Goal: Task Accomplishment & Management: Manage account settings

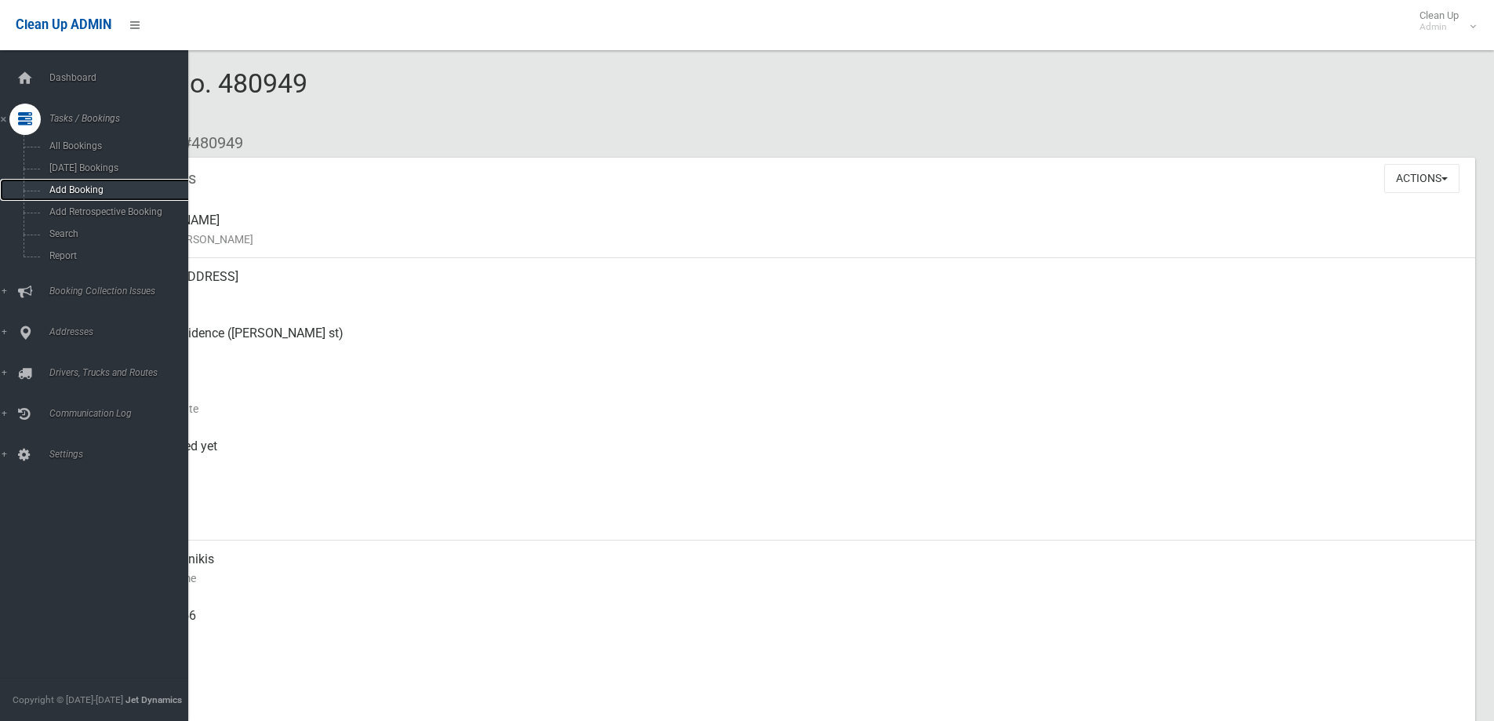
click at [85, 179] on link "Add Booking" at bounding box center [100, 190] width 200 height 22
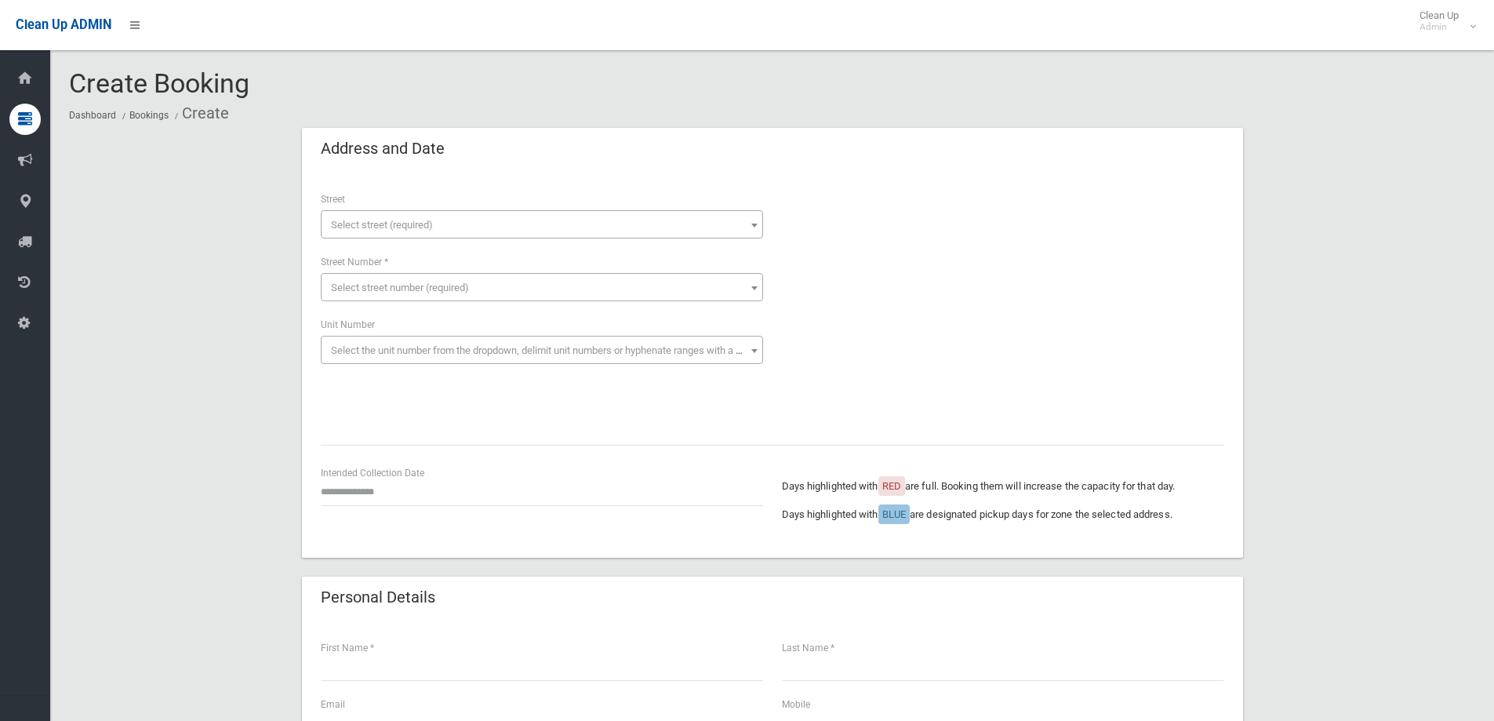
click at [411, 224] on span "Select street (required)" at bounding box center [382, 225] width 102 height 12
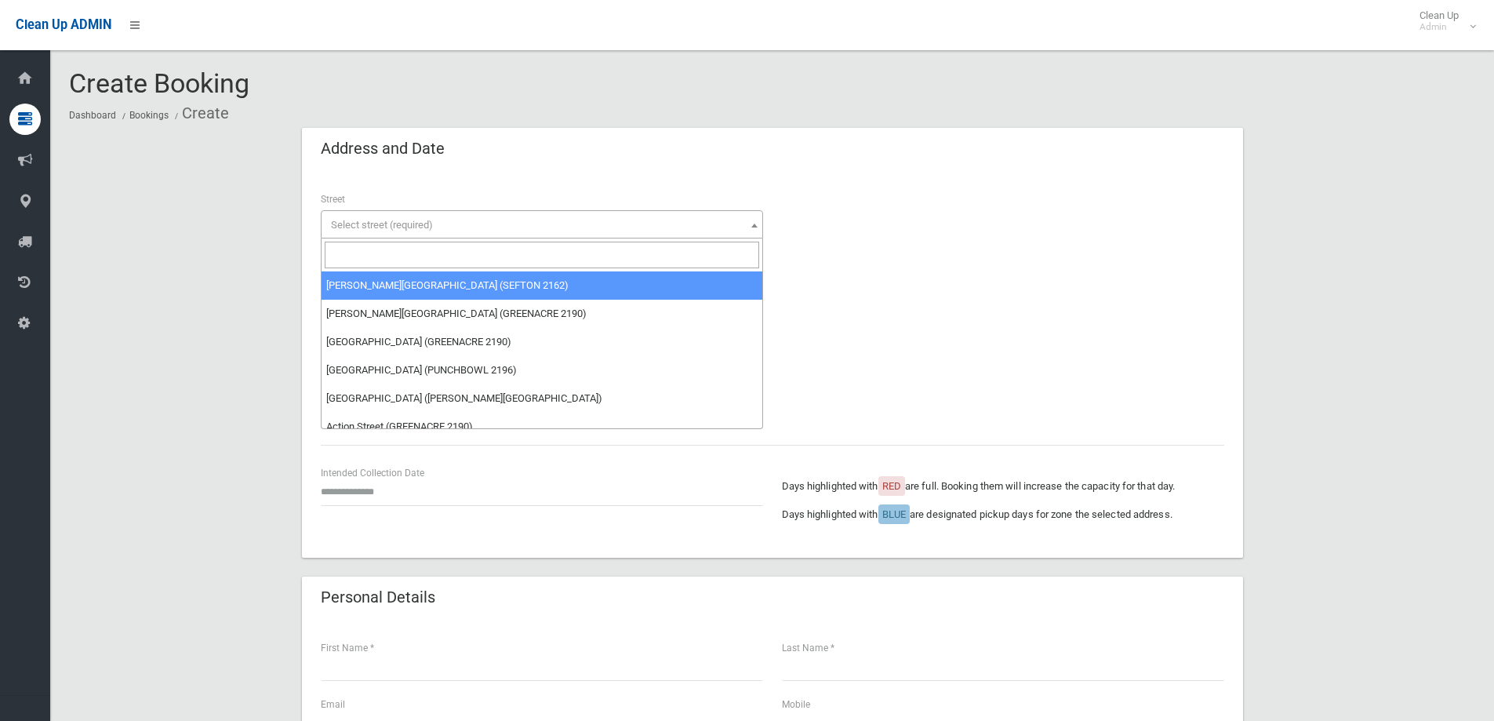
click at [435, 248] on input "search" at bounding box center [542, 254] width 434 height 27
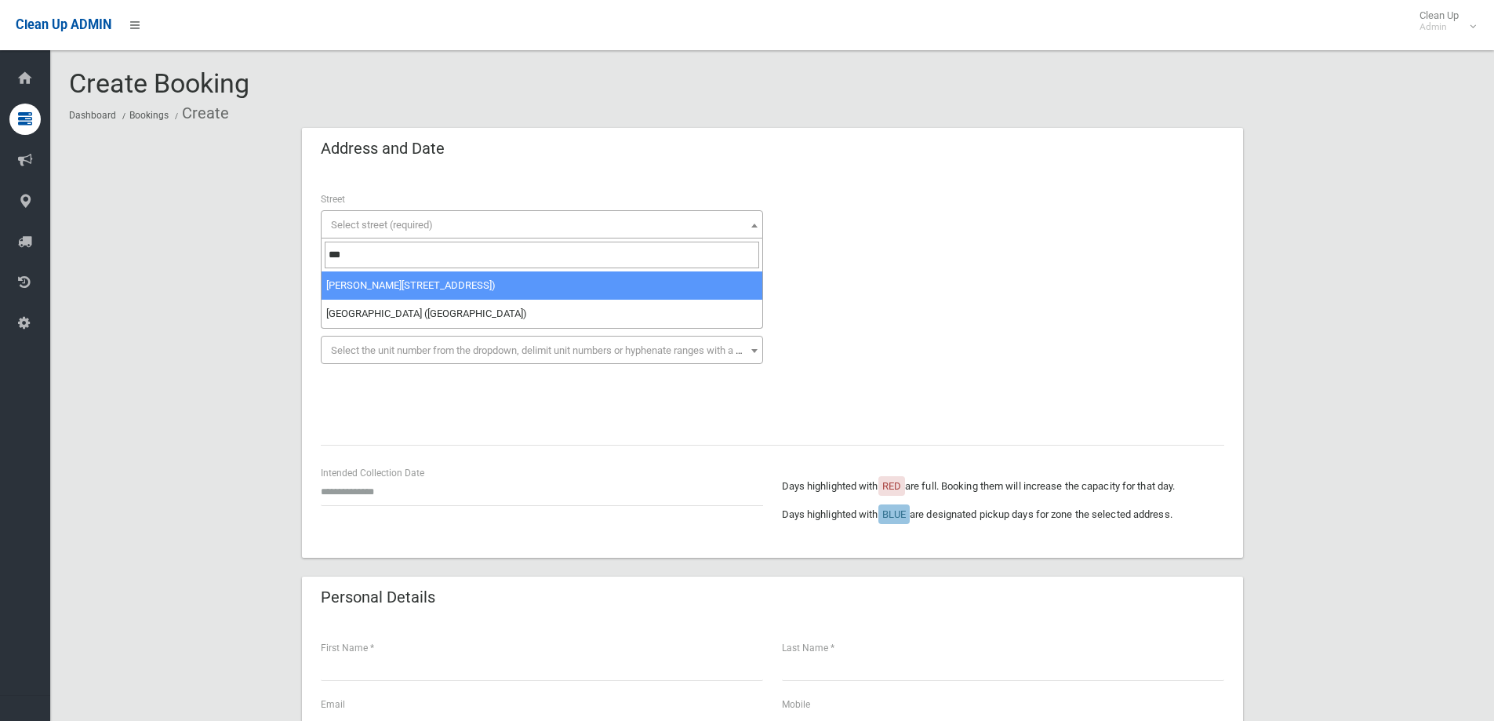
type input "***"
select select "***"
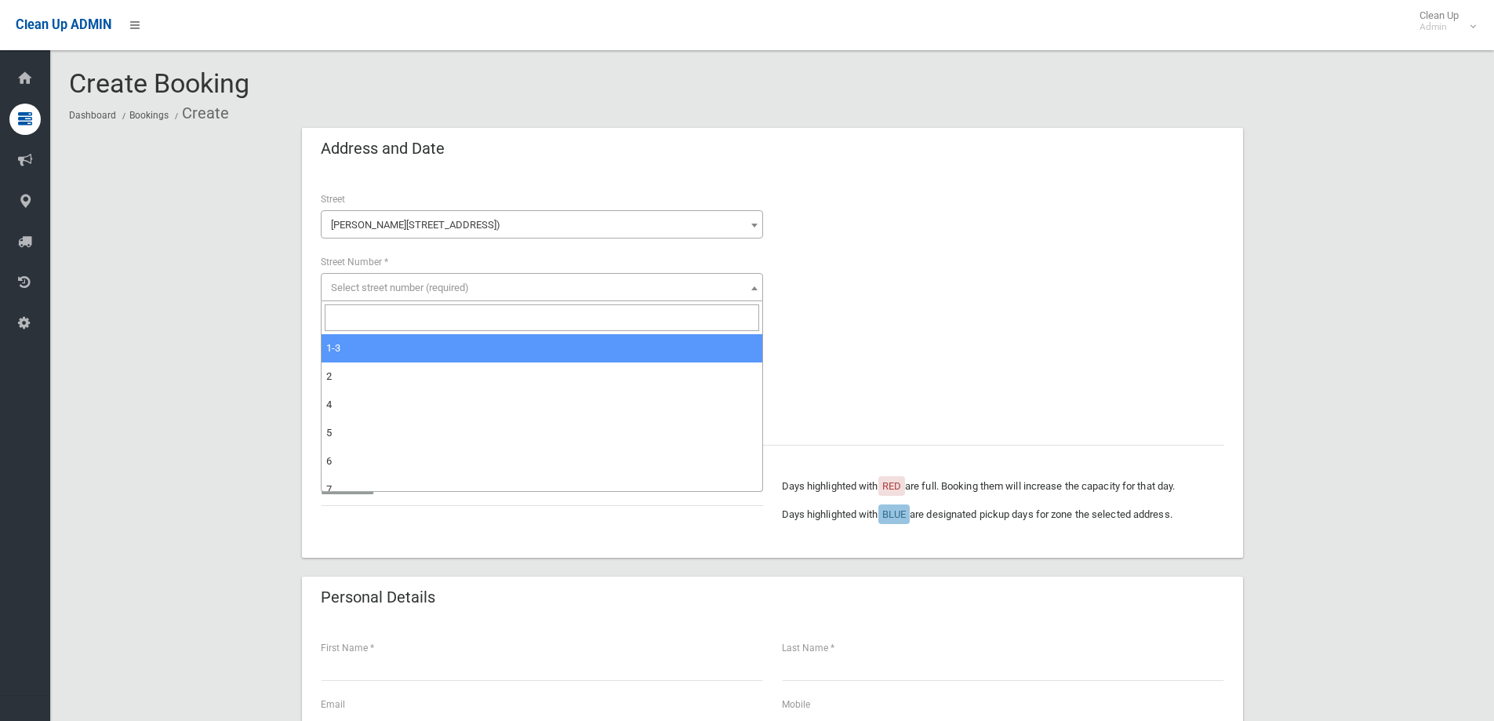
click at [466, 293] on span "Select street number (required)" at bounding box center [542, 288] width 434 height 22
click at [470, 318] on input "search" at bounding box center [542, 317] width 434 height 27
type input "**"
select select "*****"
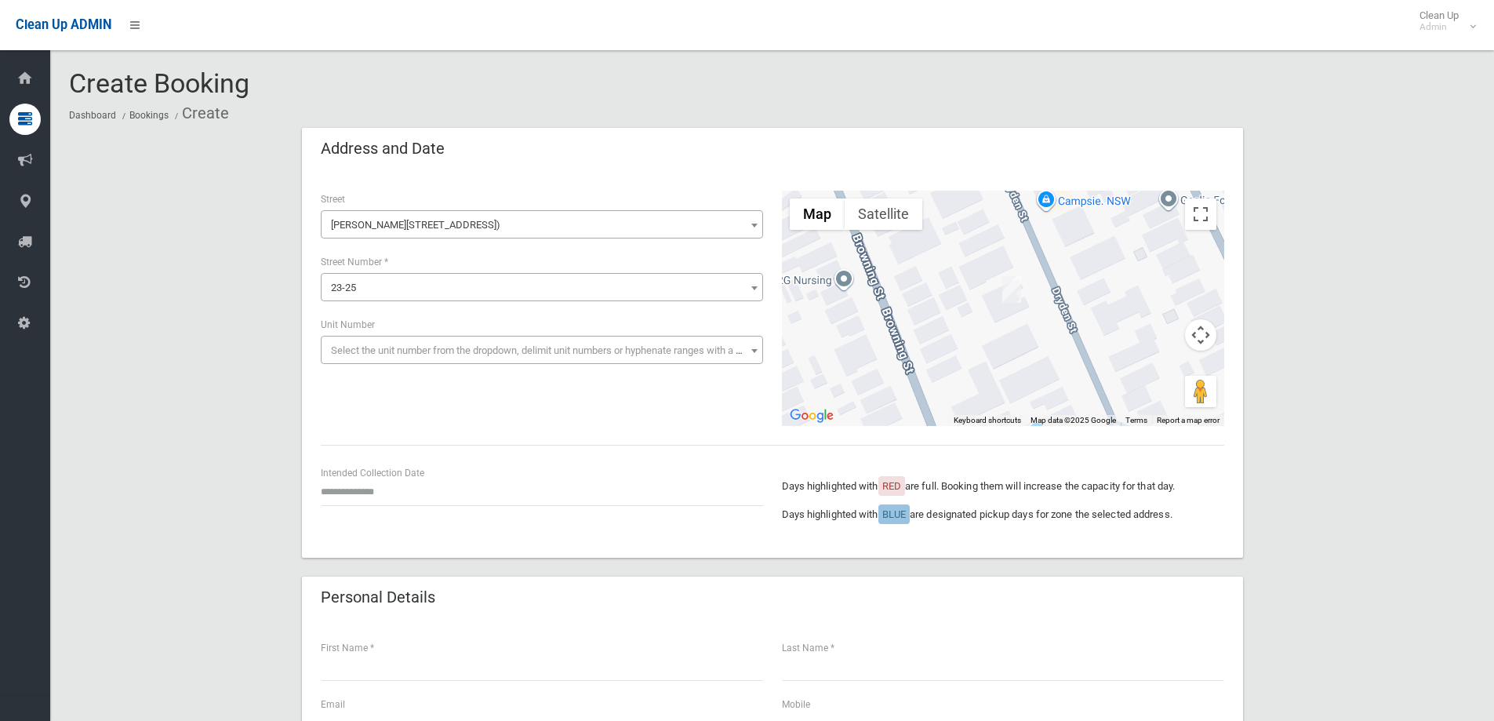
click at [402, 509] on div "Intended Collection Date" at bounding box center [541, 492] width 461 height 56
click at [402, 499] on input "text" at bounding box center [542, 491] width 442 height 29
click at [453, 266] on th "»" at bounding box center [453, 268] width 20 height 27
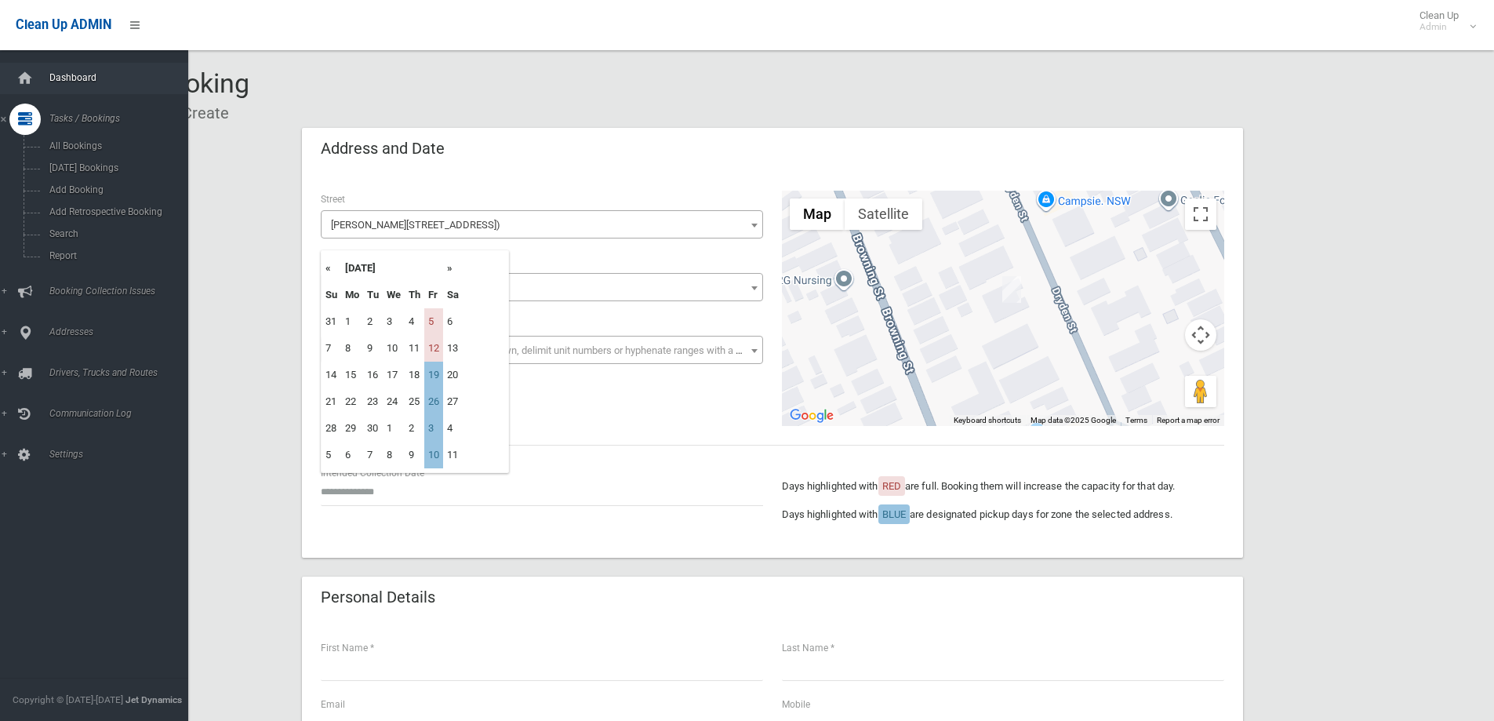
click at [48, 80] on span "Dashboard" at bounding box center [122, 77] width 155 height 11
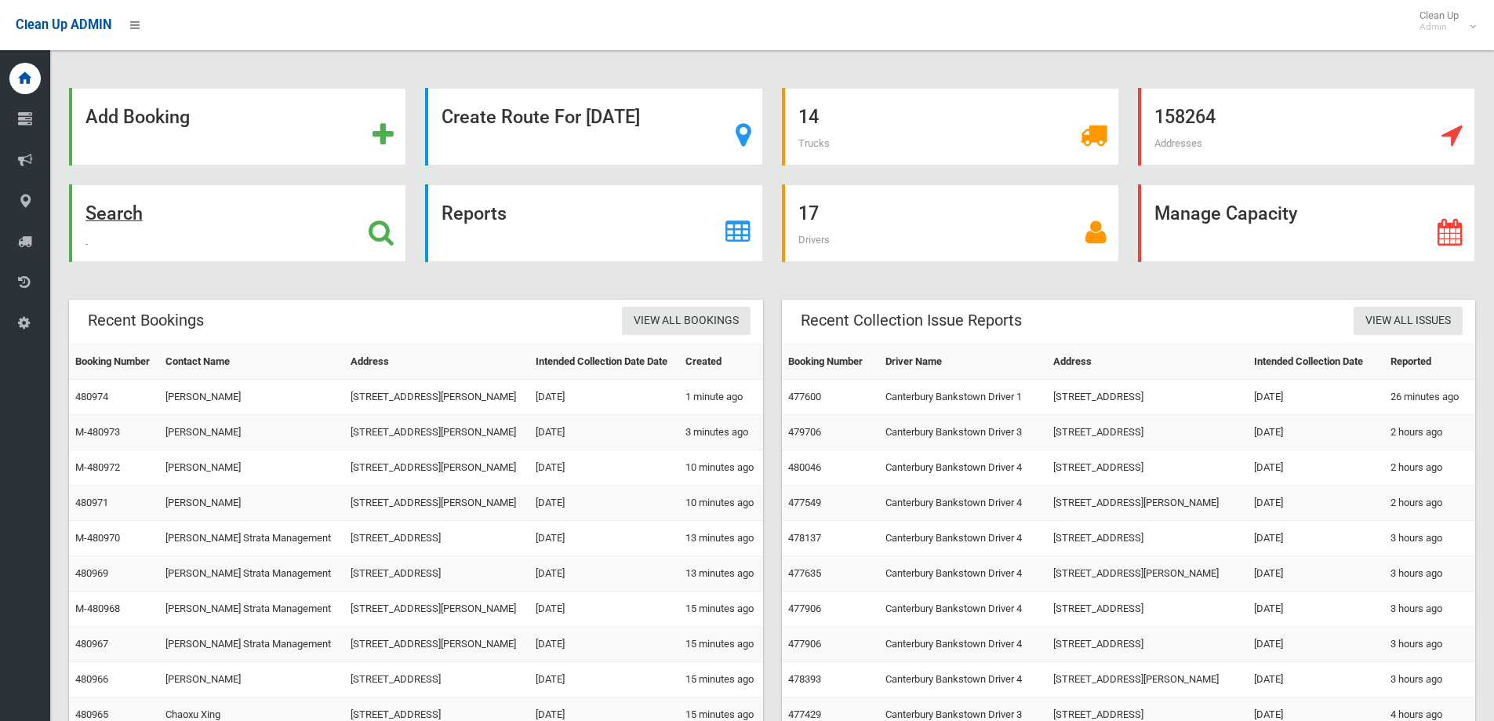
click at [190, 219] on div "Search" at bounding box center [237, 223] width 337 height 78
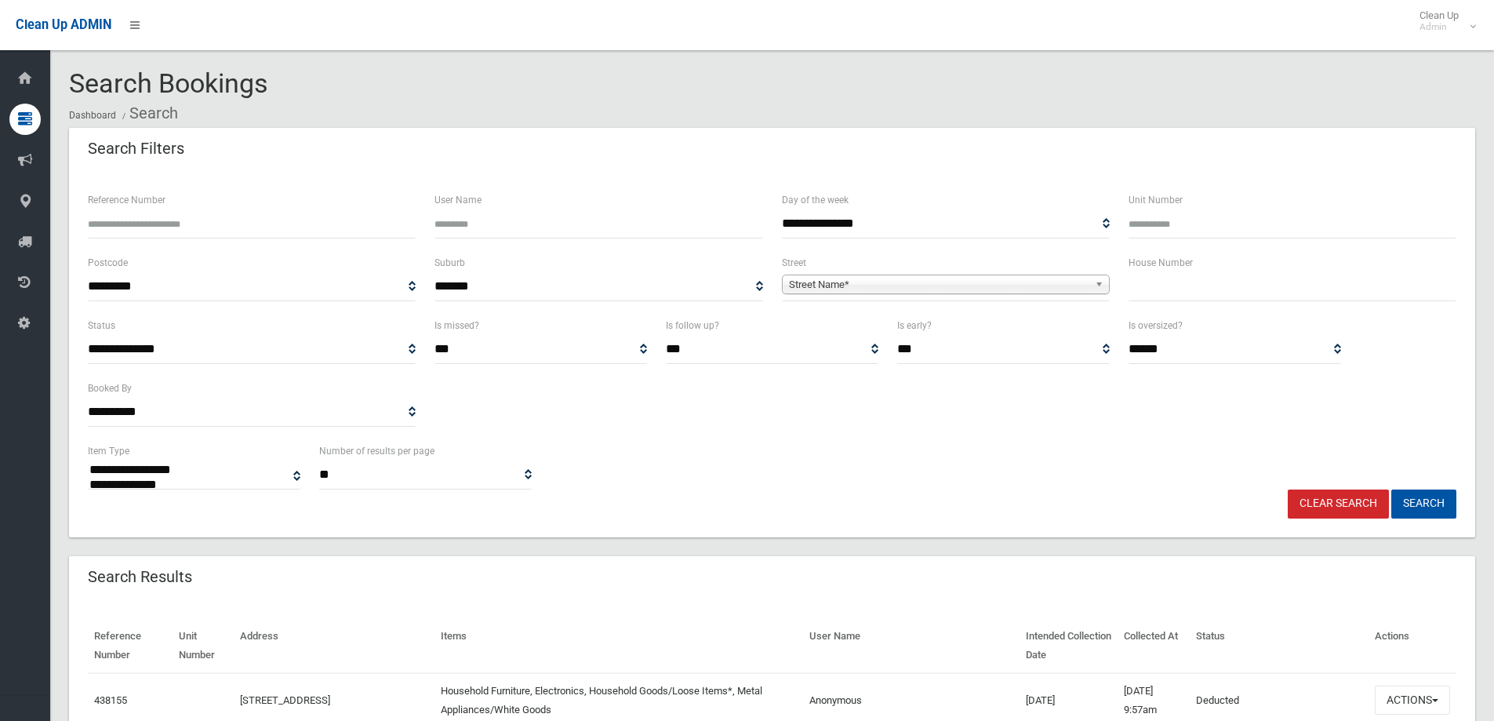
select select
click at [217, 222] on input "Reference Number" at bounding box center [252, 223] width 328 height 29
type input "******"
click at [1391, 489] on button "Search" at bounding box center [1423, 503] width 65 height 29
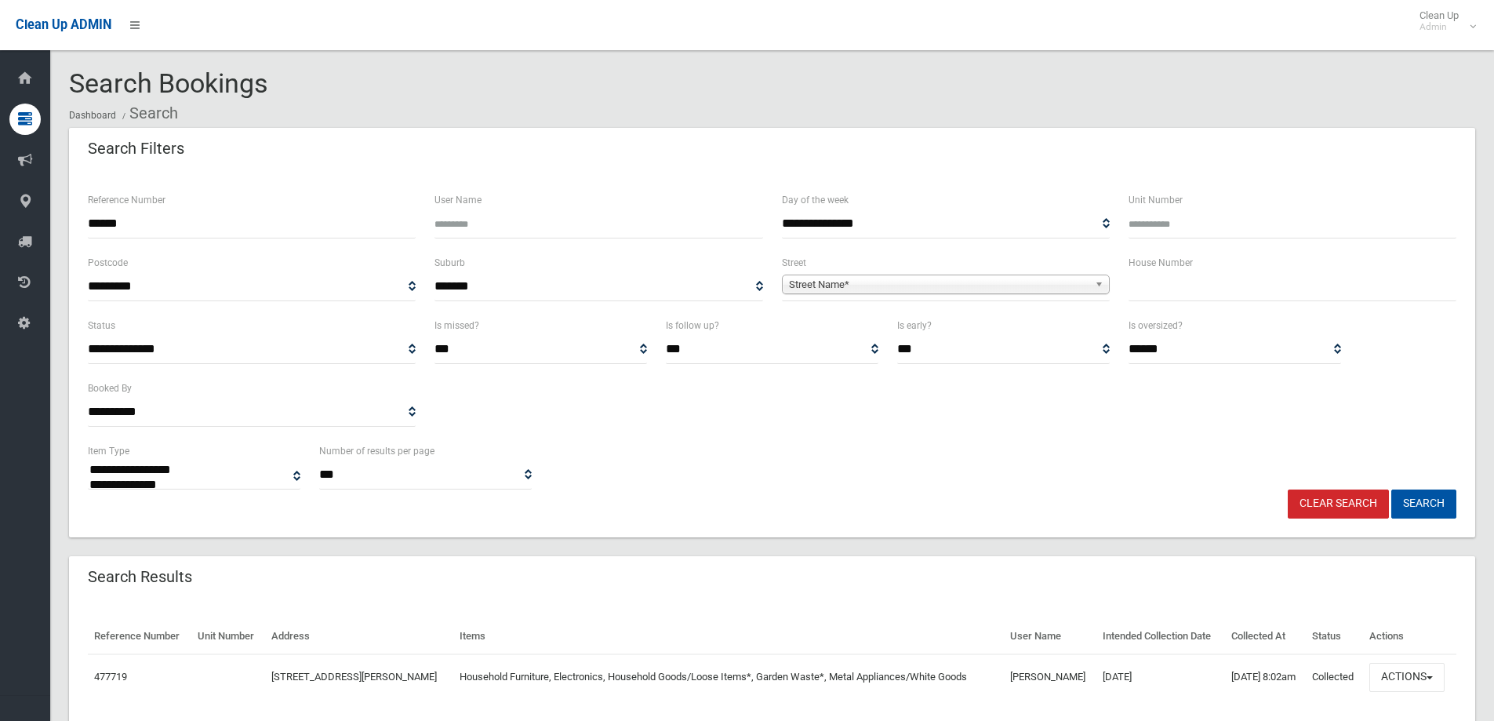
select select
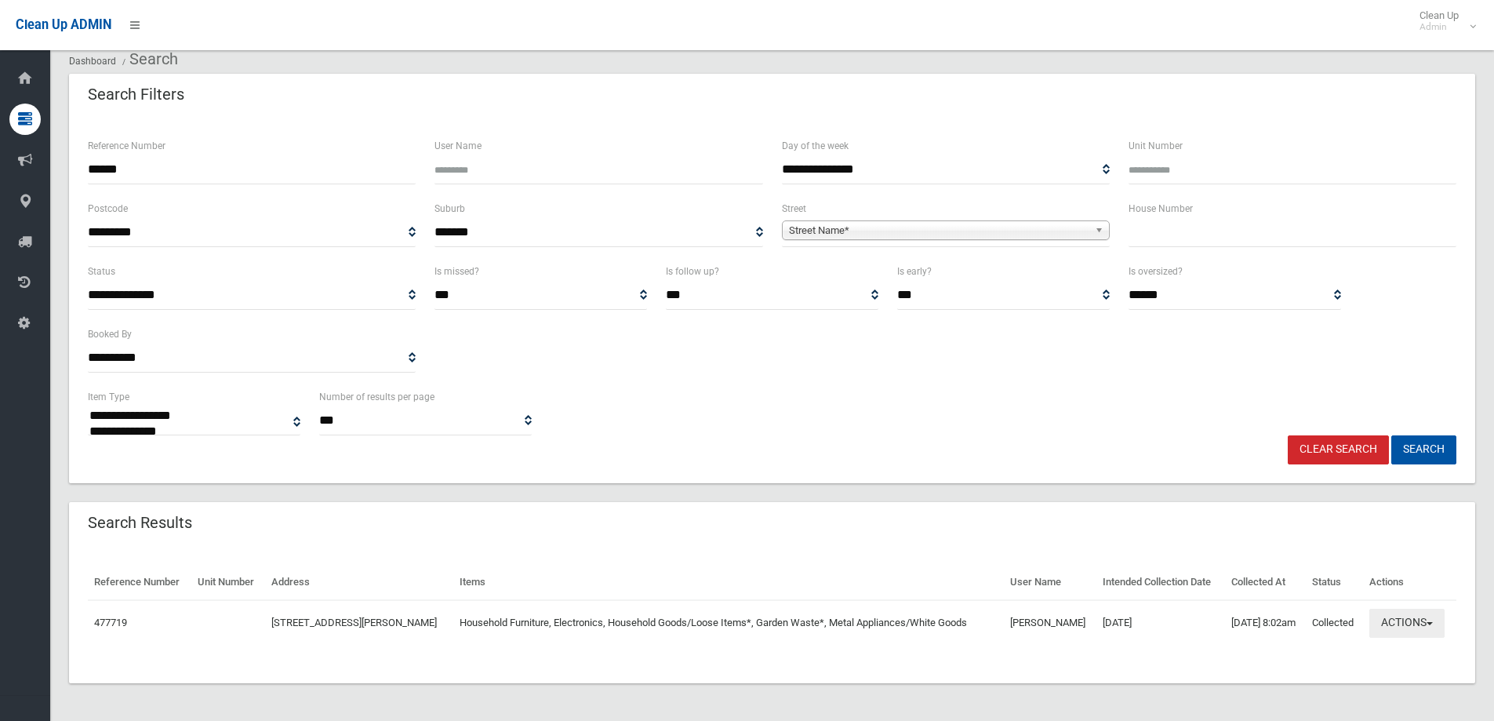
click at [1381, 626] on button "Actions" at bounding box center [1406, 622] width 75 height 29
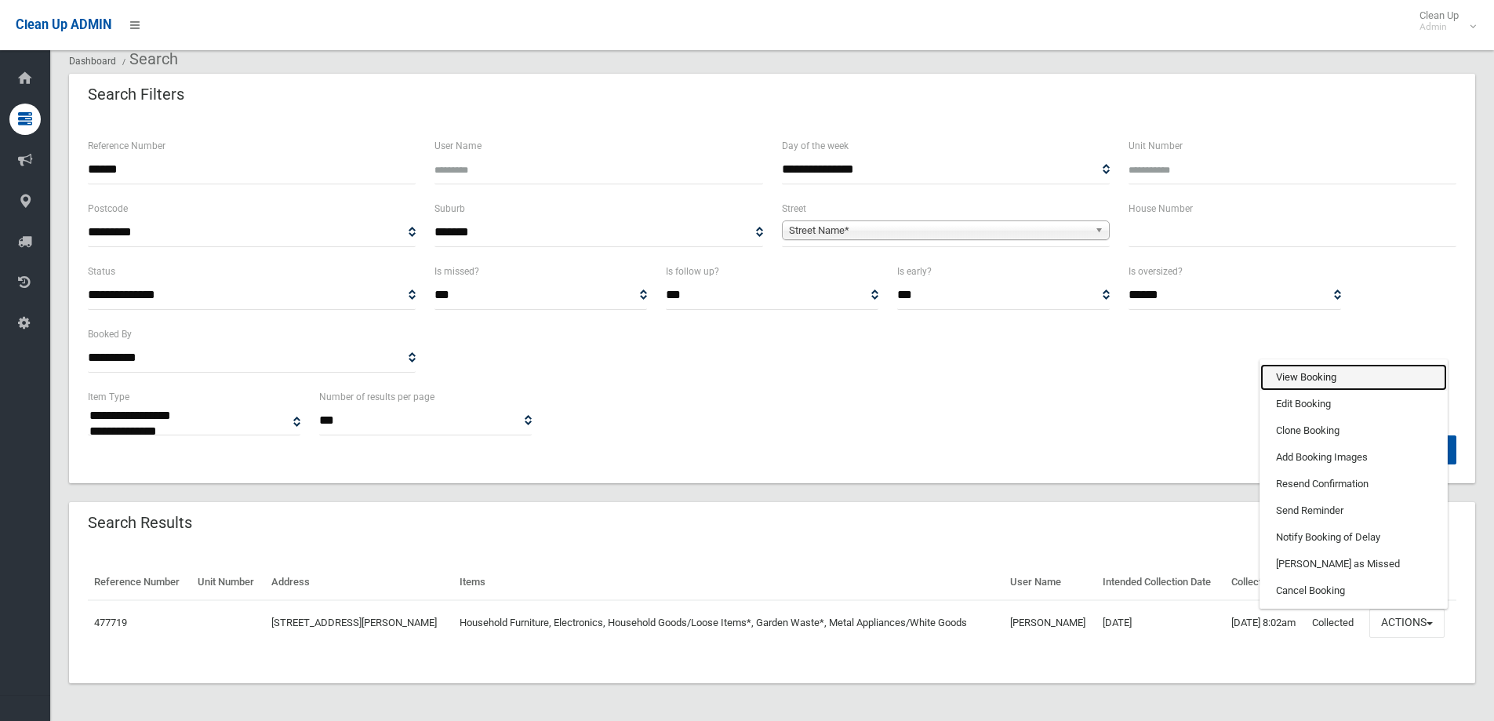
click at [1268, 378] on link "View Booking" at bounding box center [1353, 377] width 187 height 27
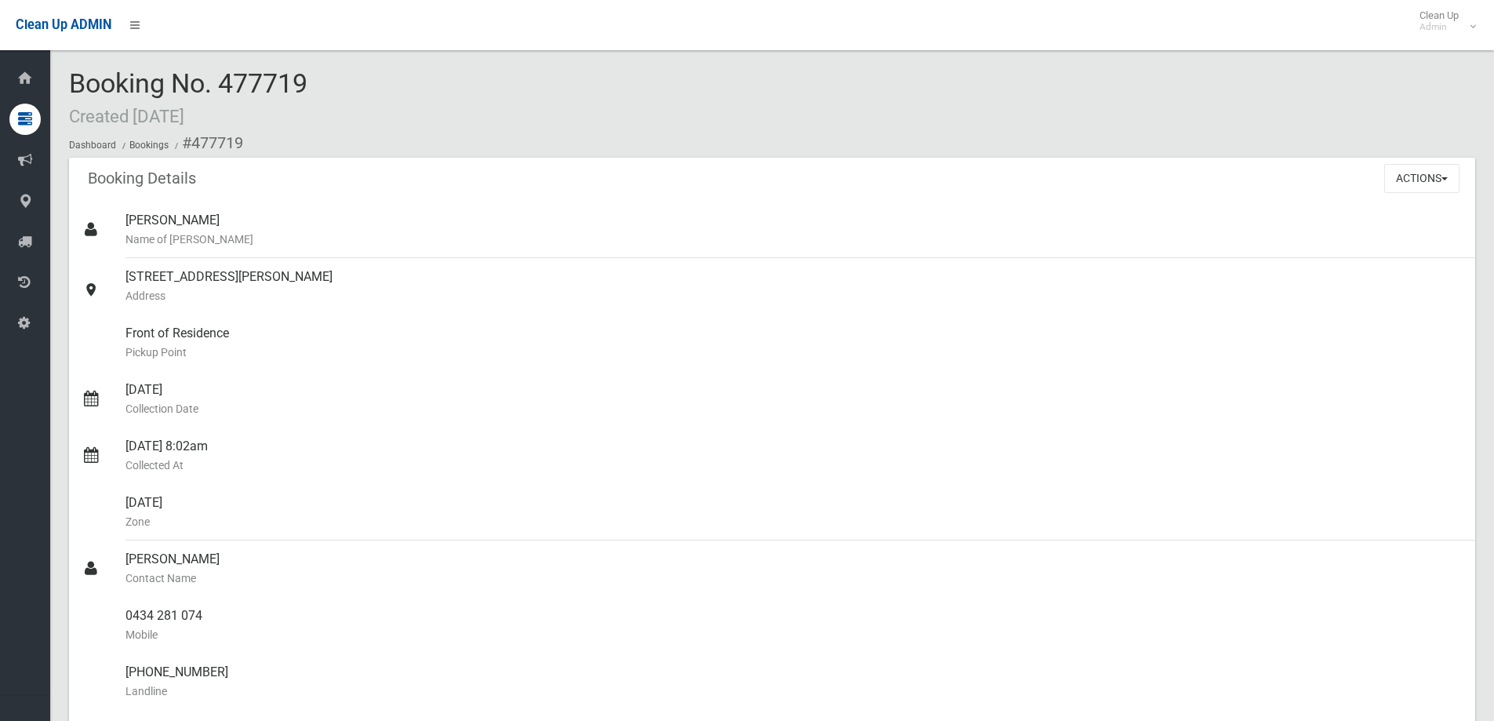
scroll to position [1176, 0]
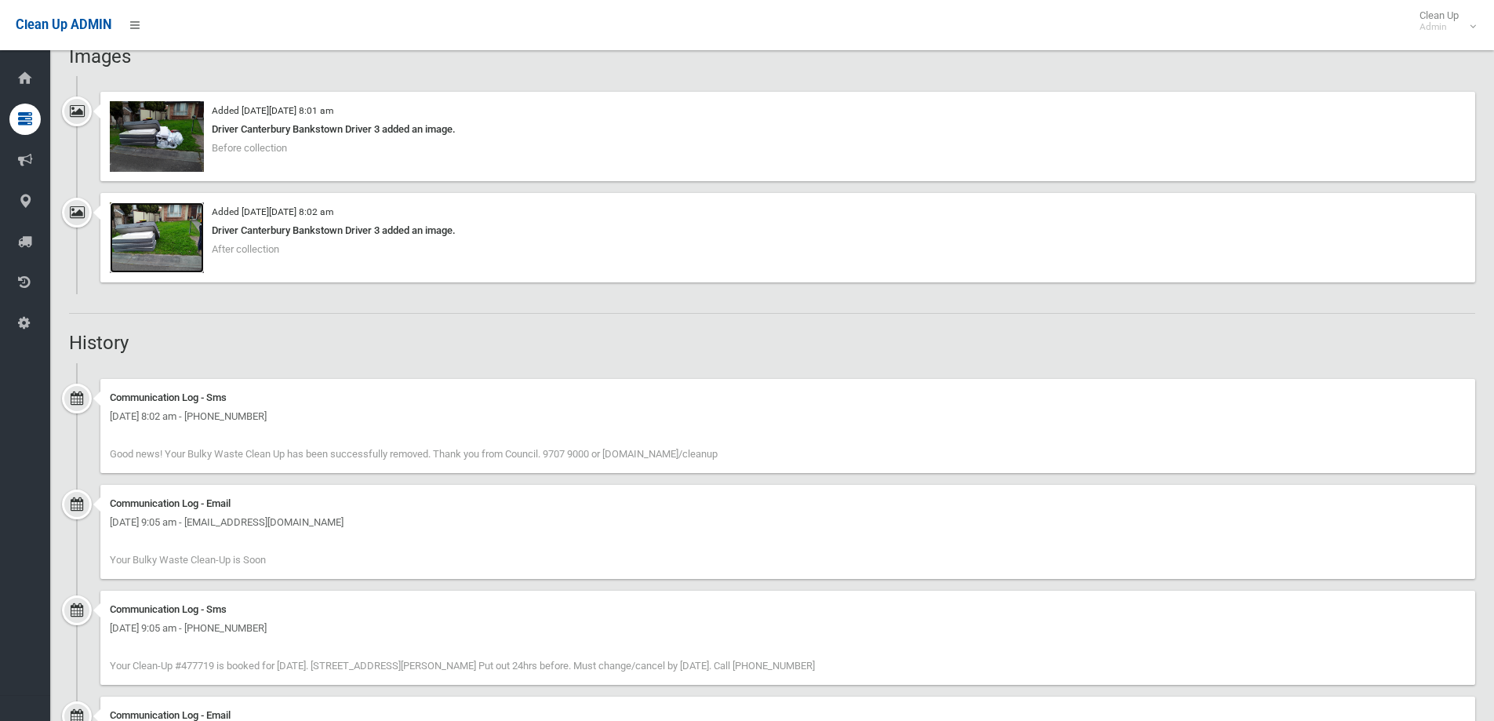
click at [178, 222] on img at bounding box center [157, 237] width 94 height 71
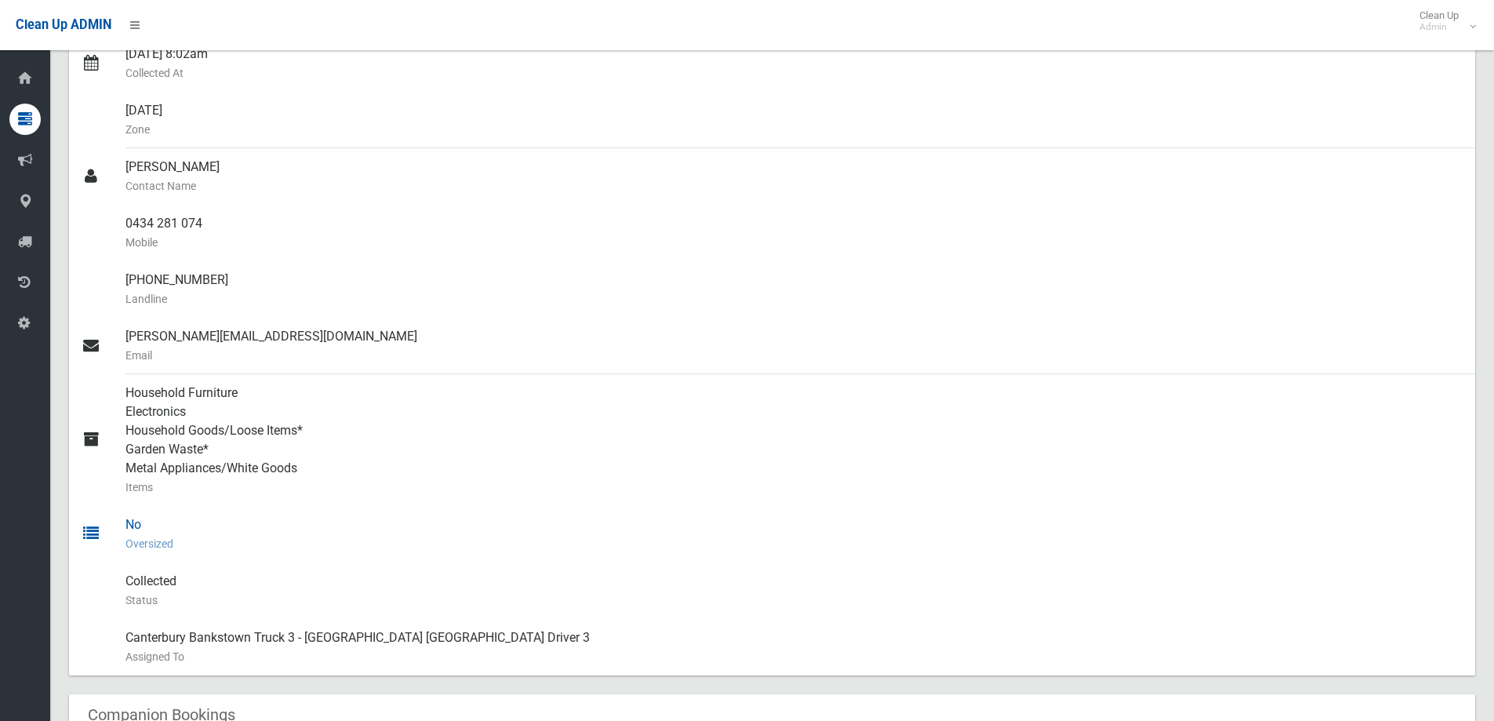
scroll to position [627, 0]
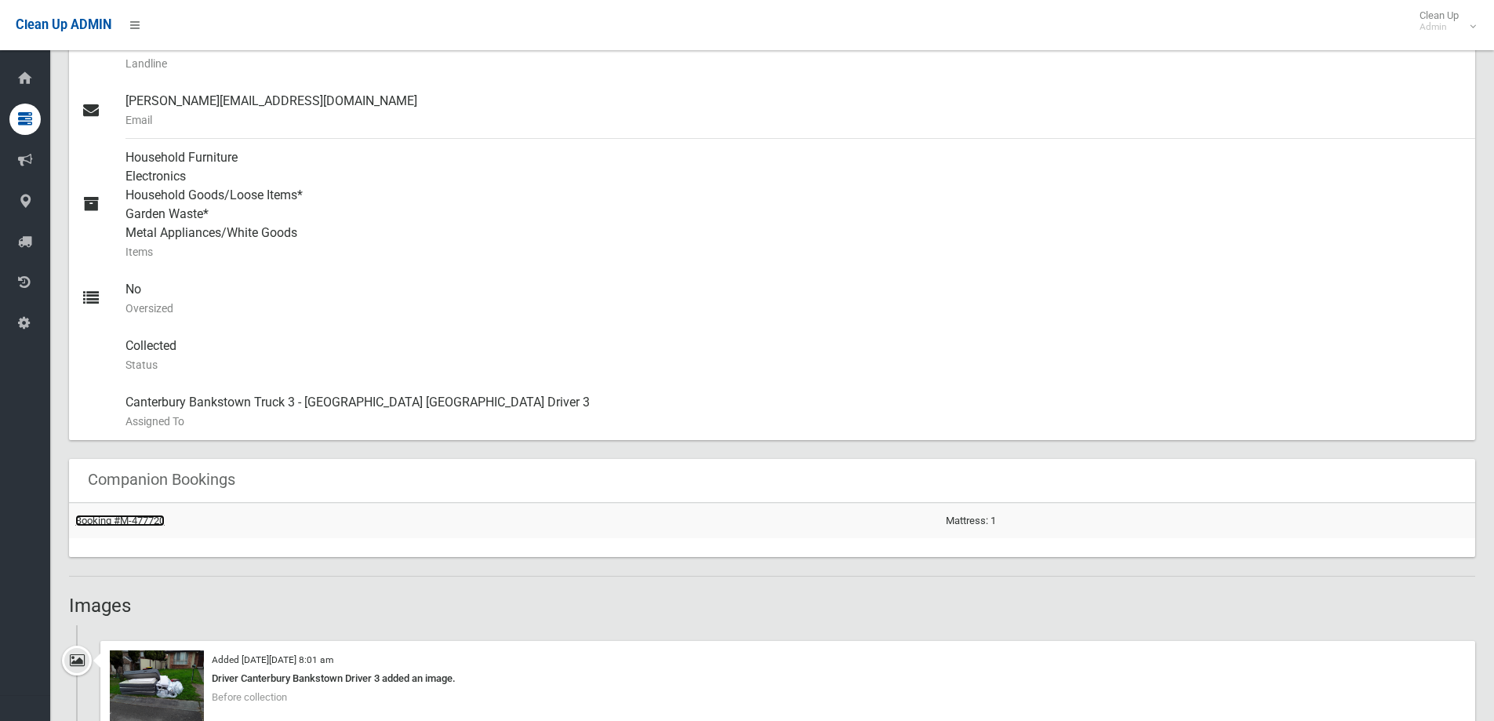
click at [150, 521] on link "Booking #M-477720" at bounding box center [119, 520] width 89 height 12
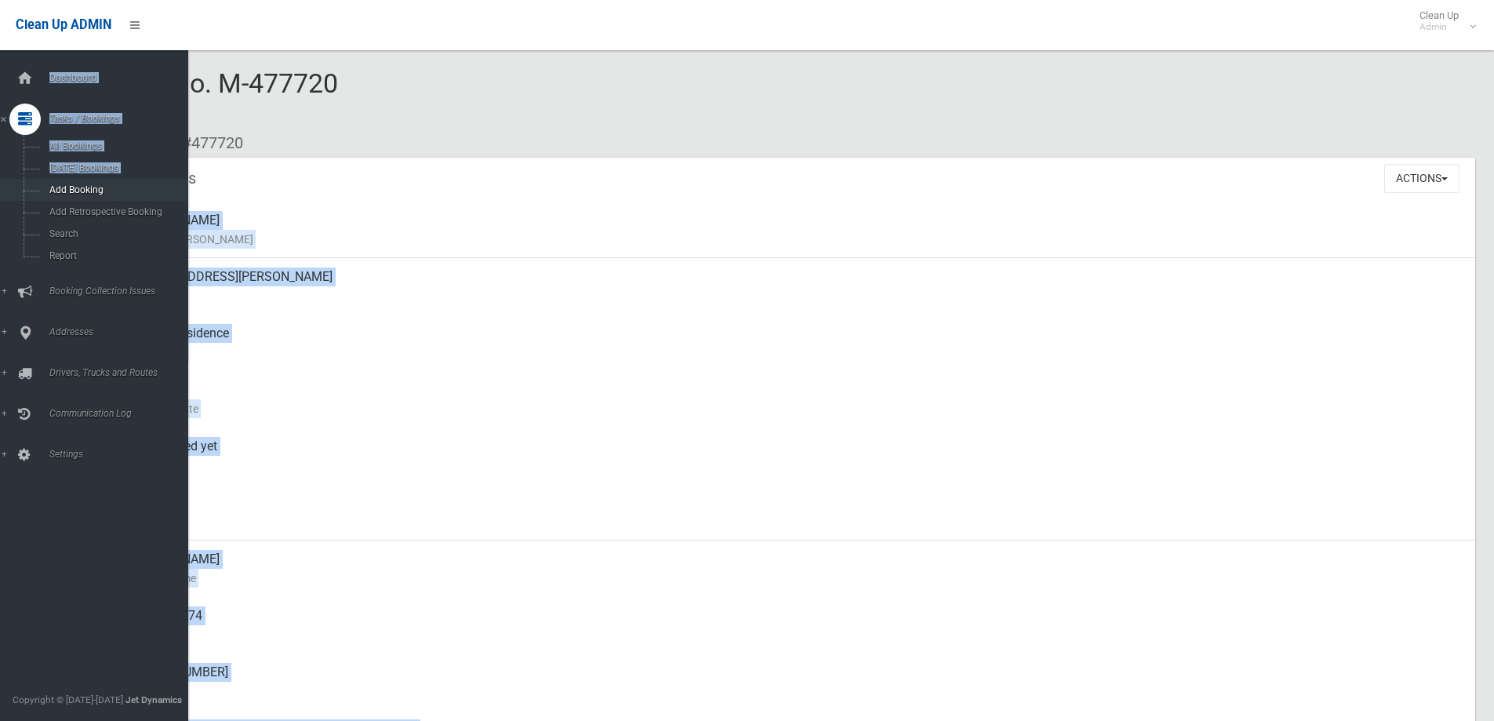
drag, startPoint x: 198, startPoint y: 177, endPoint x: 0, endPoint y: 180, distance: 198.4
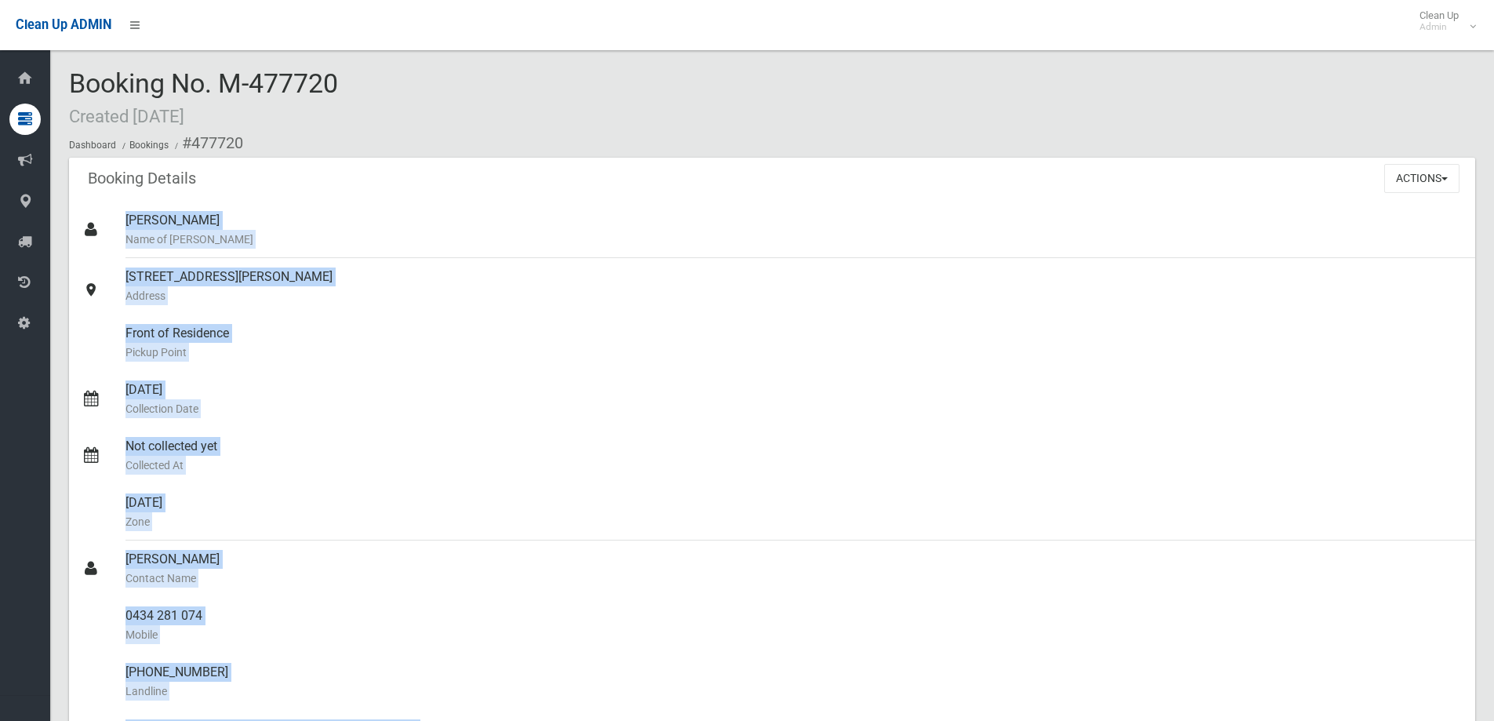
click at [300, 185] on div "Booking Details Actions View Booking Edit Booking Clone Booking Add Booking Ima…" at bounding box center [772, 180] width 1406 height 44
click at [233, 184] on div "Booking Details Actions View Booking Edit Booking Clone Booking Add Booking Ima…" at bounding box center [772, 180] width 1406 height 44
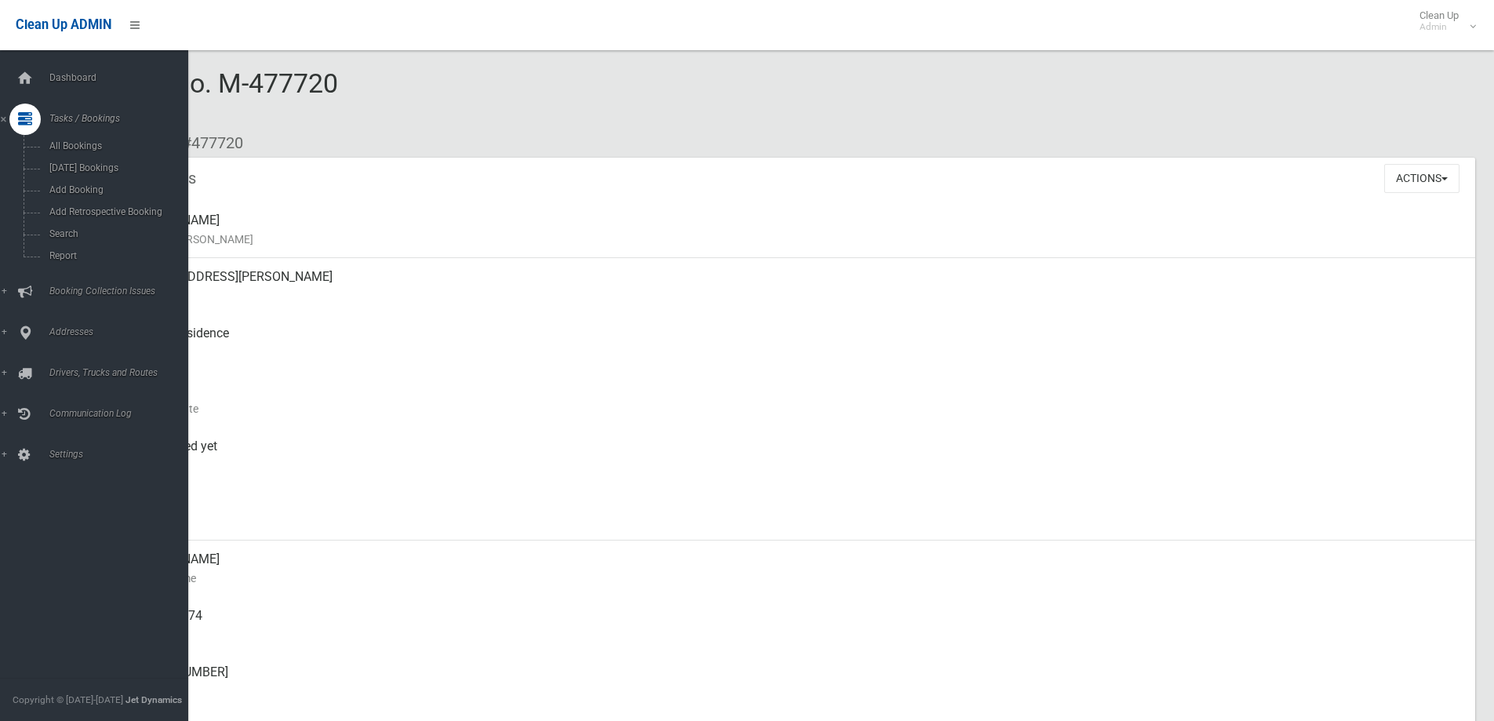
drag, startPoint x: 47, startPoint y: 73, endPoint x: 56, endPoint y: 6, distance: 67.3
click at [47, 73] on span "Dashboard" at bounding box center [122, 77] width 155 height 11
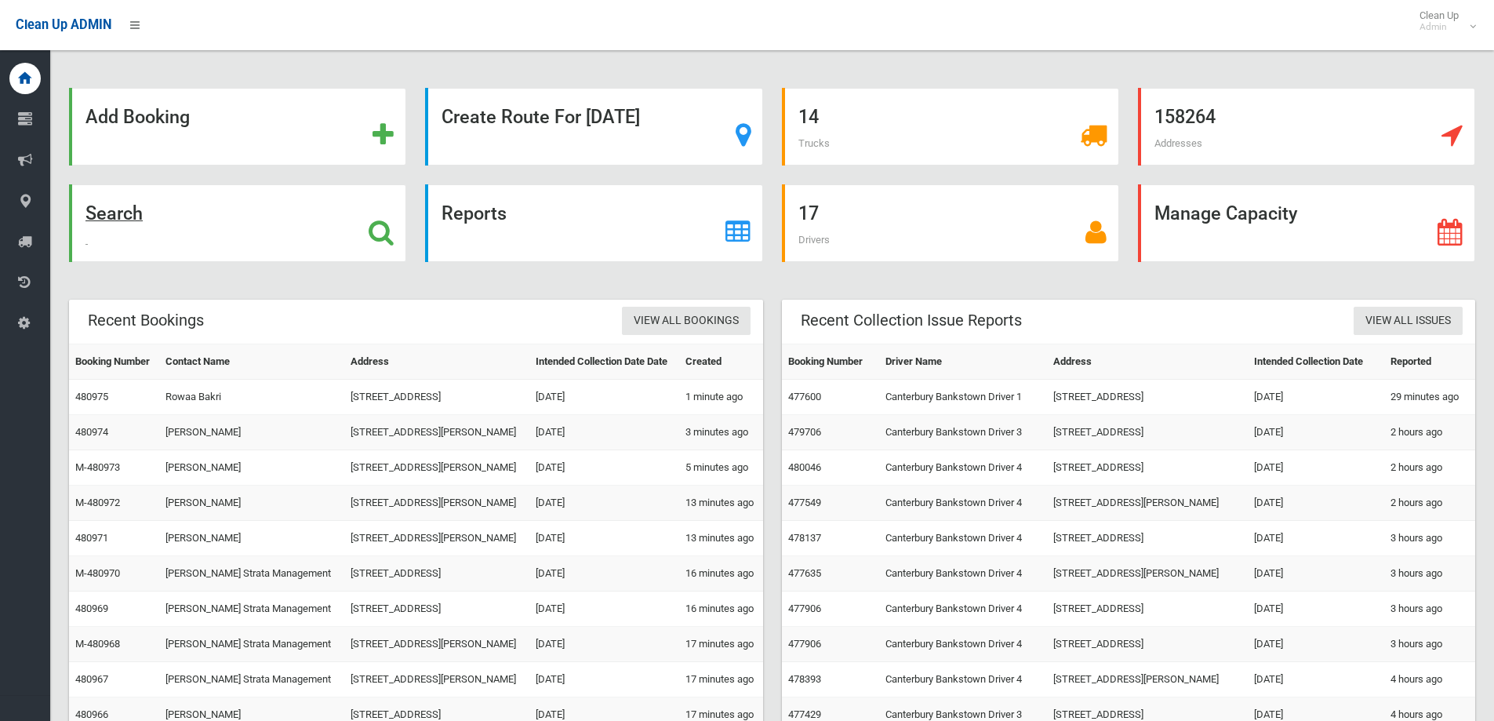
click at [256, 243] on div "Search" at bounding box center [237, 223] width 337 height 78
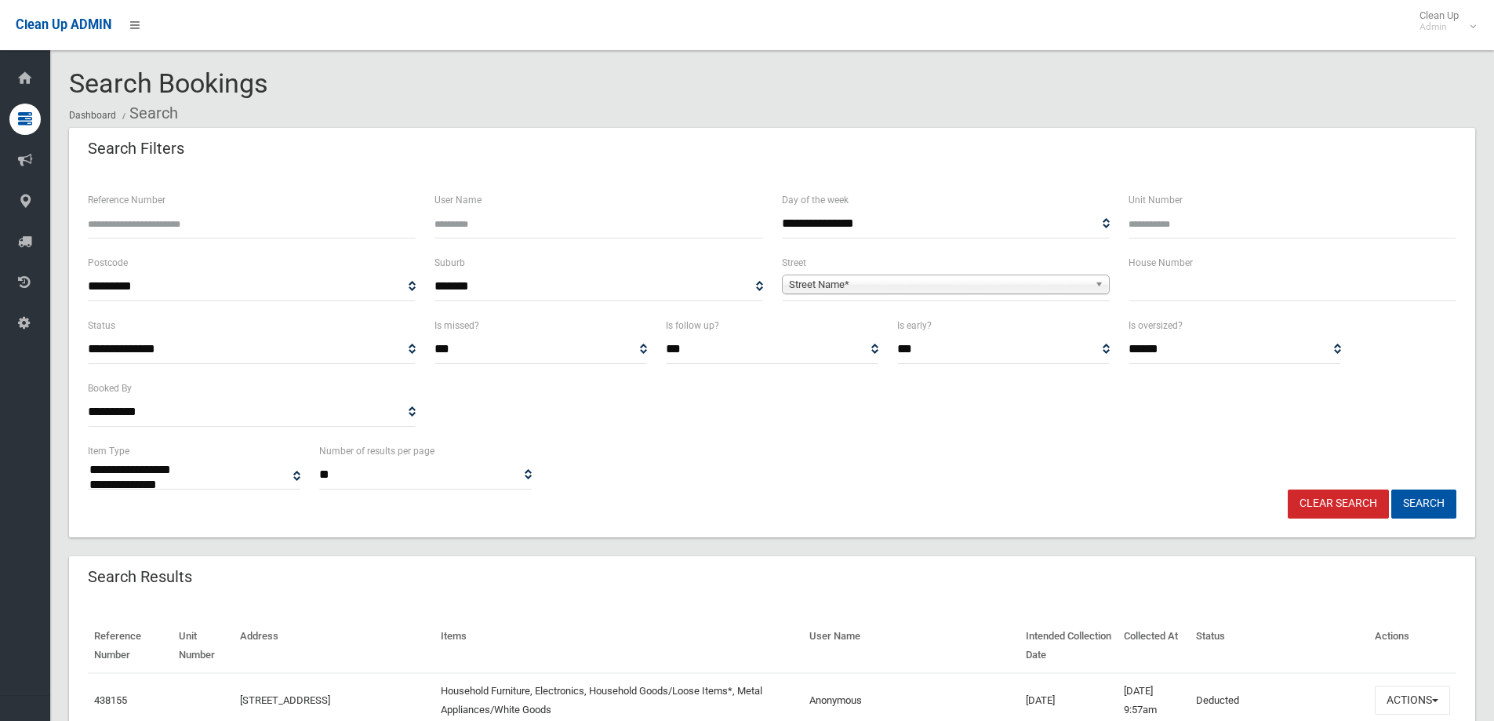
select select
click at [1366, 285] on input "text" at bounding box center [1292, 286] width 328 height 29
type input "**"
click at [1001, 288] on span "Street Name*" at bounding box center [938, 284] width 299 height 19
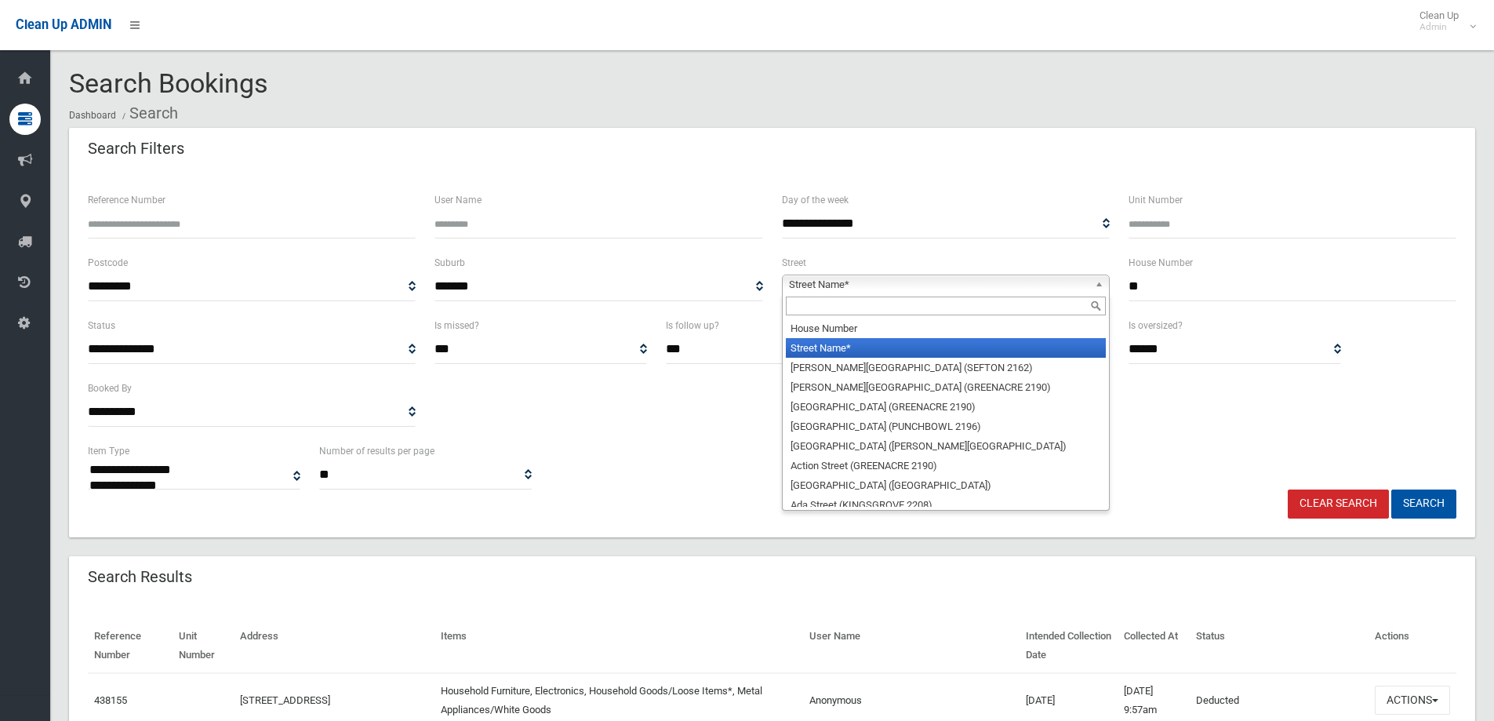
click at [1004, 311] on input "text" at bounding box center [946, 305] width 320 height 19
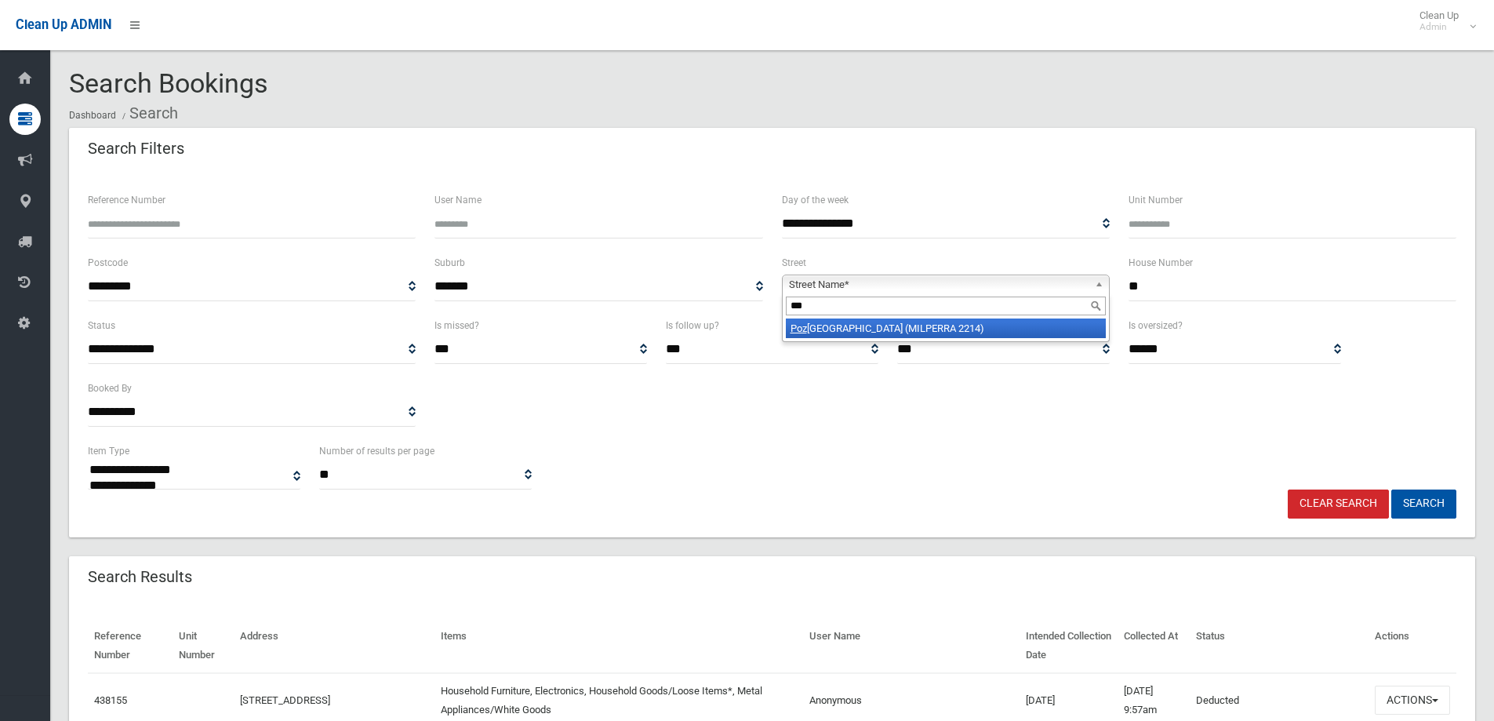
type input "***"
click at [1009, 331] on li "Poz ieres Avenue (MILPERRA 2214)" at bounding box center [946, 328] width 320 height 20
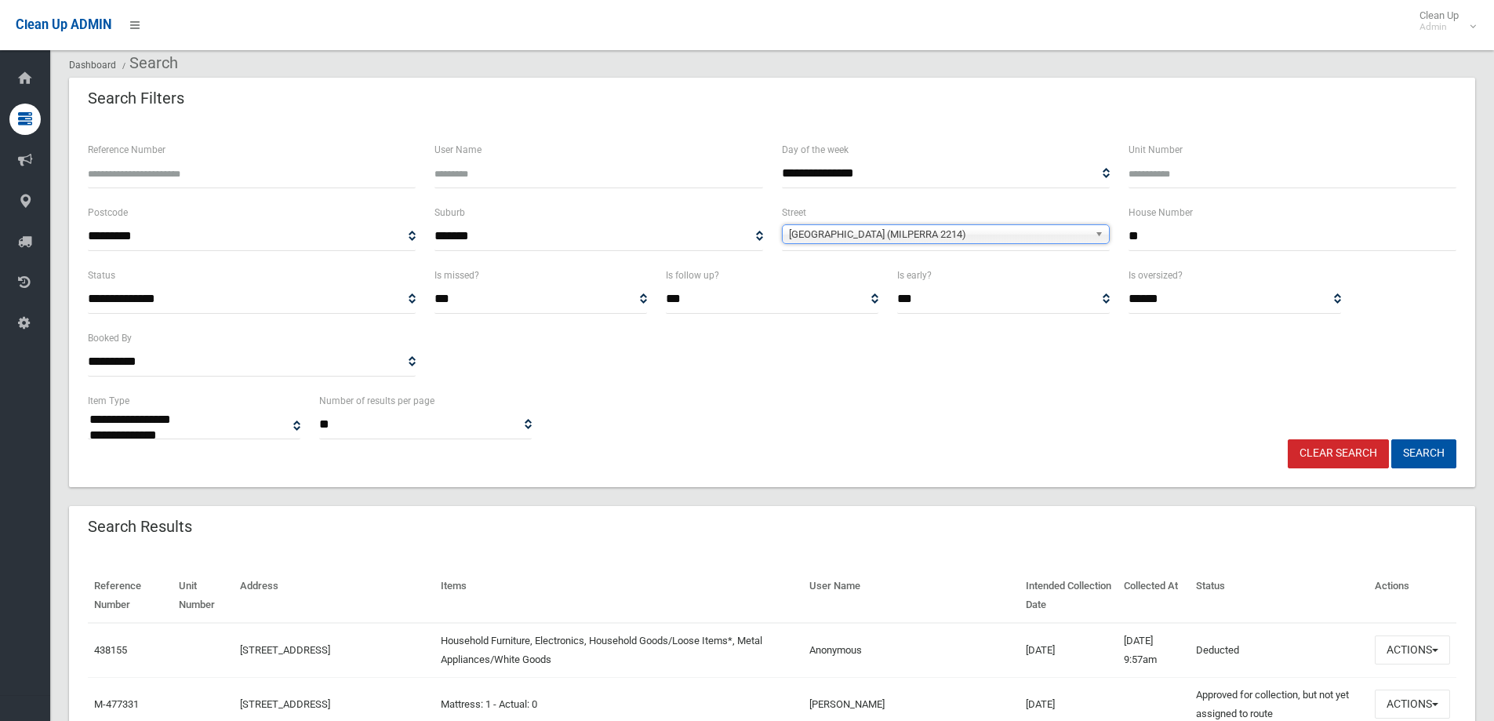
scroll to position [78, 0]
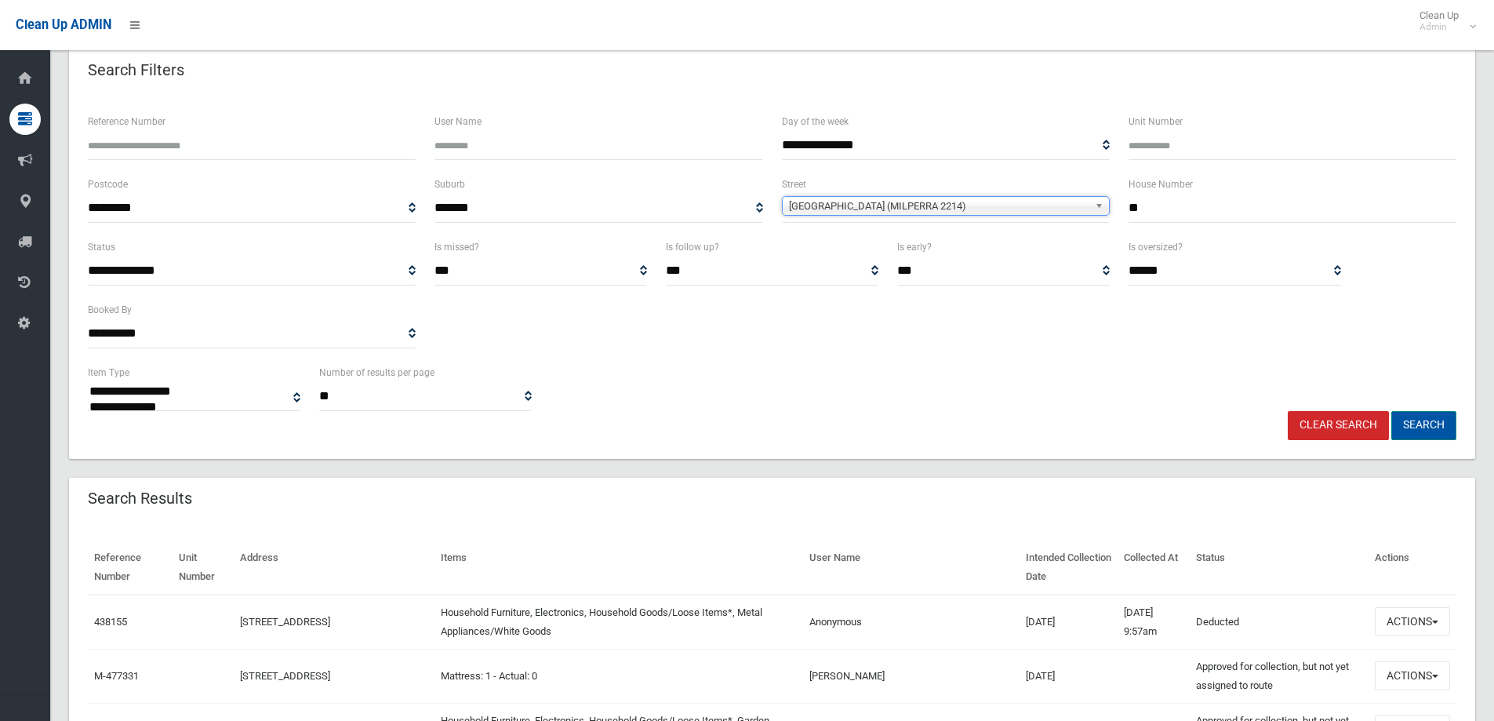
click at [1419, 423] on button "Search" at bounding box center [1423, 425] width 65 height 29
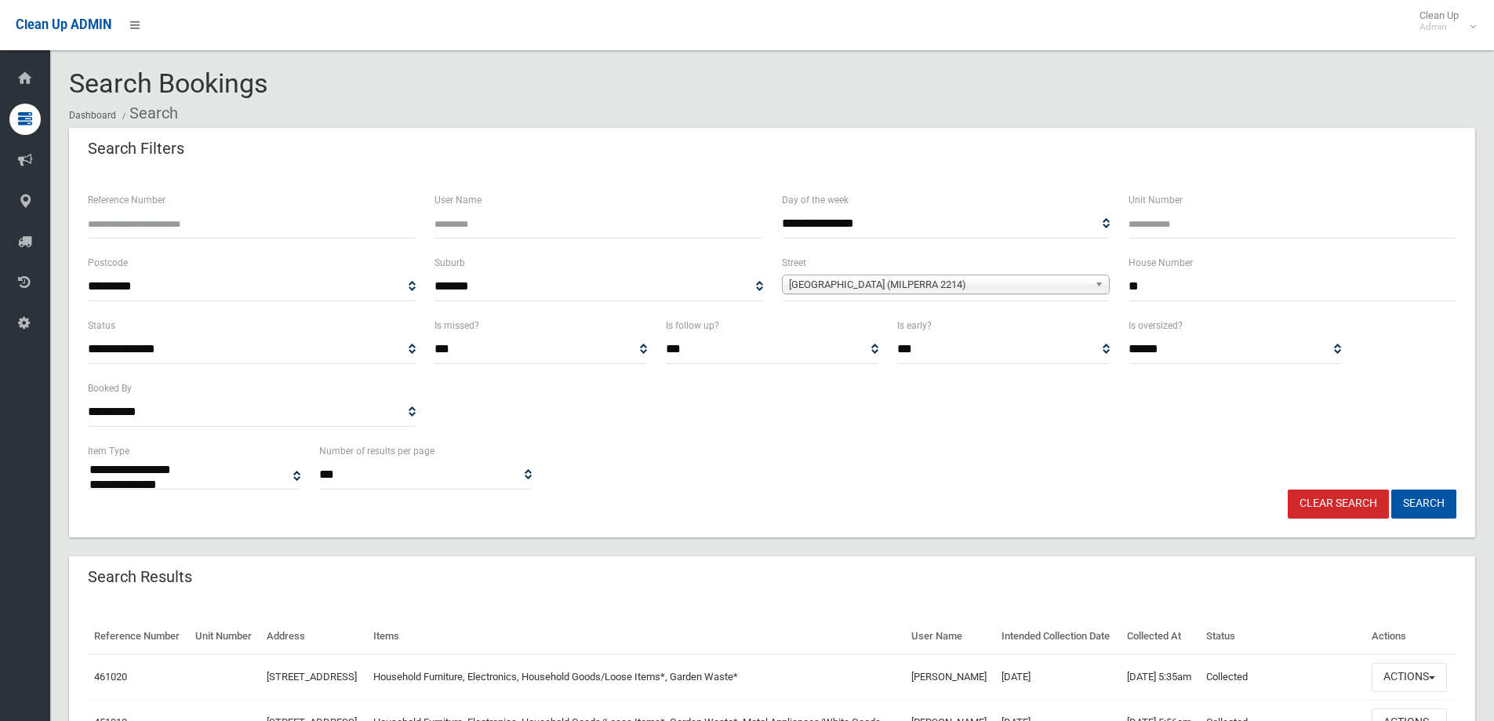
select select
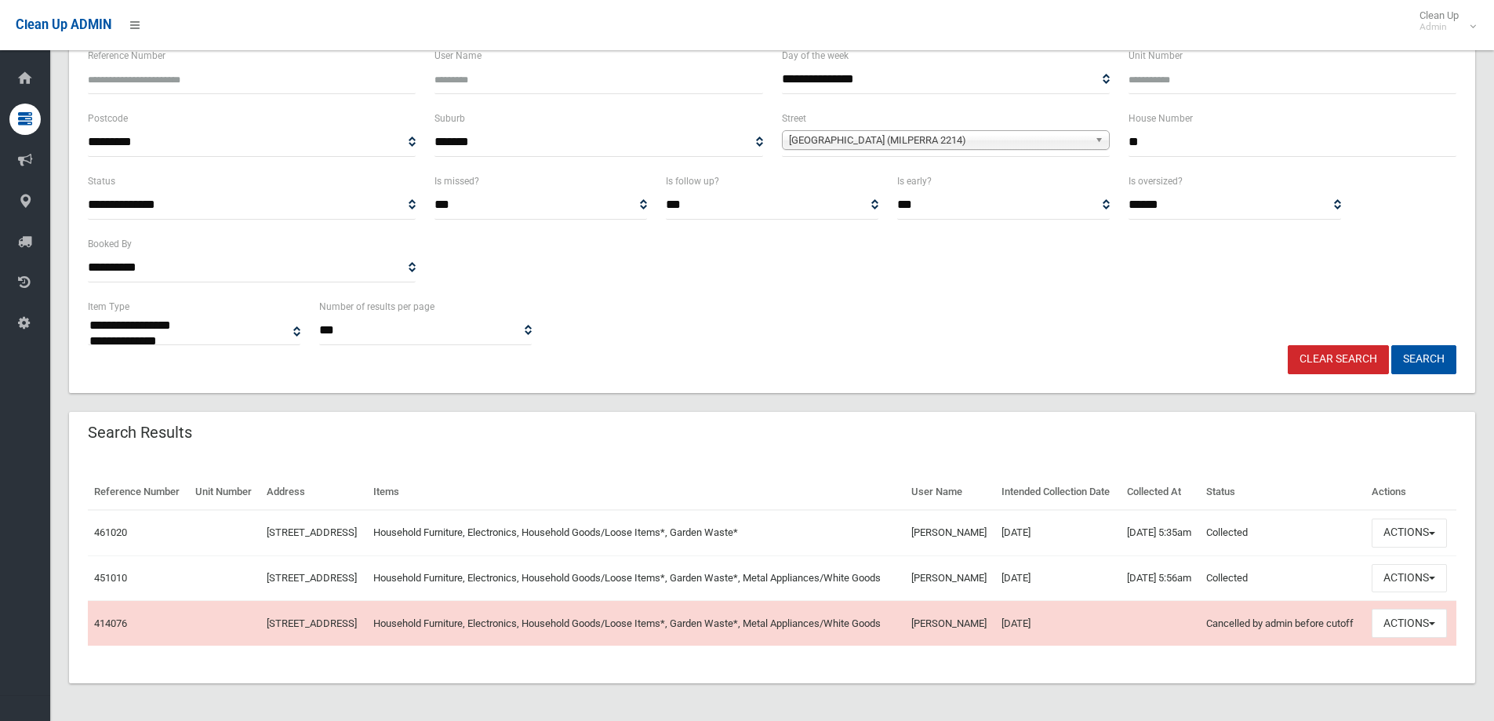
scroll to position [190, 0]
click at [1216, 128] on input "**" at bounding box center [1292, 142] width 328 height 29
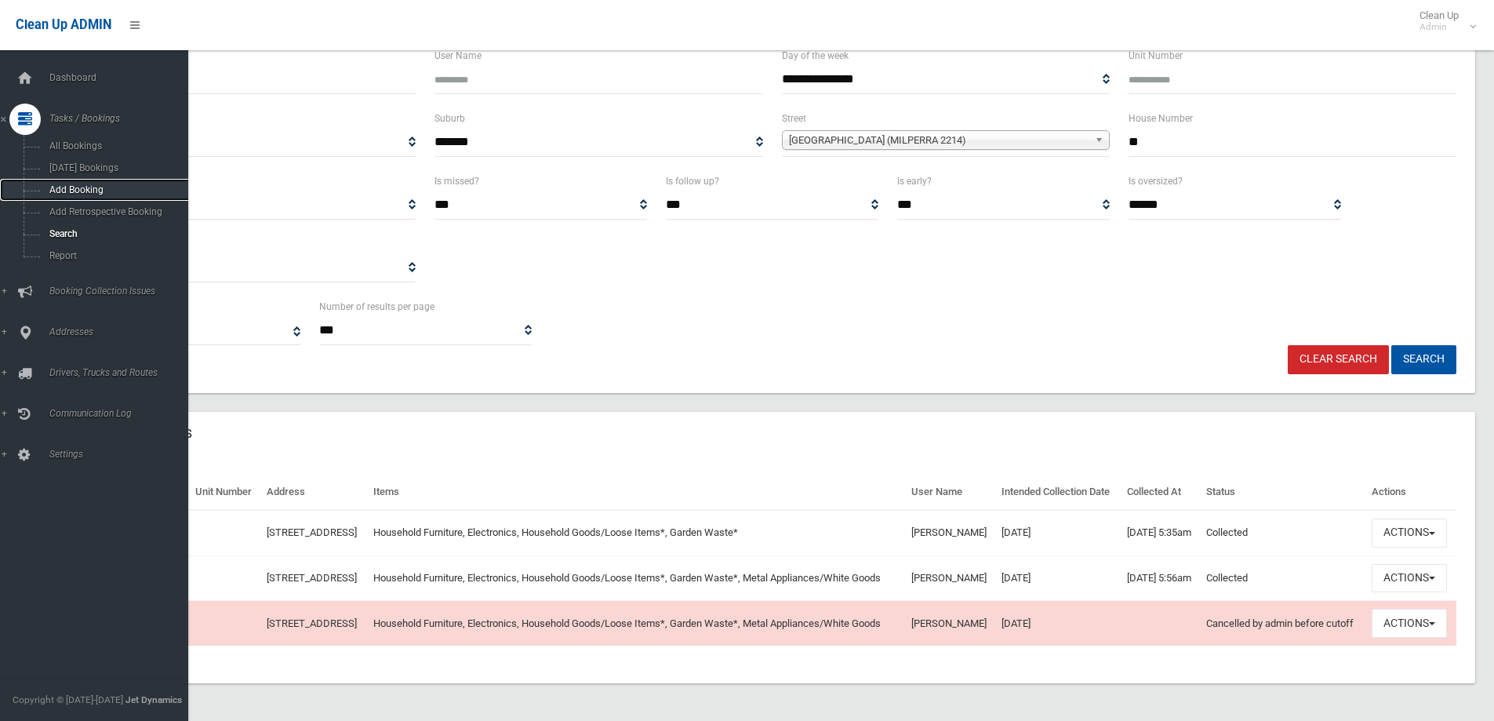
click at [106, 190] on span "Add Booking" at bounding box center [116, 189] width 142 height 11
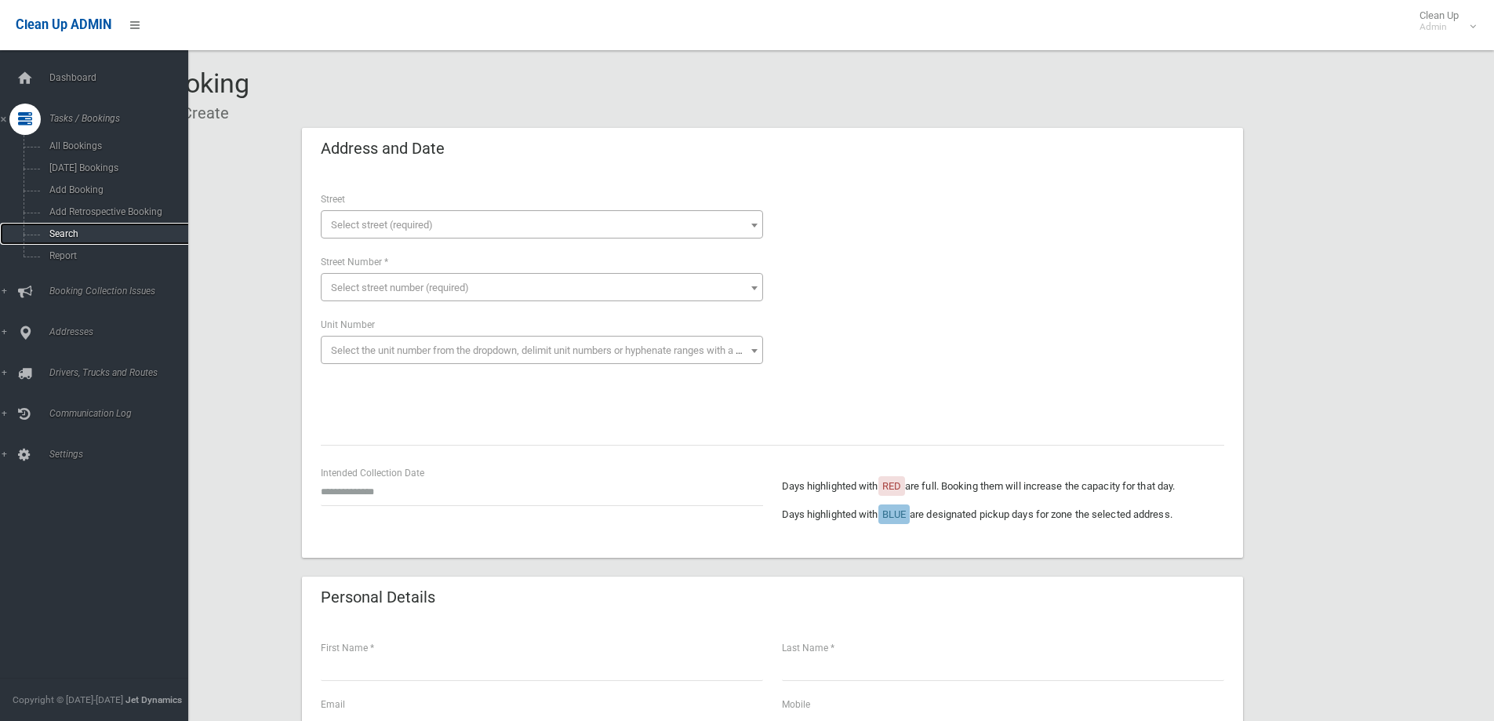
click at [94, 227] on link "Search" at bounding box center [100, 234] width 200 height 22
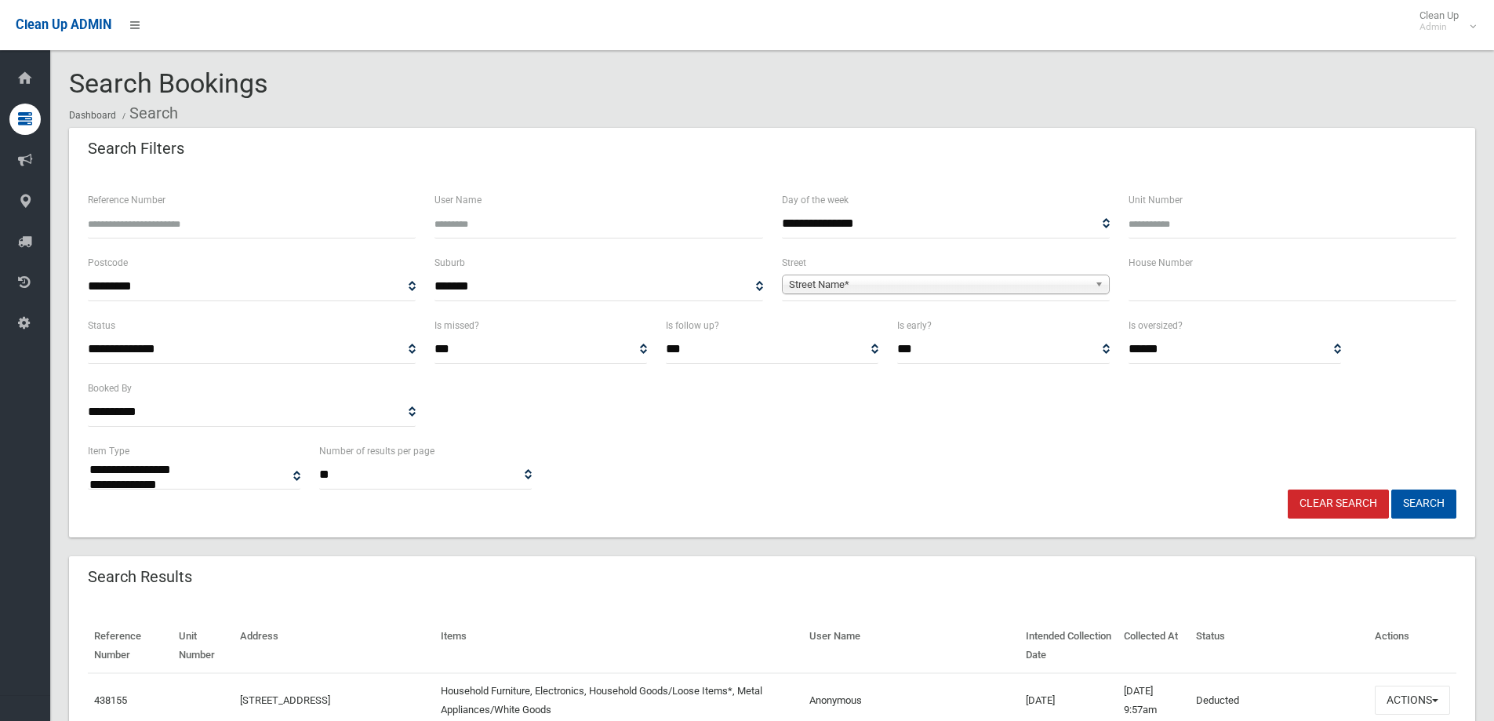
select select
click at [1179, 290] on input "text" at bounding box center [1292, 286] width 328 height 29
type input "**"
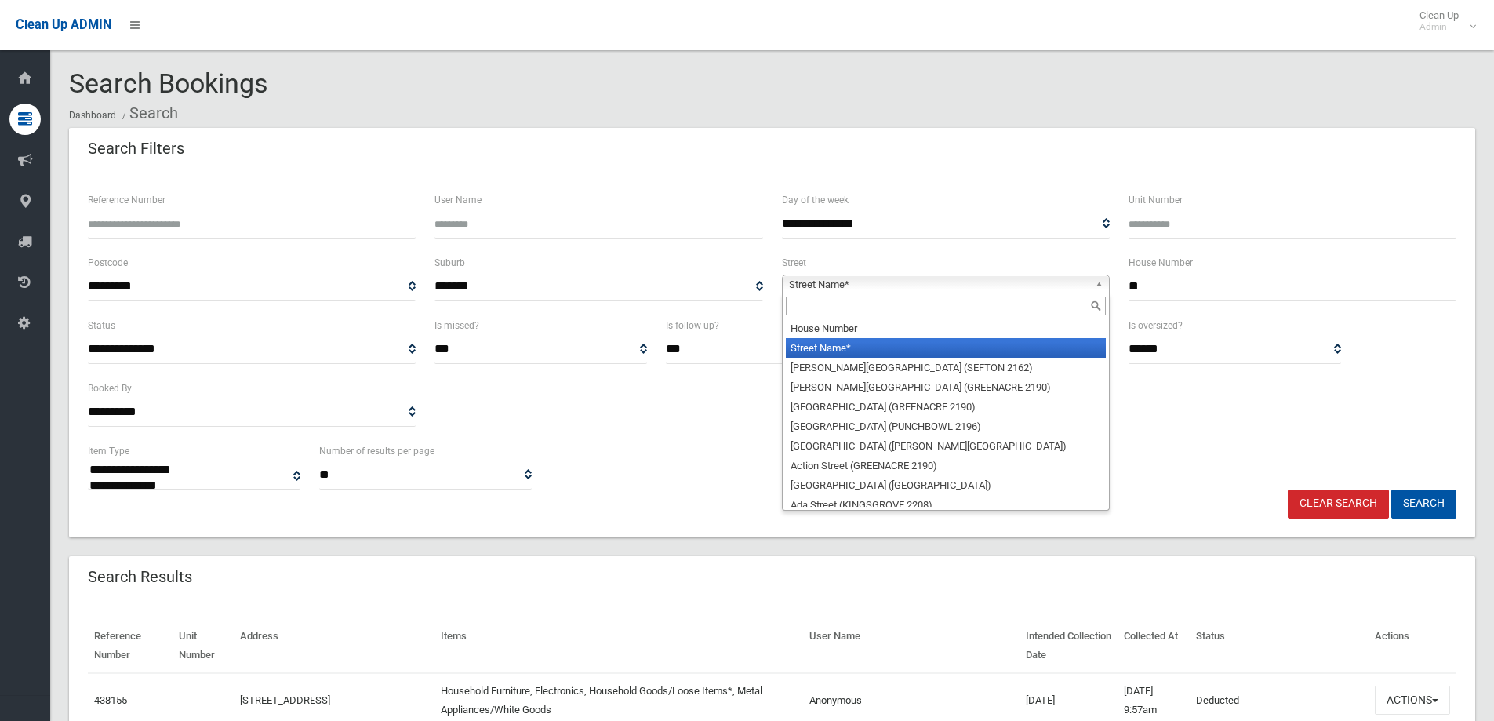
click at [1062, 293] on div "Street Name* House Number Street Name* Abbott Avenue (SEFTON 2162) Abel Street …" at bounding box center [946, 284] width 328 height 20
click at [1050, 311] on input "text" at bounding box center [946, 305] width 320 height 19
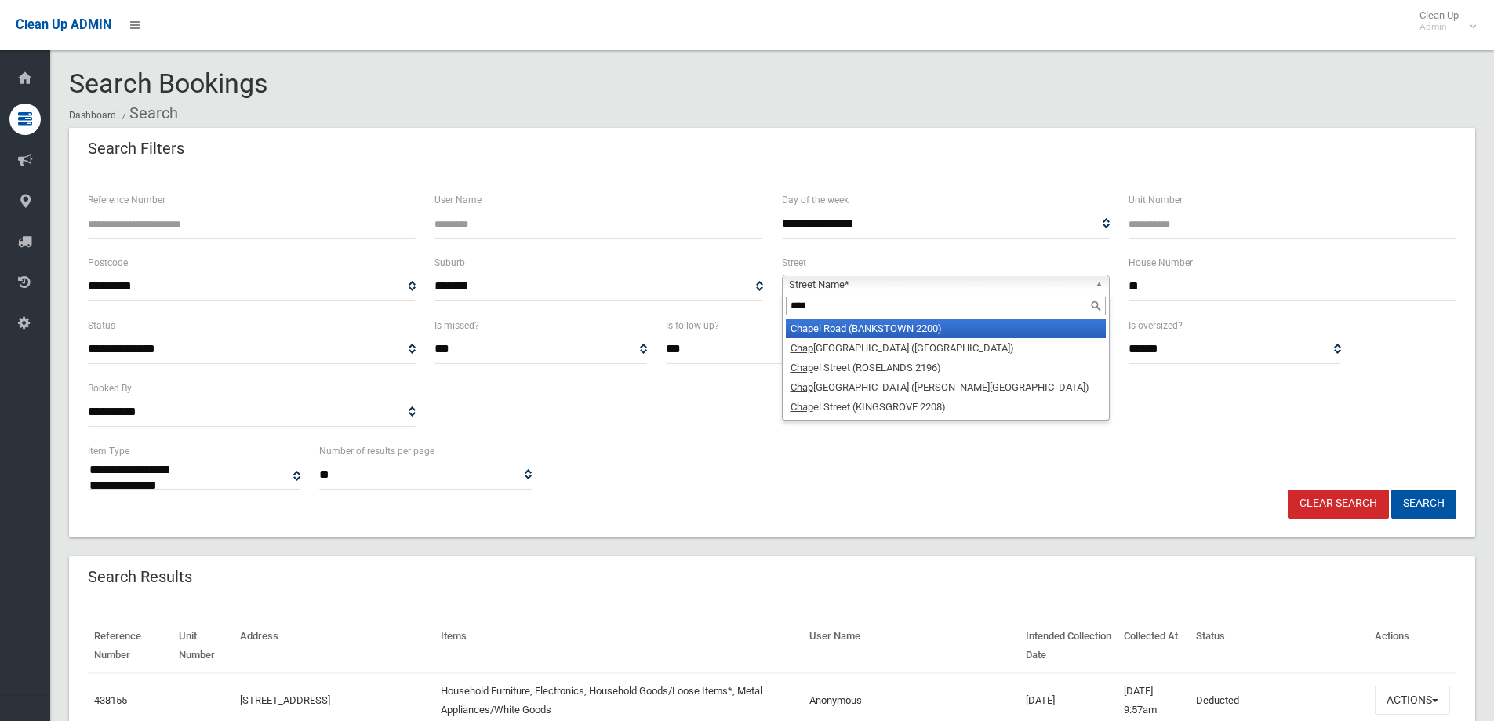
type input "****"
click at [1019, 326] on li "Chap el Road (BANKSTOWN 2200)" at bounding box center [946, 328] width 320 height 20
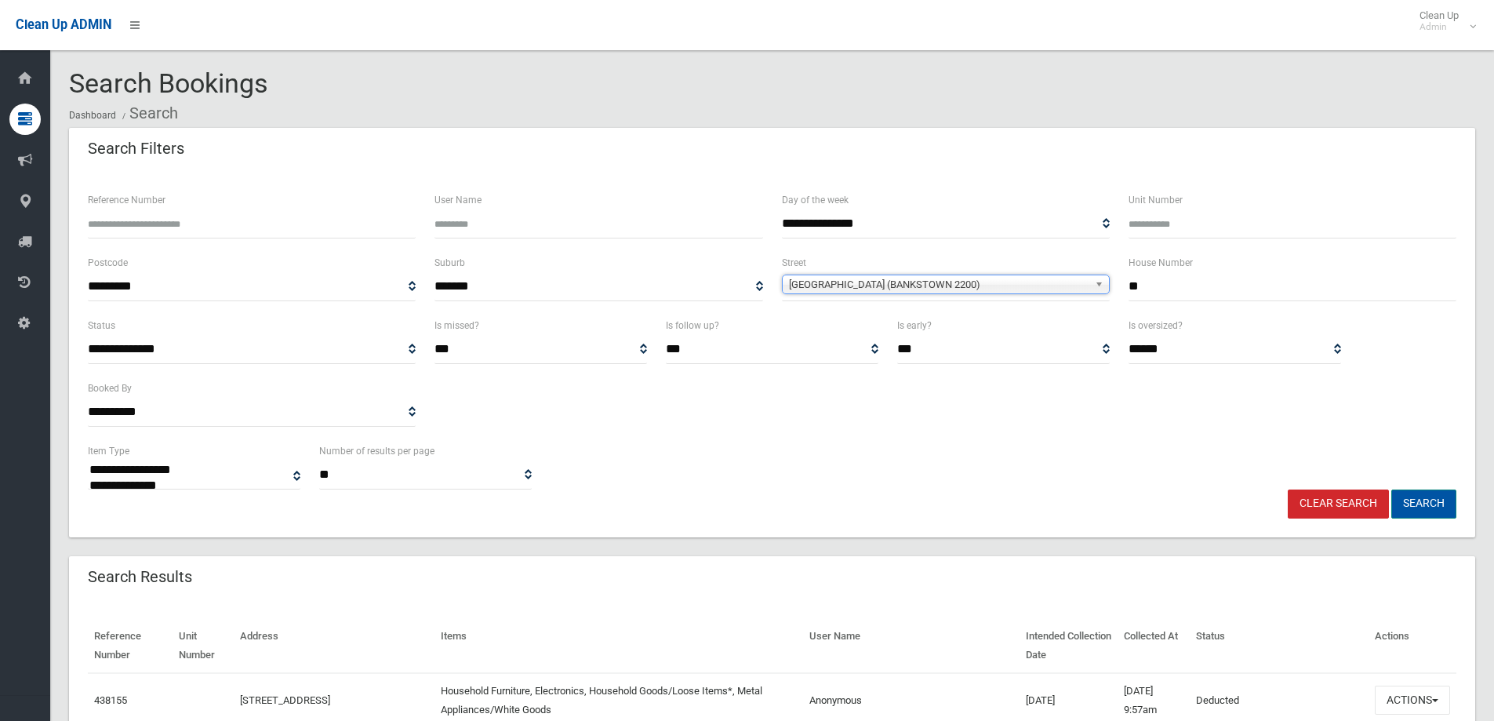
click at [1435, 490] on button "Search" at bounding box center [1423, 503] width 65 height 29
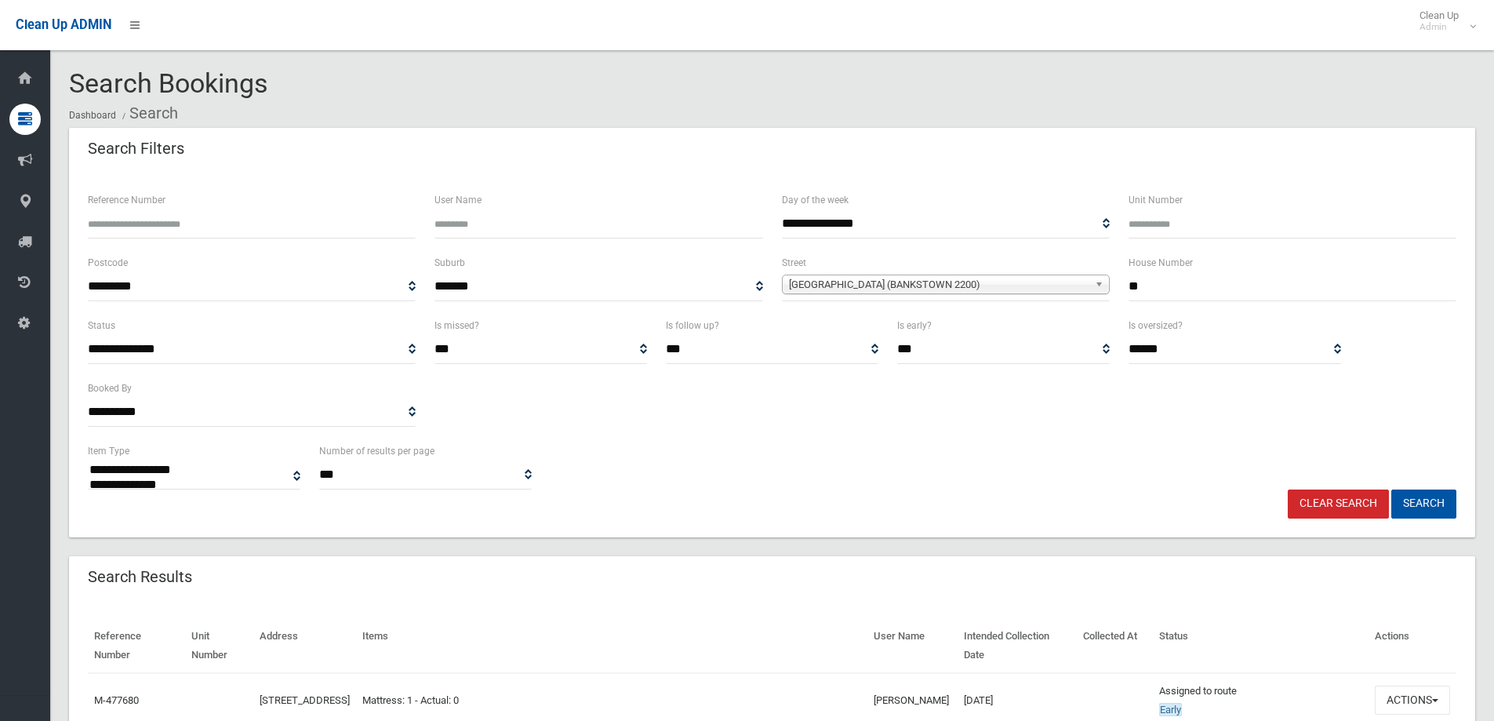
select select
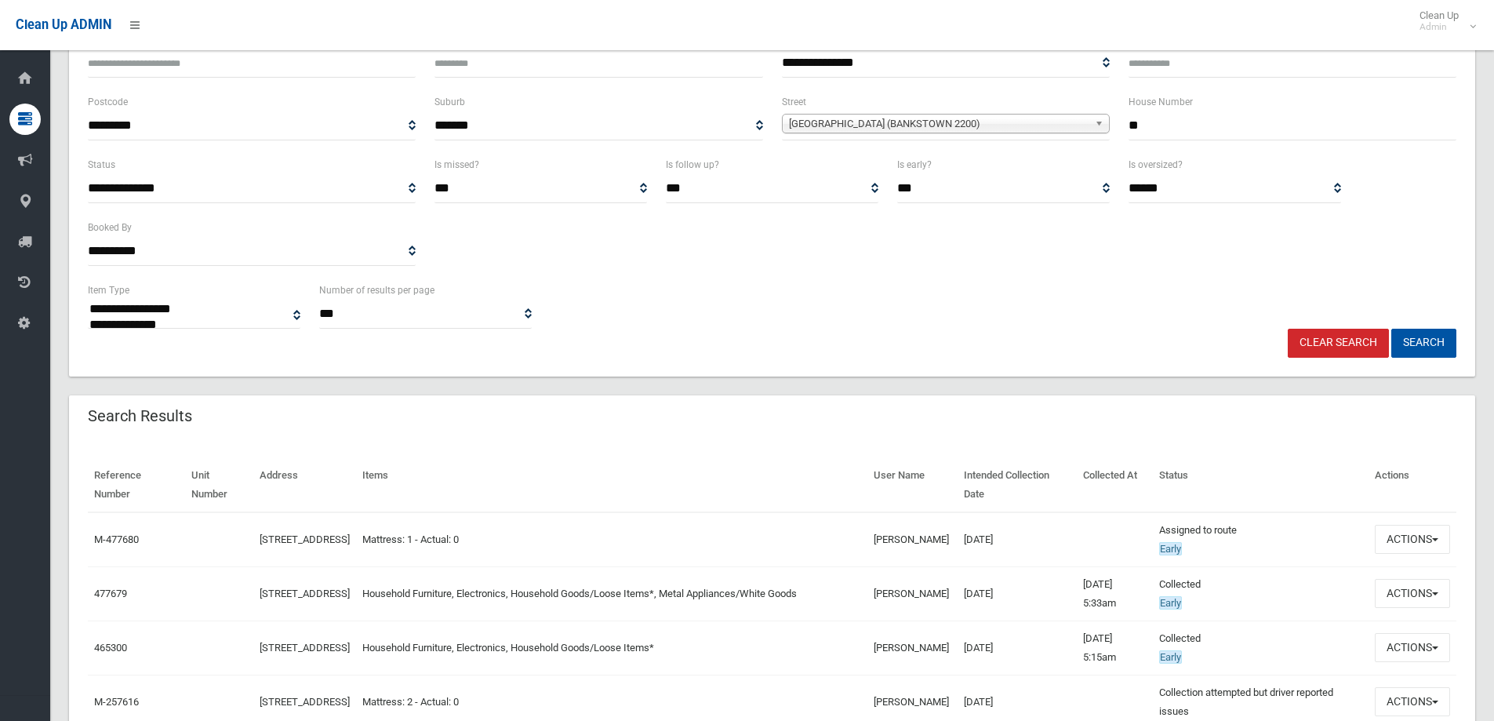
scroll to position [352, 0]
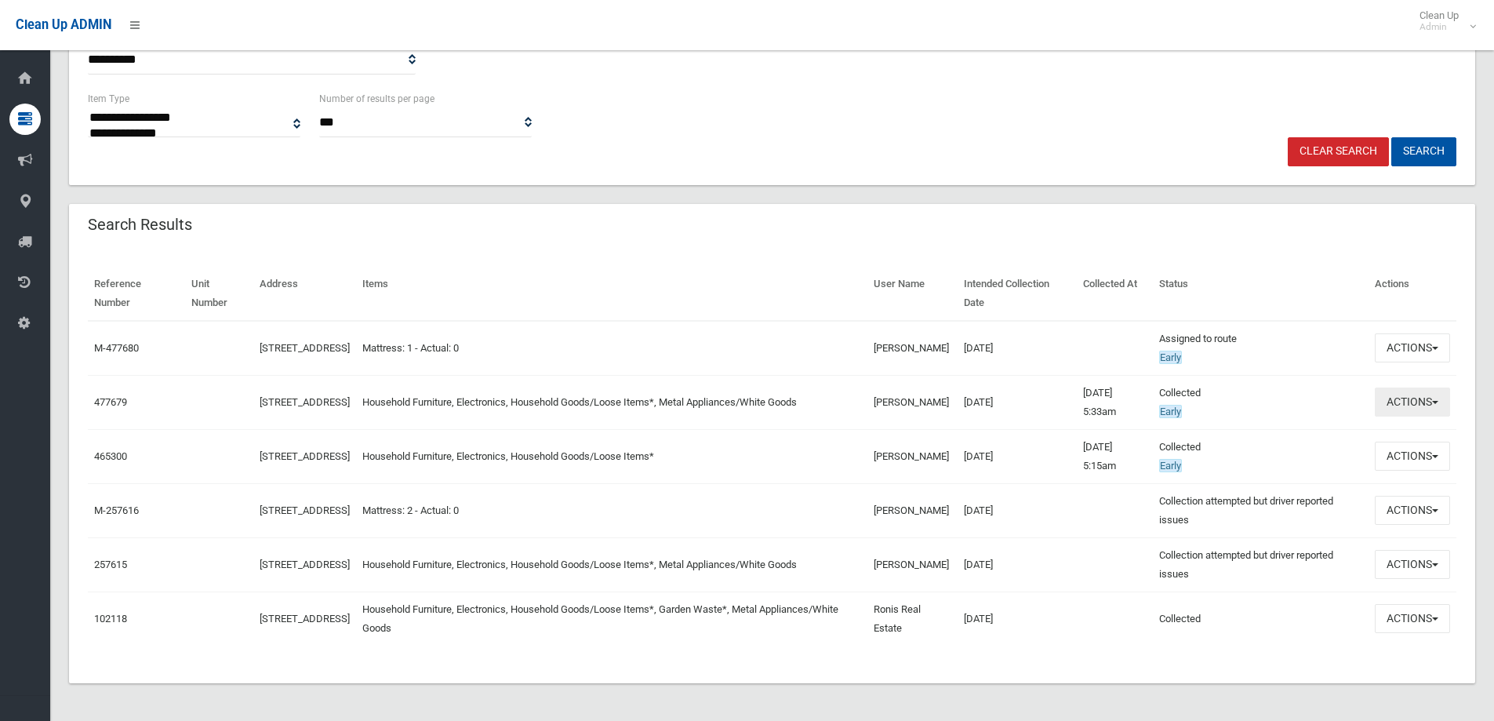
click at [1440, 388] on button "Actions" at bounding box center [1411, 401] width 75 height 29
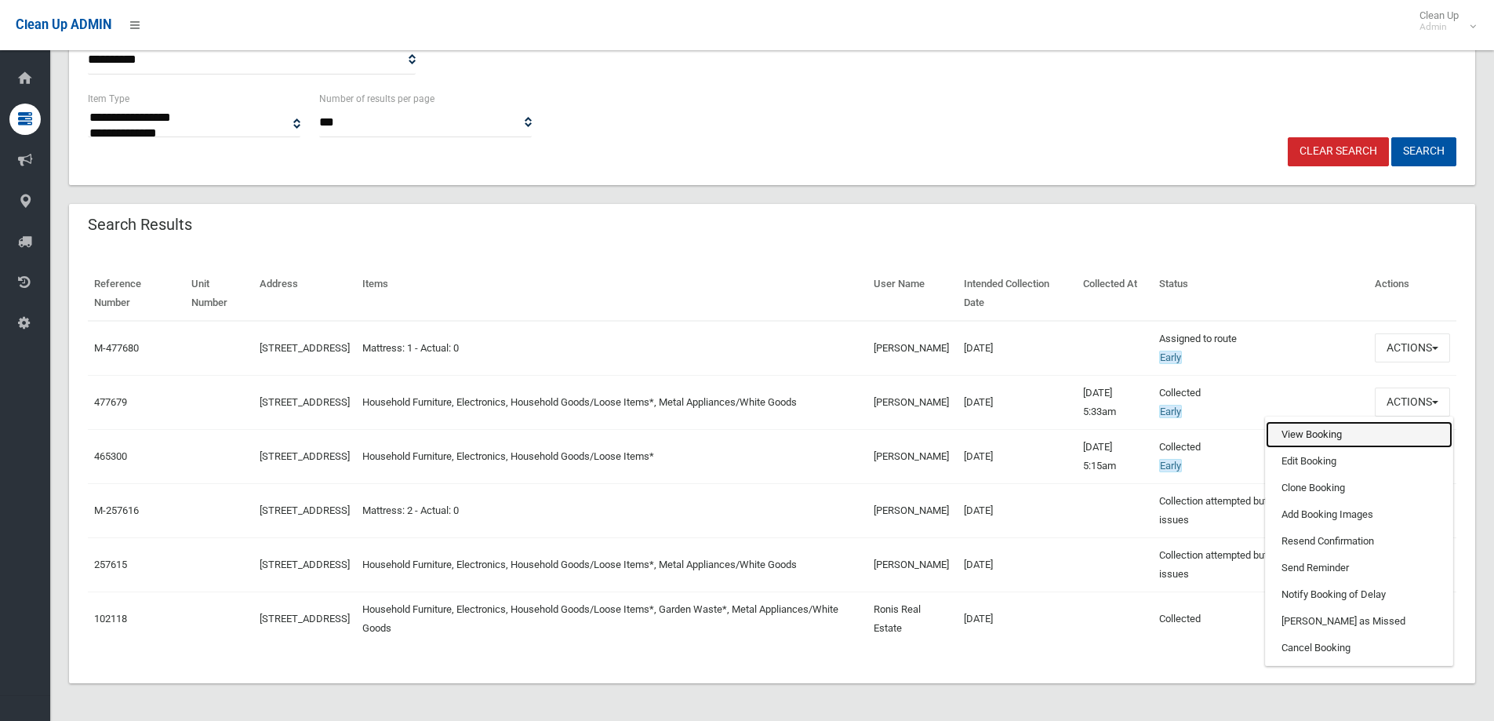
click at [1342, 435] on link "View Booking" at bounding box center [1358, 434] width 187 height 27
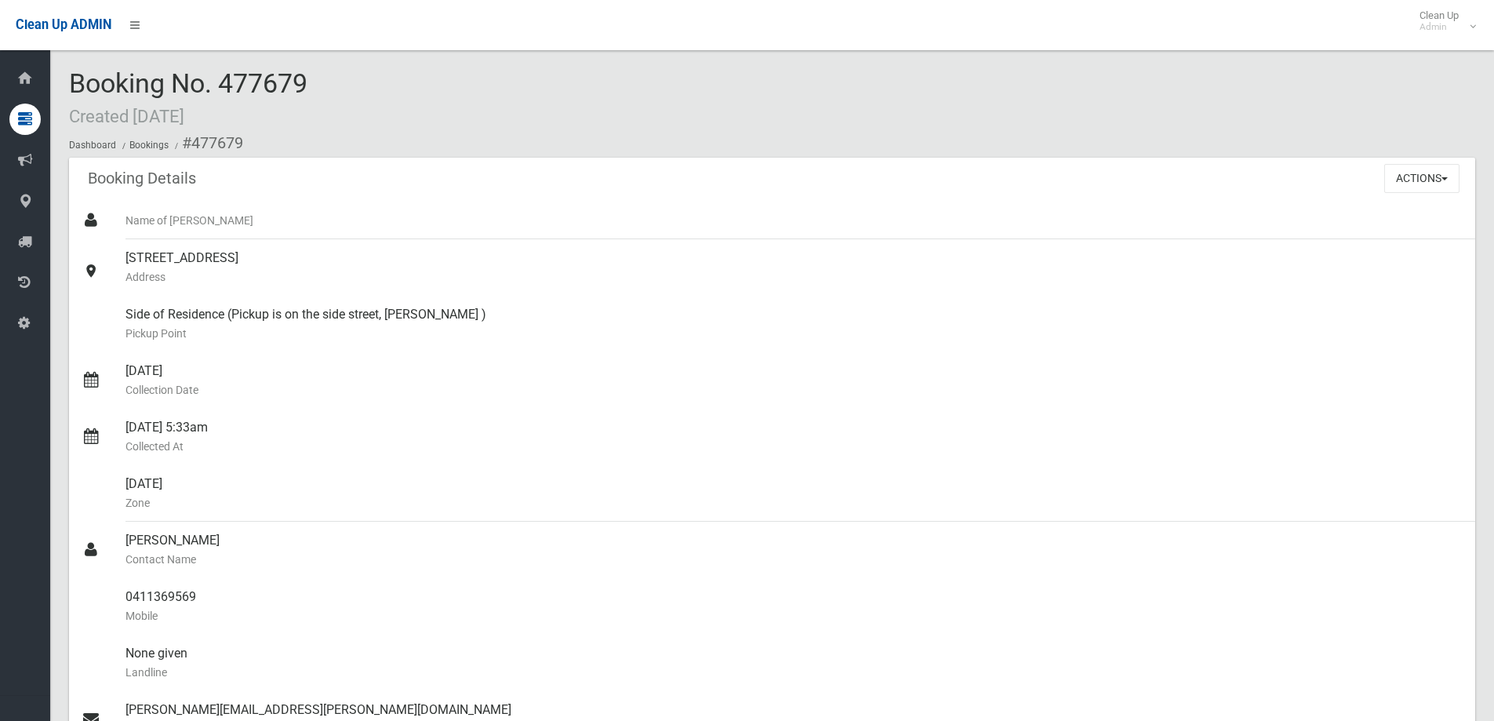
scroll to position [1176, 0]
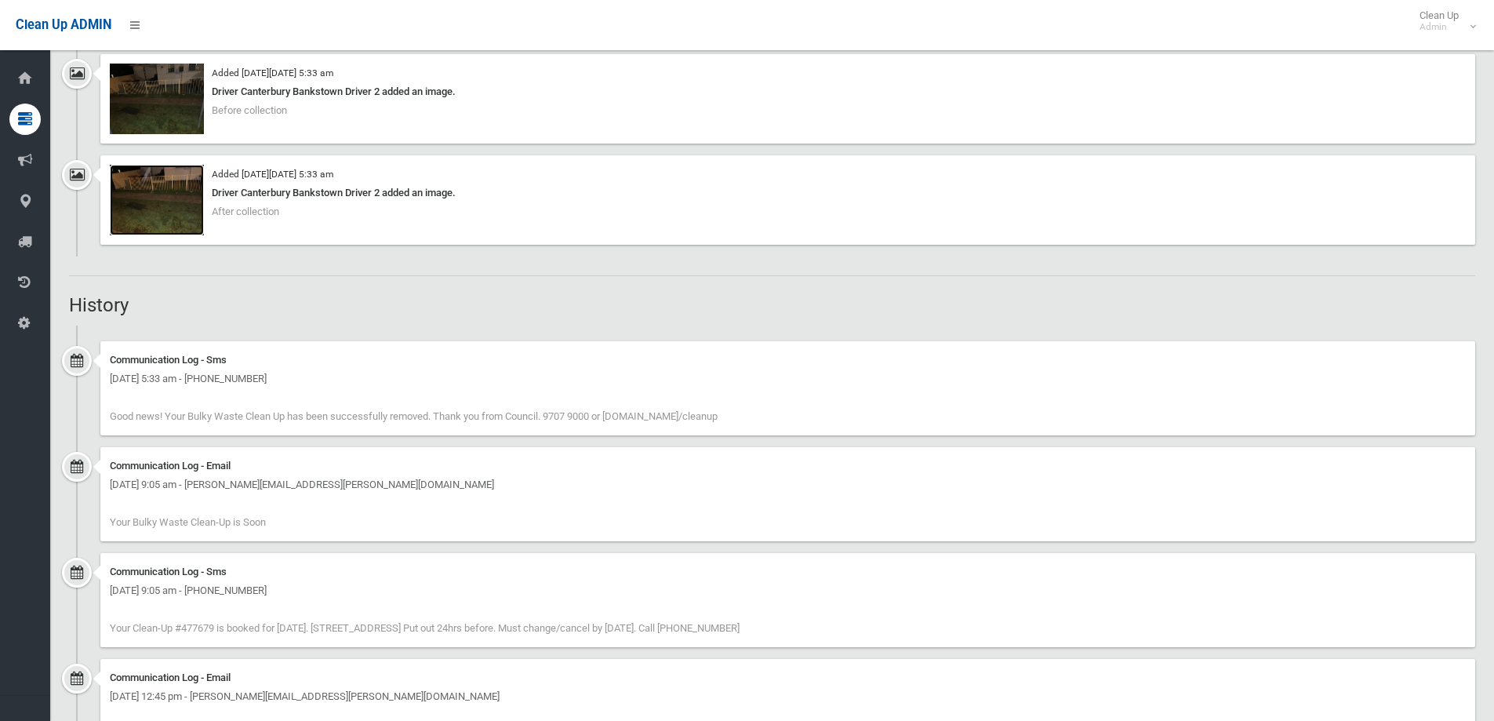
click at [180, 173] on img at bounding box center [157, 200] width 94 height 71
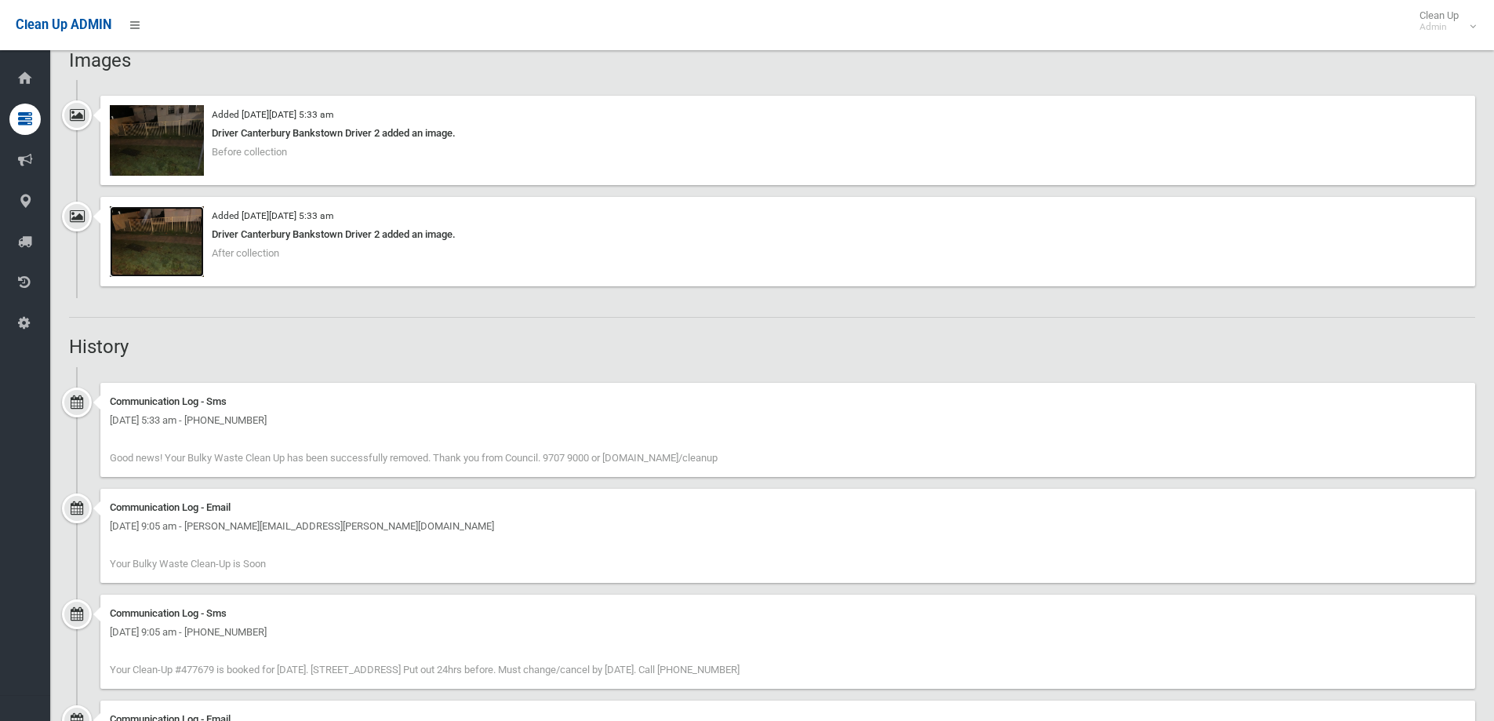
scroll to position [1098, 0]
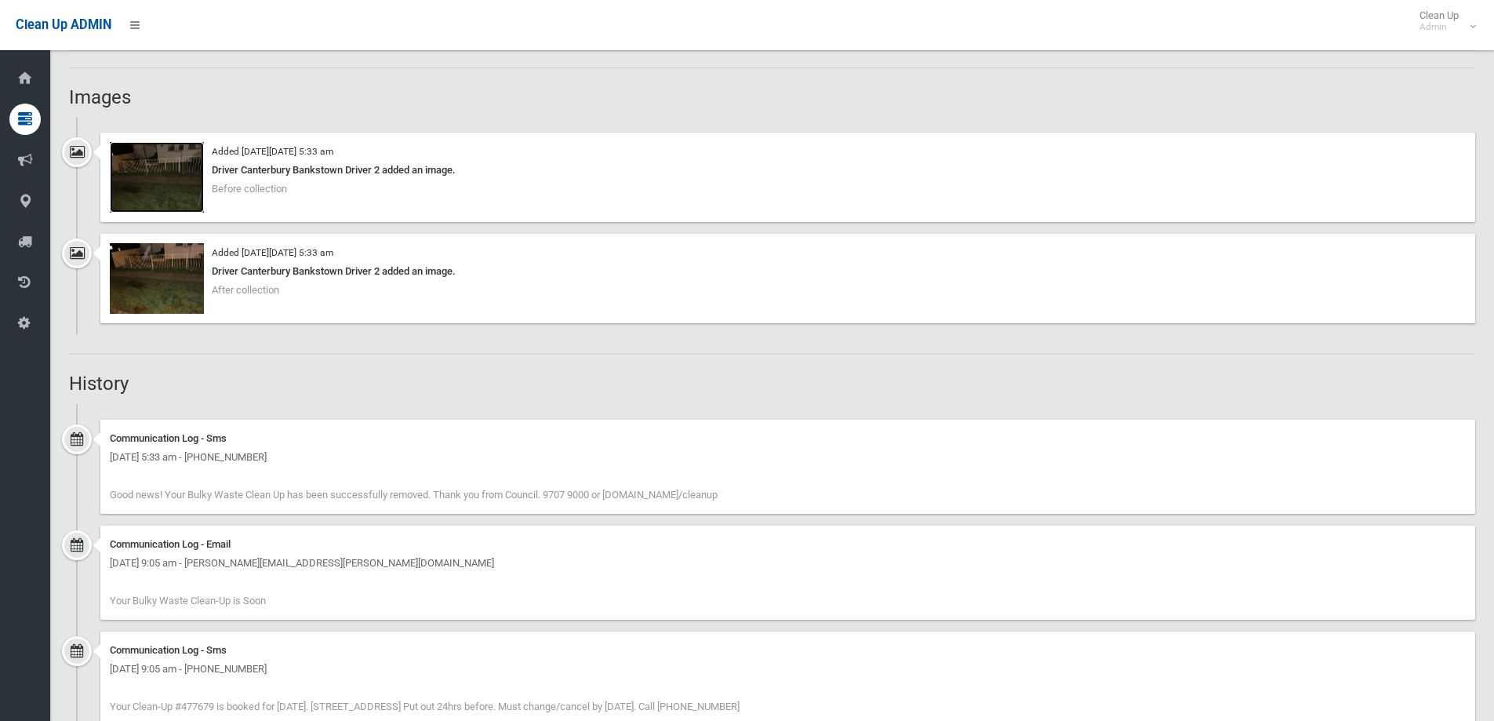
click at [176, 172] on img at bounding box center [157, 177] width 94 height 71
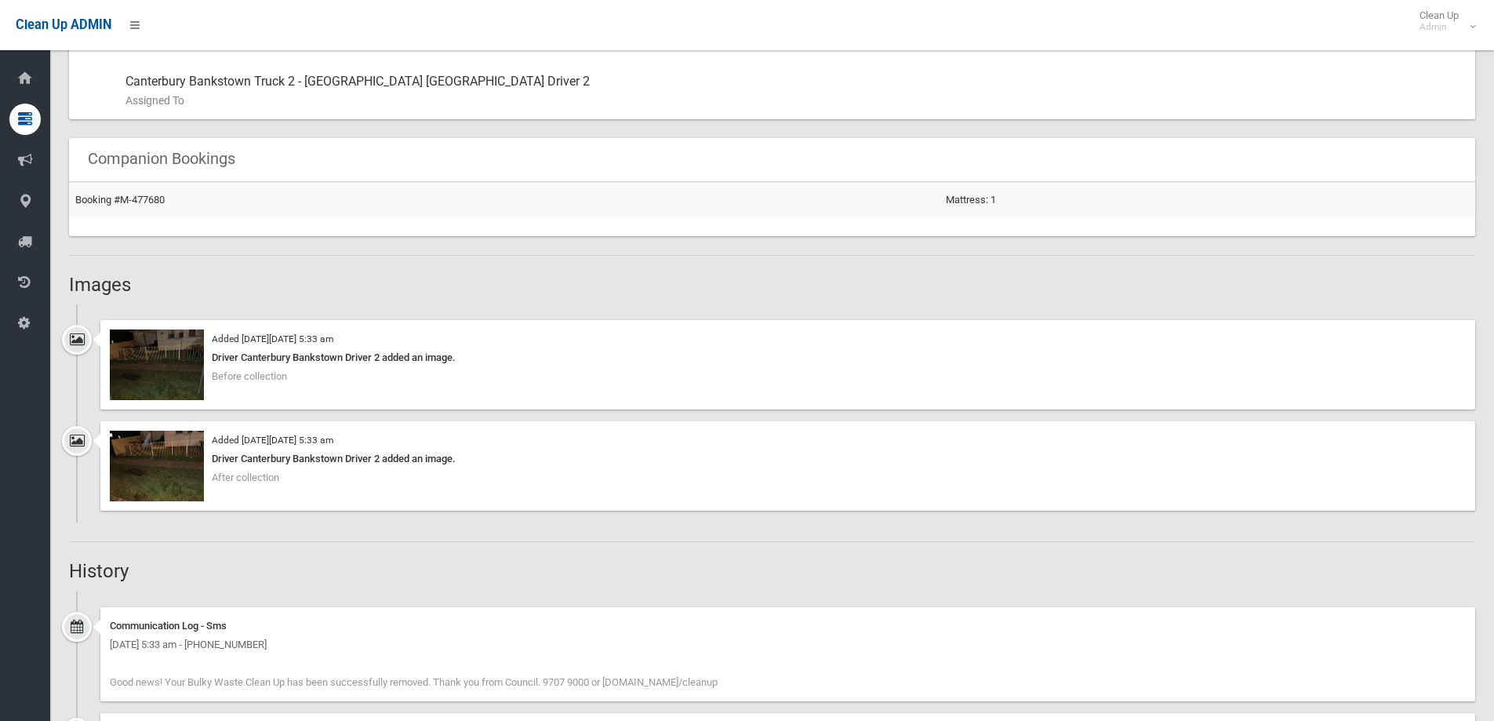
scroll to position [1019, 0]
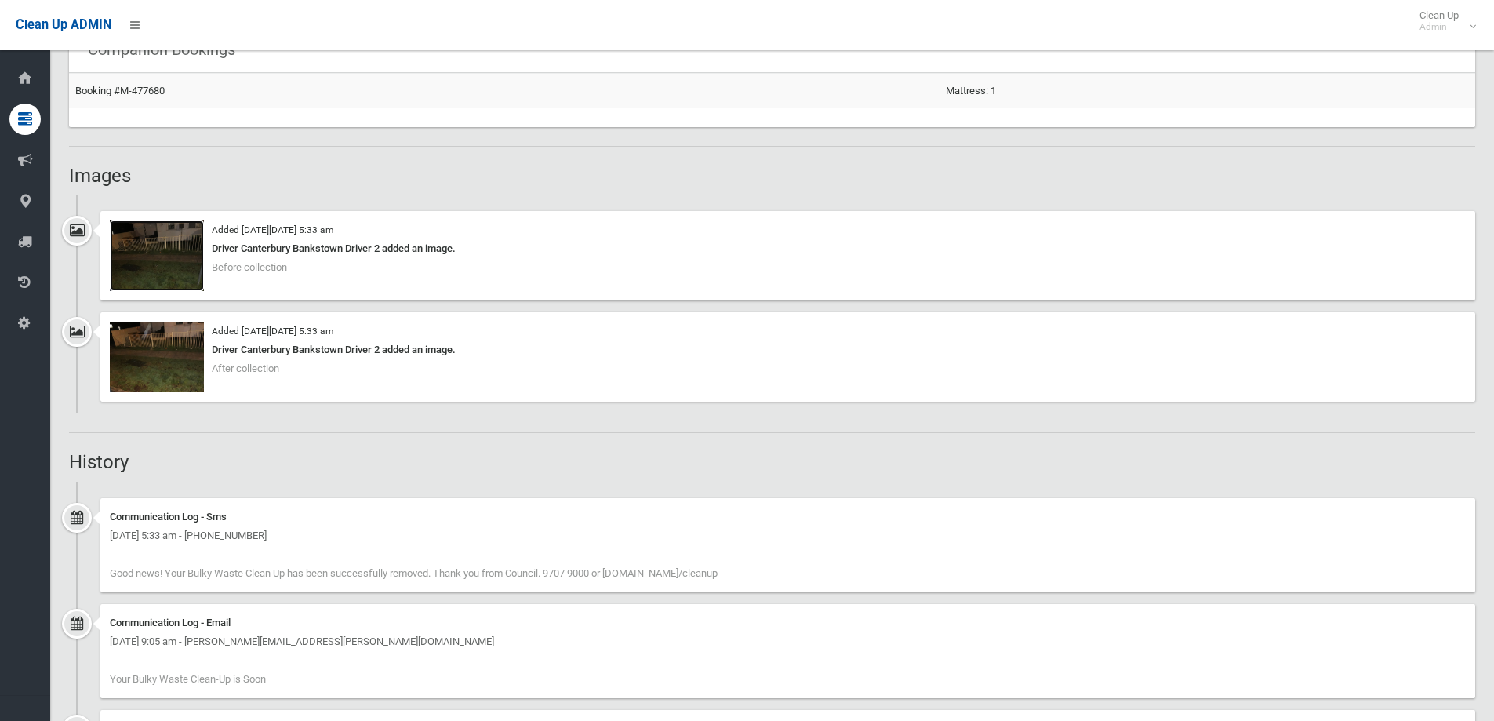
click at [192, 249] on img at bounding box center [157, 255] width 94 height 71
click at [170, 277] on img at bounding box center [157, 255] width 94 height 71
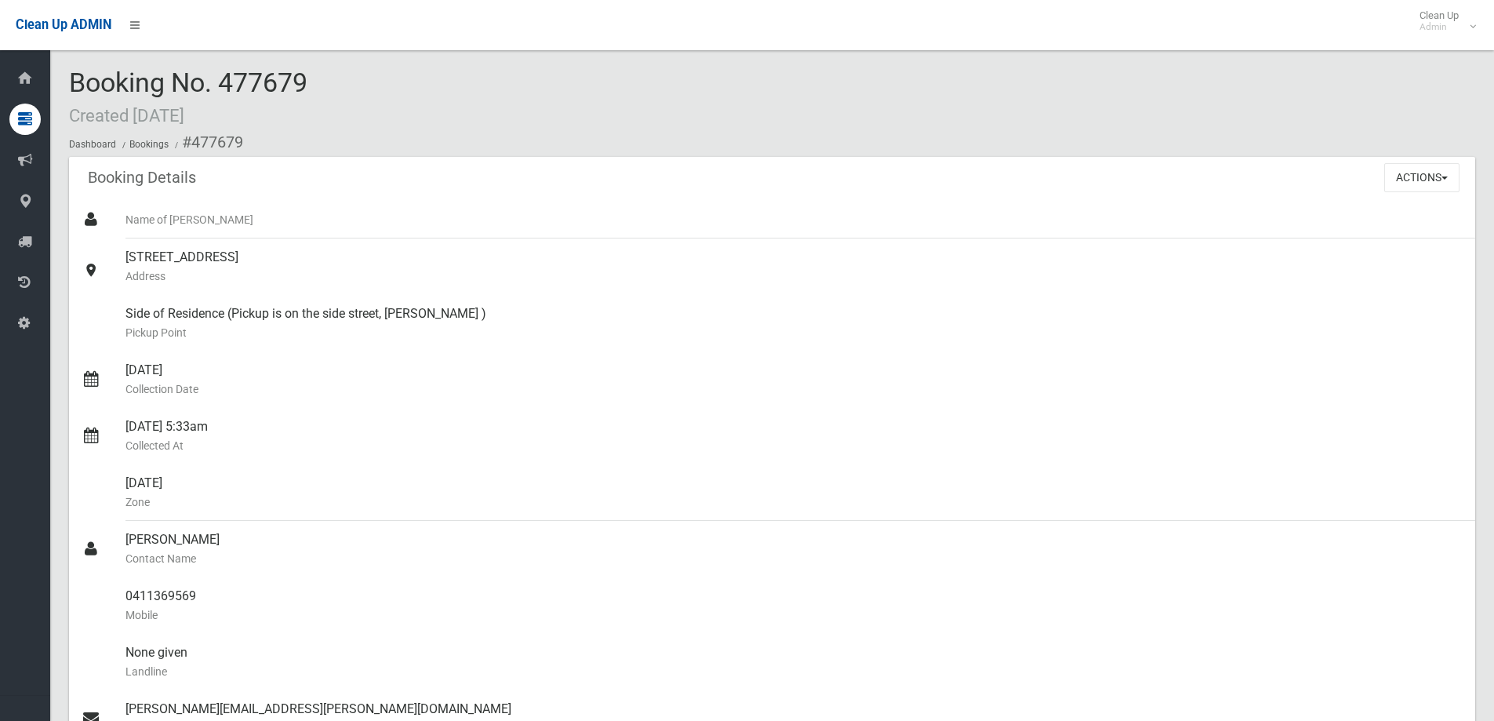
scroll to position [0, 0]
click at [1432, 187] on button "Actions" at bounding box center [1421, 178] width 75 height 29
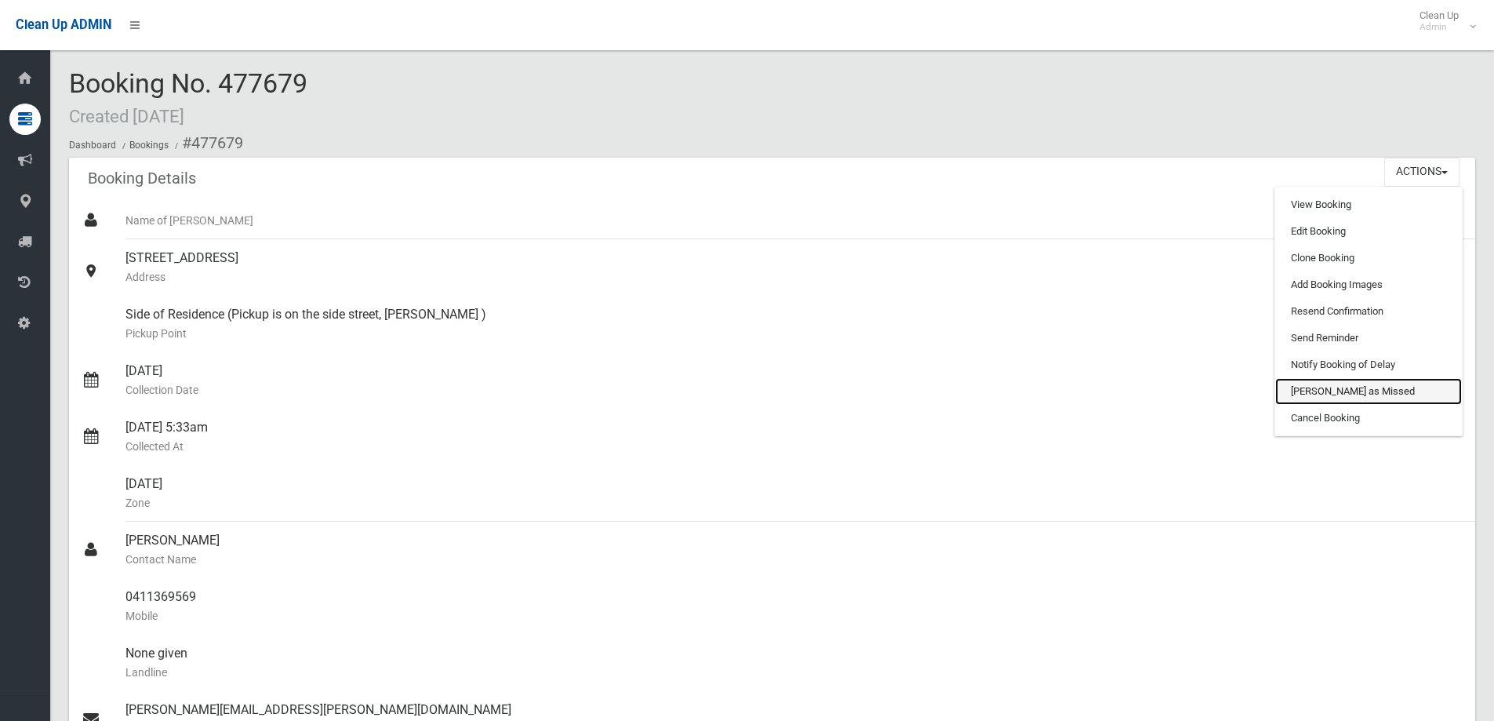
click at [1355, 398] on link "[PERSON_NAME] as Missed" at bounding box center [1368, 391] width 187 height 27
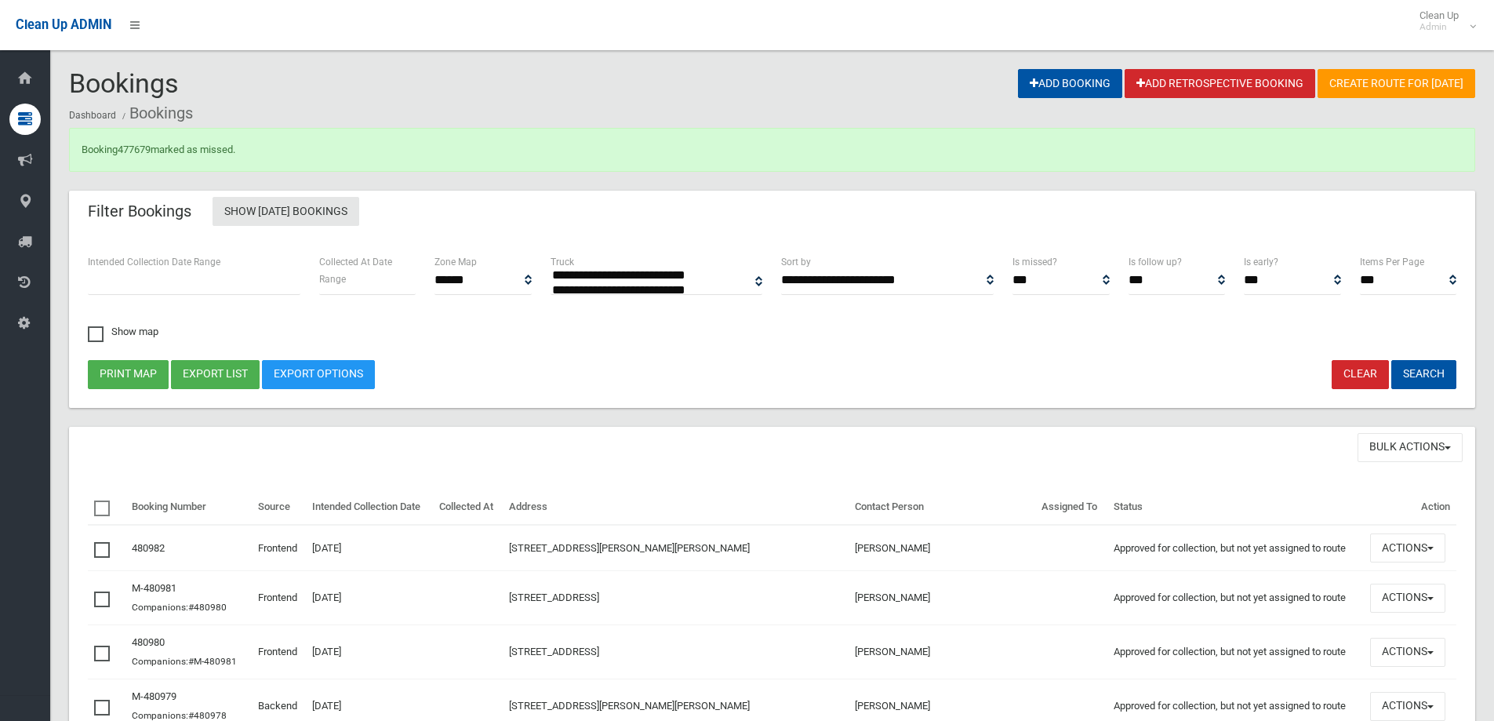
select select
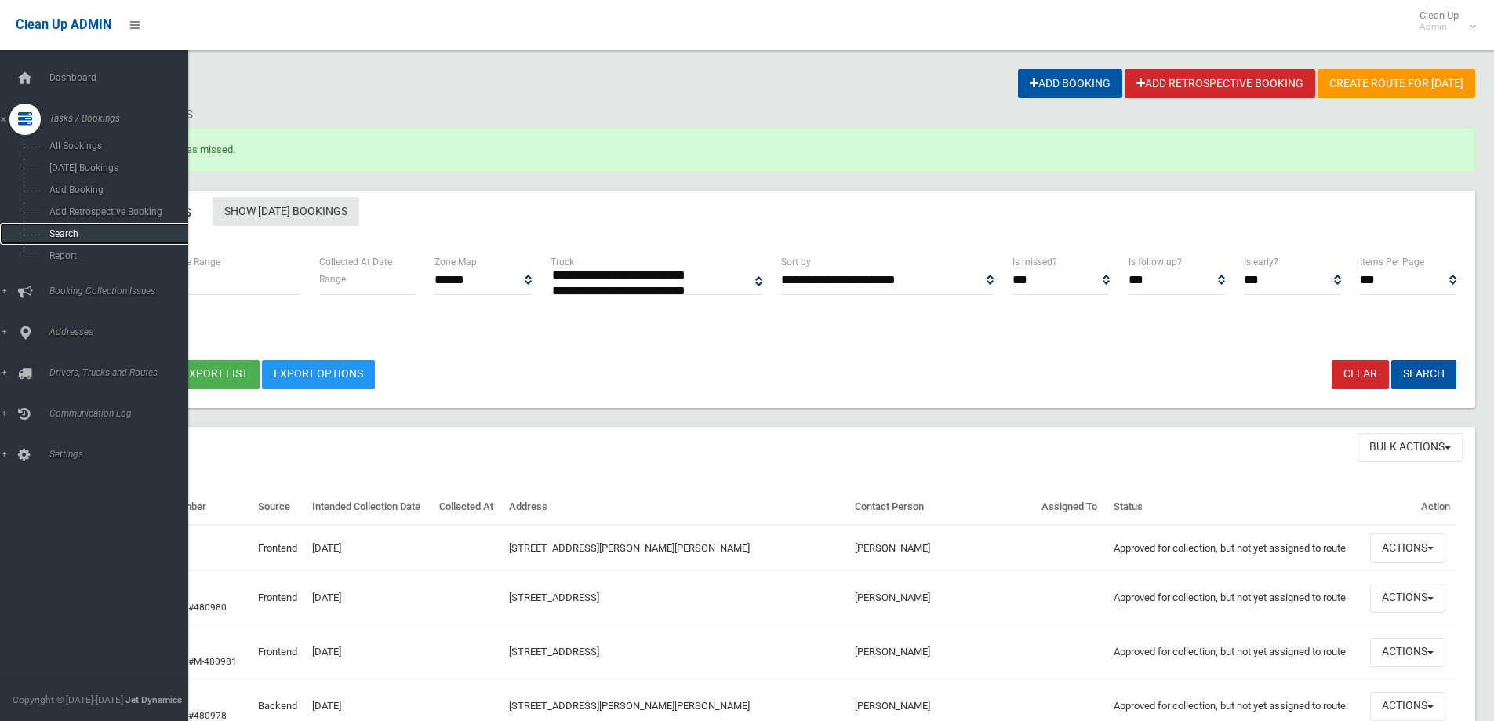
click at [67, 227] on link "Search" at bounding box center [100, 234] width 200 height 22
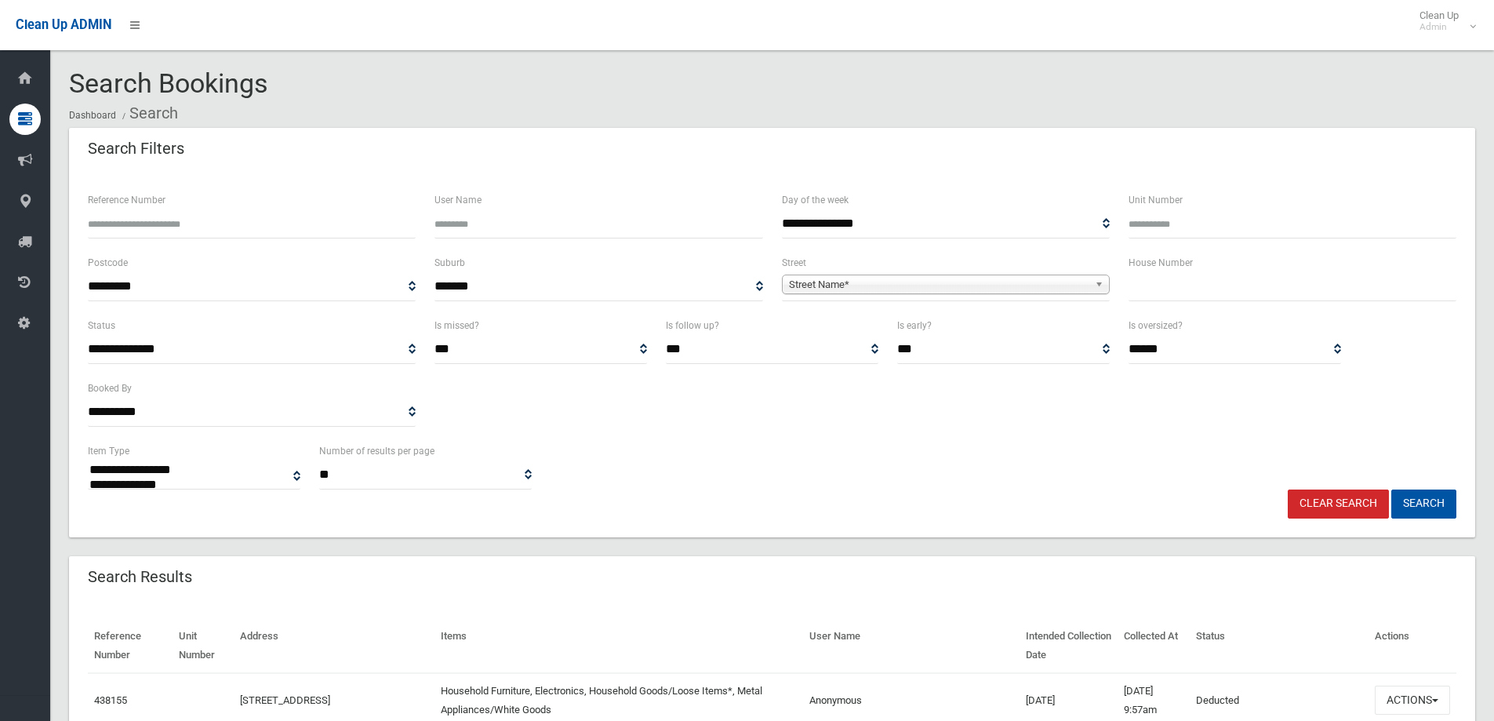
select select
click at [1130, 292] on input "text" at bounding box center [1292, 286] width 328 height 29
type input "***"
click at [1058, 296] on span "**********" at bounding box center [946, 286] width 328 height 29
click at [1052, 279] on span "Street Name*" at bounding box center [938, 284] width 299 height 19
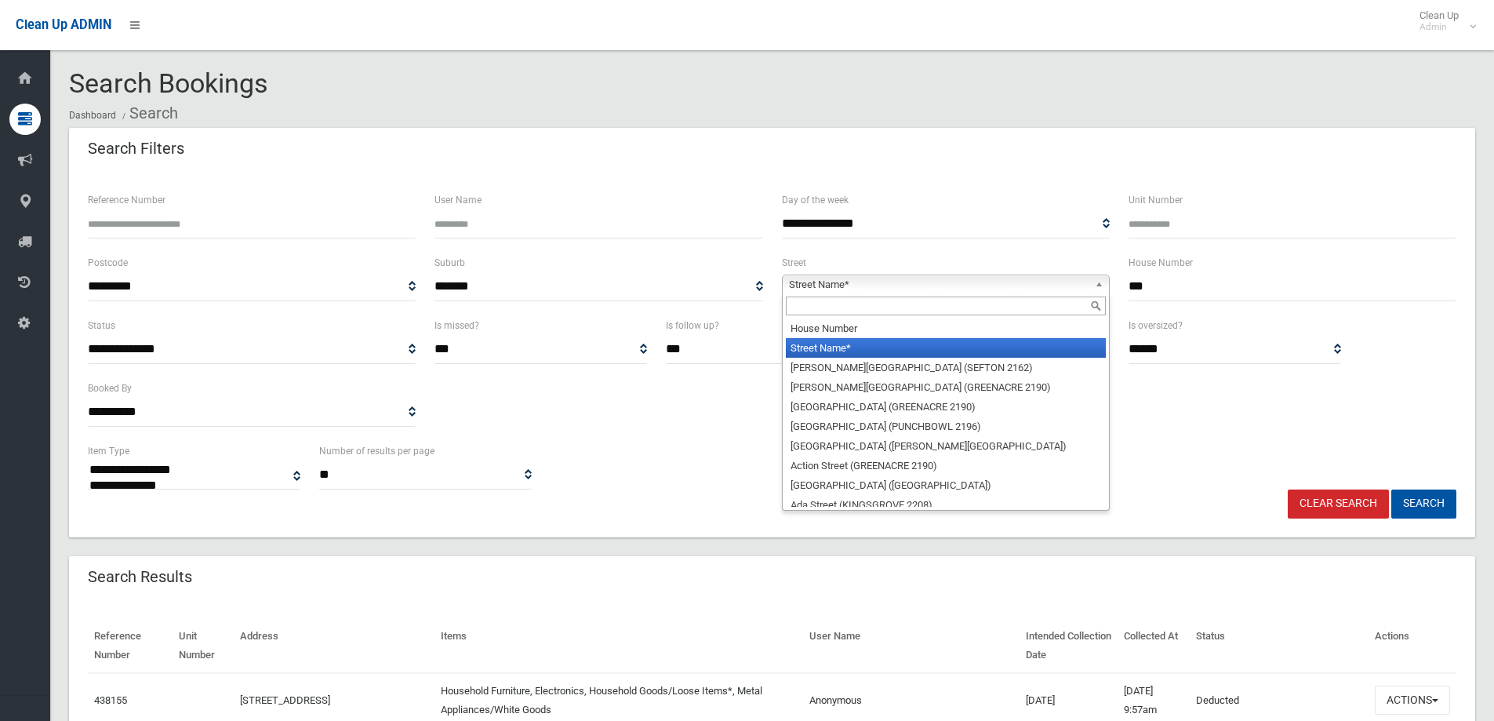
click at [1051, 295] on div at bounding box center [945, 305] width 326 height 25
click at [1061, 301] on input "text" at bounding box center [946, 305] width 320 height 19
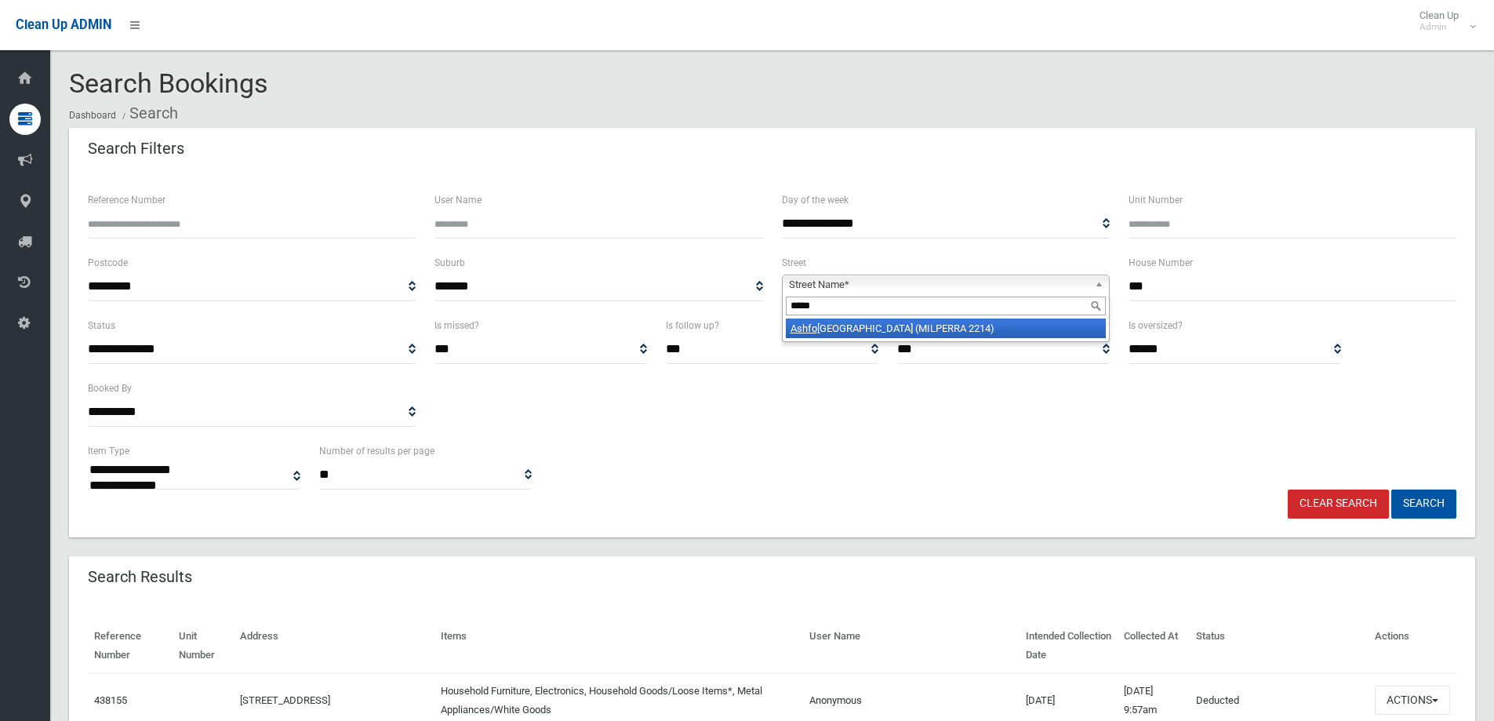
type input "*****"
click at [1061, 323] on li "Ashfo rd Avenue (MILPERRA 2214)" at bounding box center [946, 328] width 320 height 20
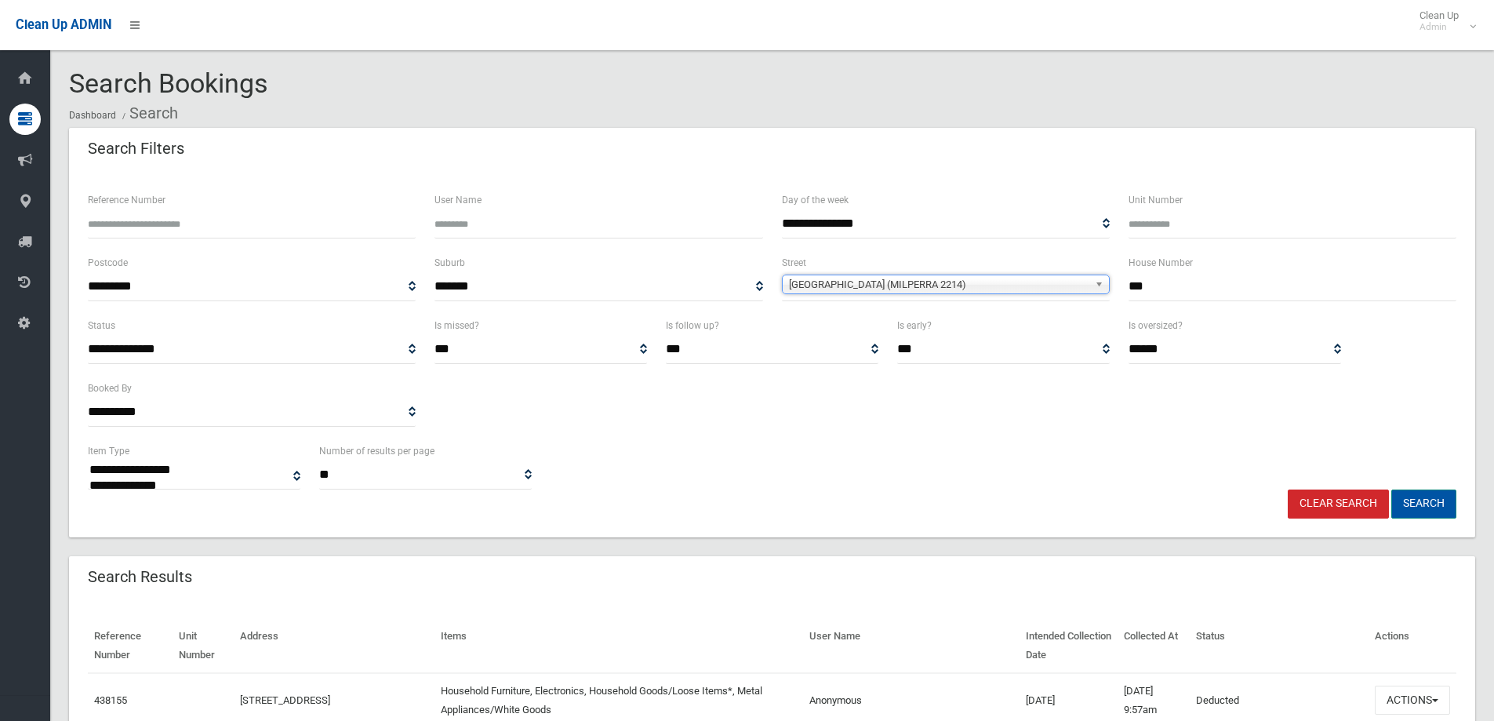
click at [1419, 493] on button "Search" at bounding box center [1423, 503] width 65 height 29
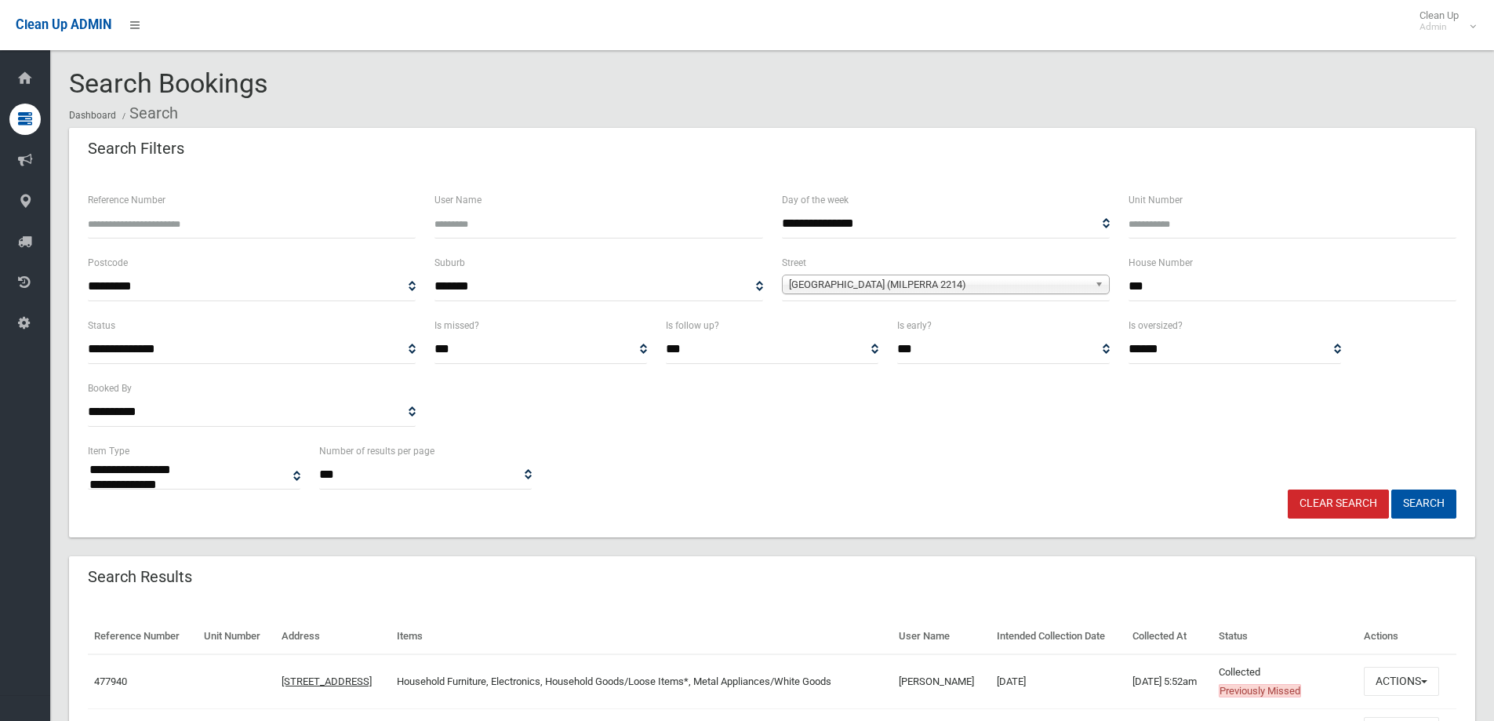
select select
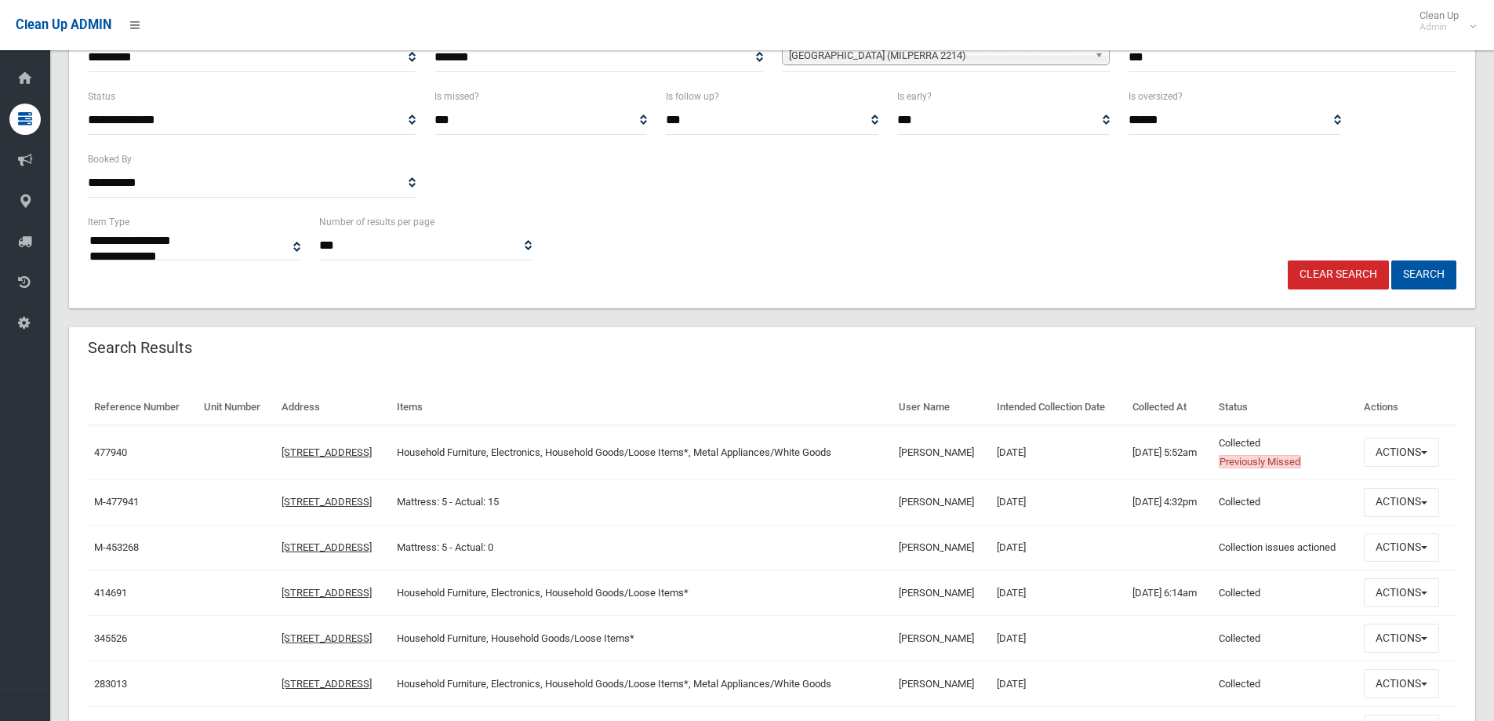
scroll to position [335, 0]
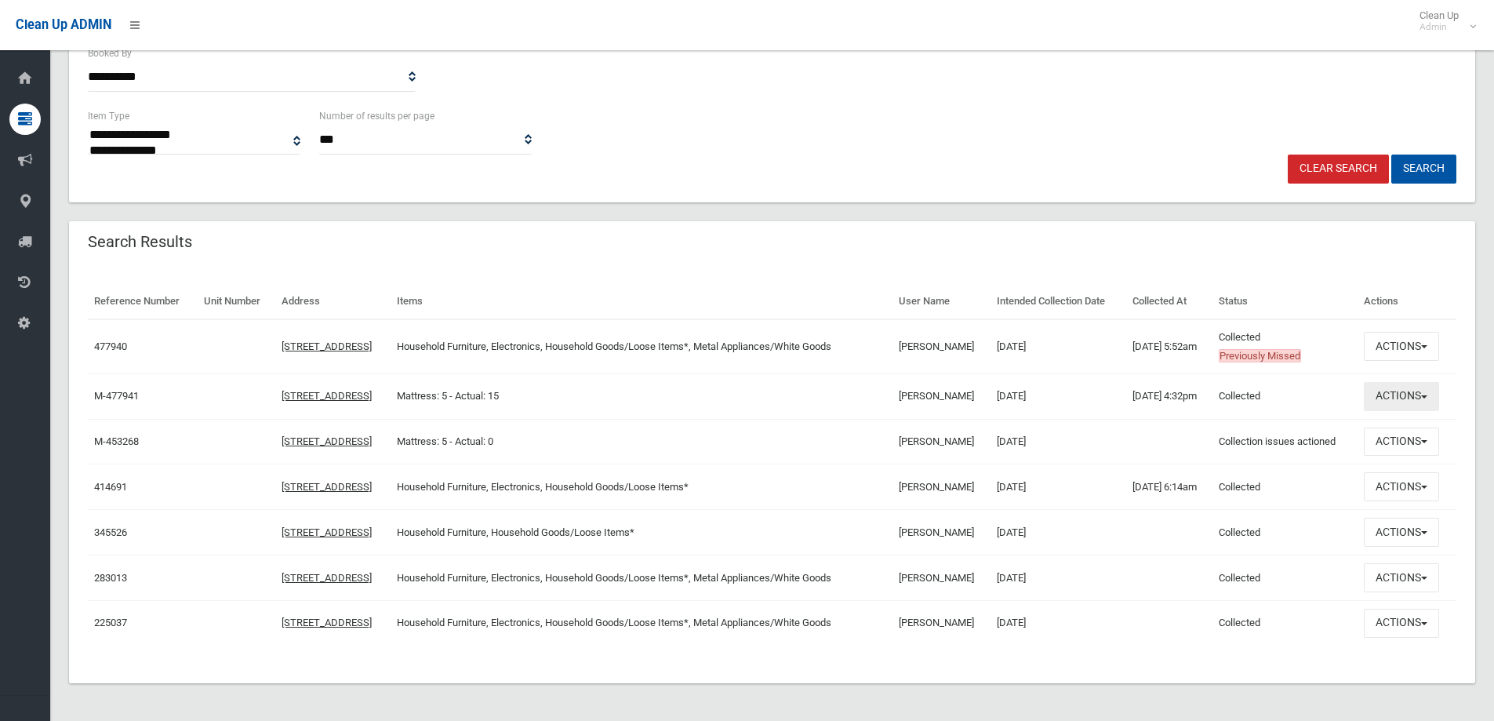
click at [1408, 404] on button "Actions" at bounding box center [1400, 396] width 75 height 29
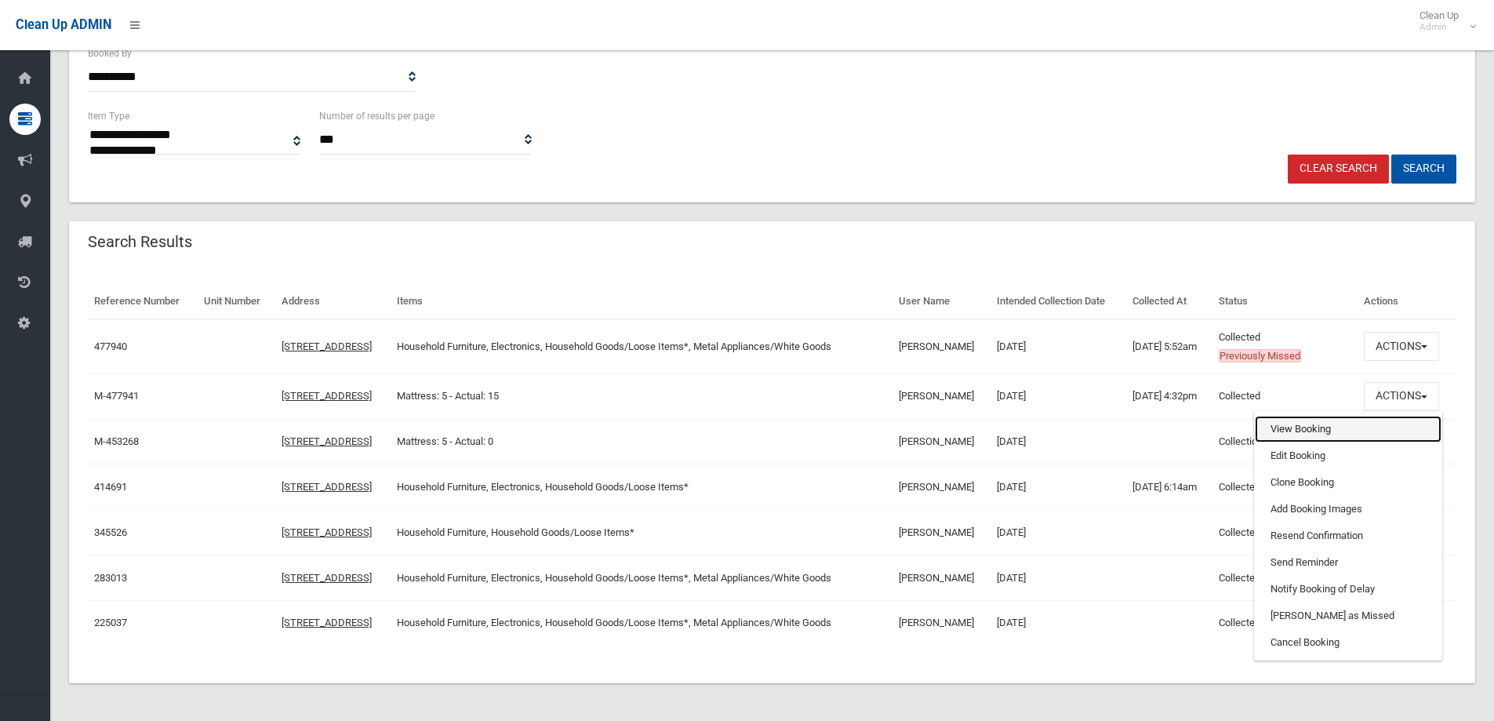
click at [1393, 426] on link "View Booking" at bounding box center [1347, 429] width 187 height 27
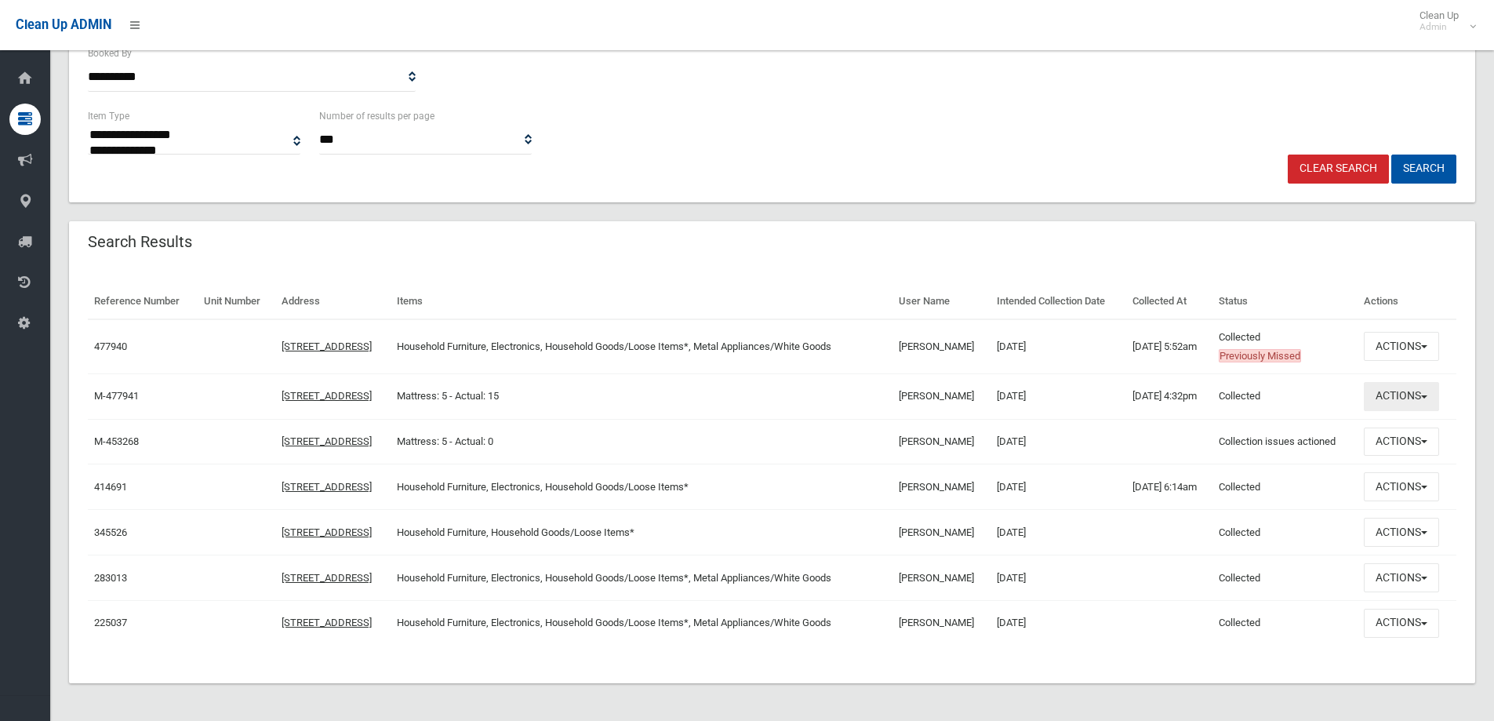
click at [1399, 399] on button "Actions" at bounding box center [1400, 396] width 75 height 29
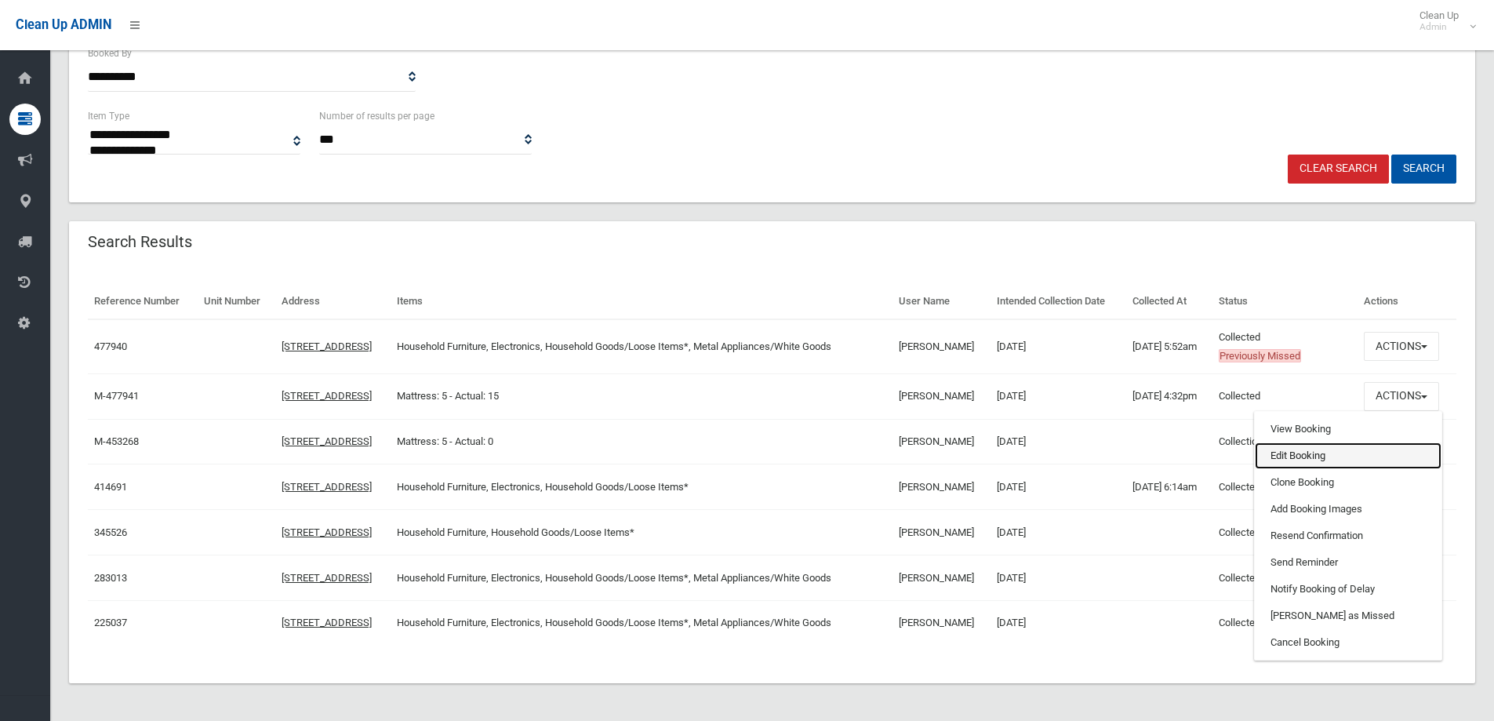
click at [1387, 442] on link "Edit Booking" at bounding box center [1347, 455] width 187 height 27
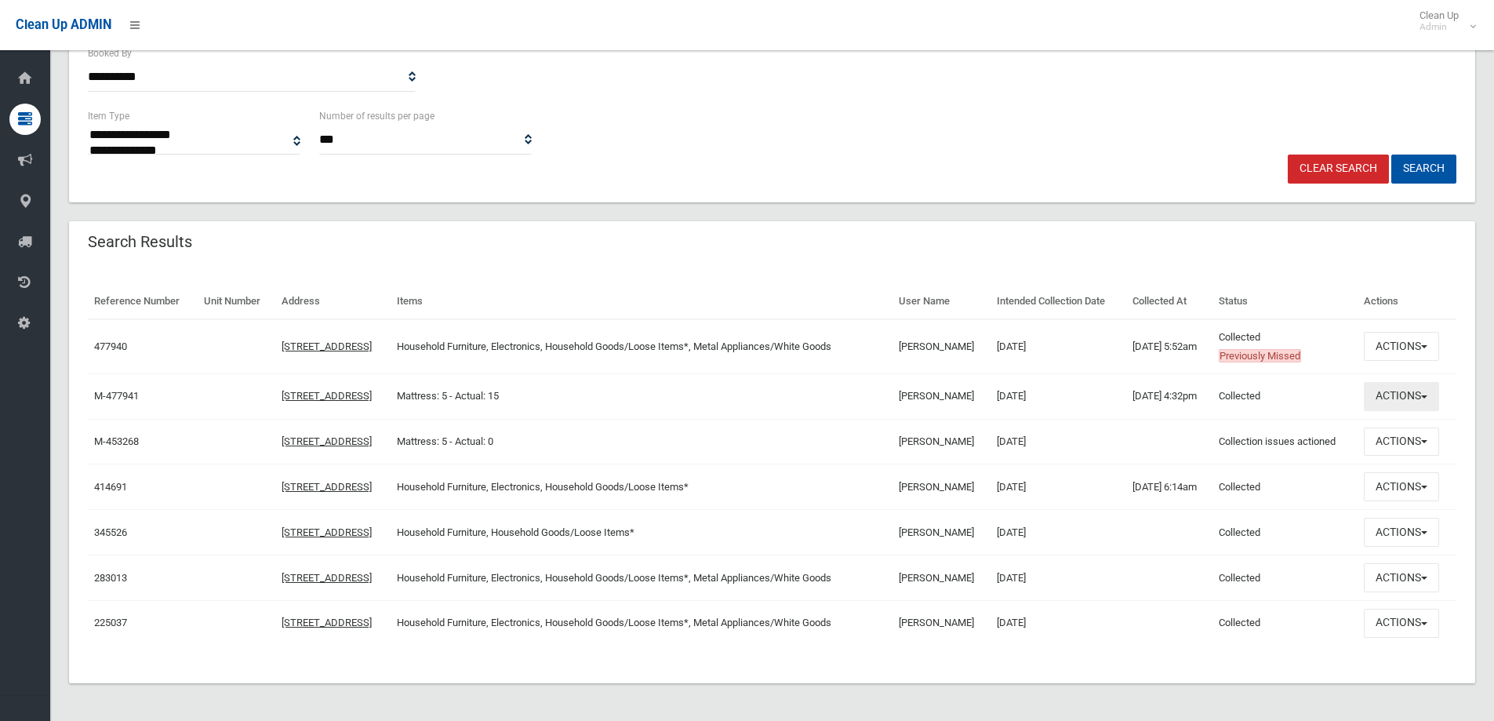
click at [1417, 401] on button "Actions" at bounding box center [1400, 396] width 75 height 29
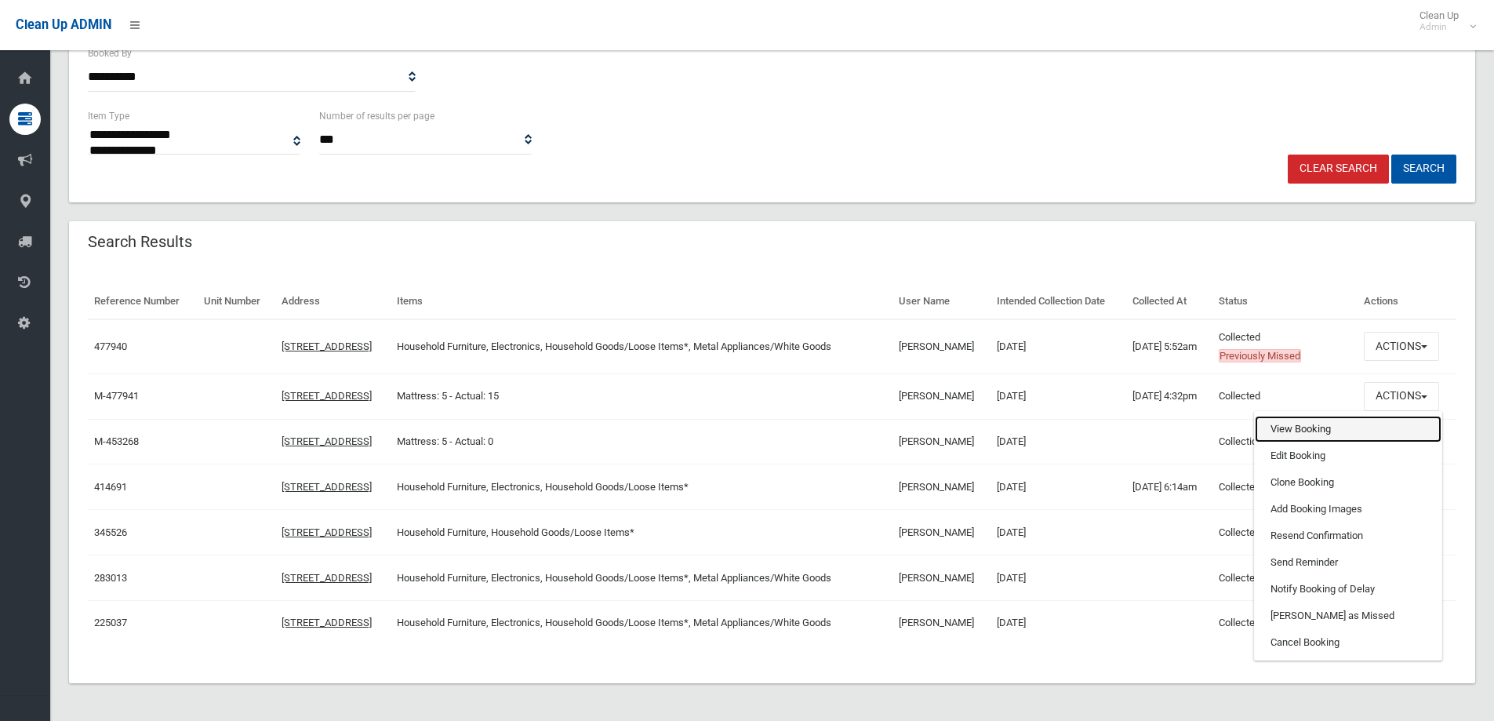
click at [1397, 429] on link "View Booking" at bounding box center [1347, 429] width 187 height 27
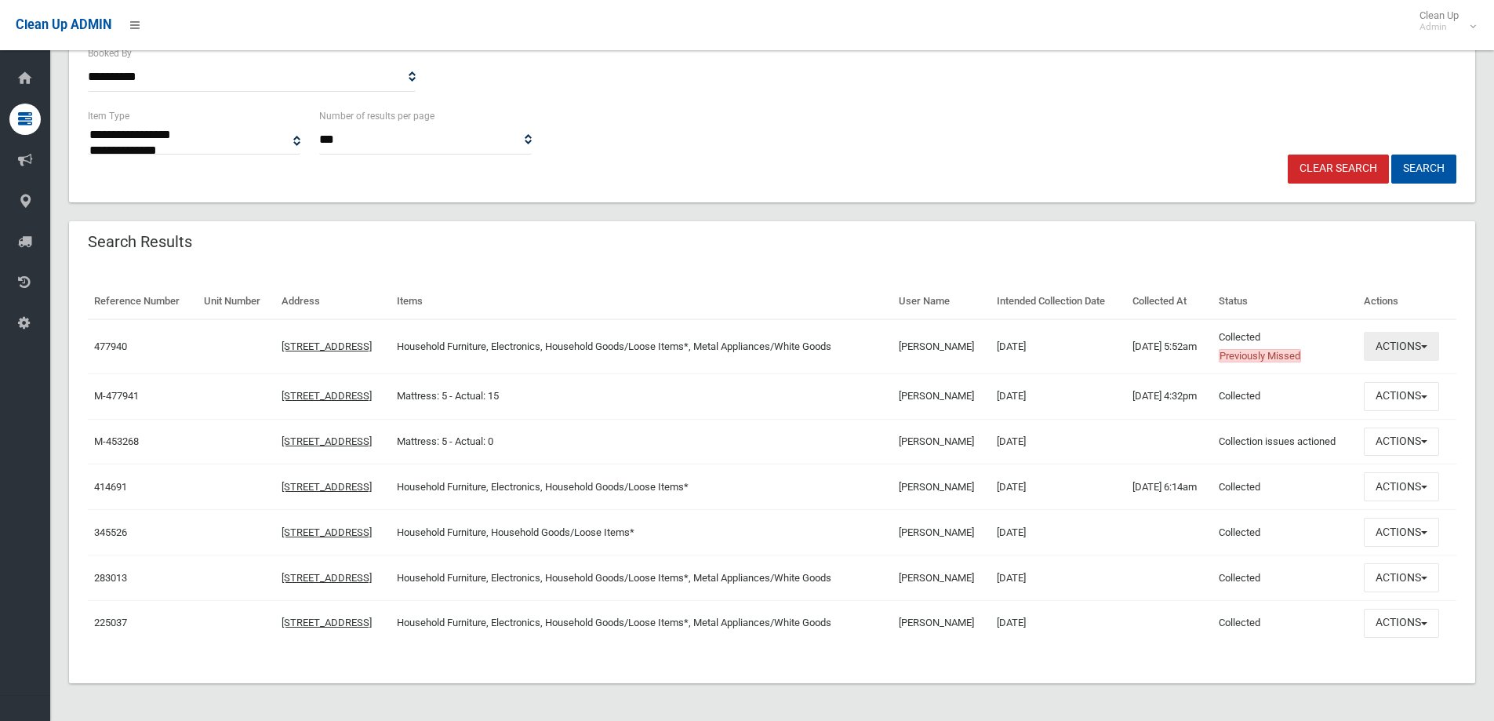
click at [1400, 345] on button "Actions" at bounding box center [1400, 346] width 75 height 29
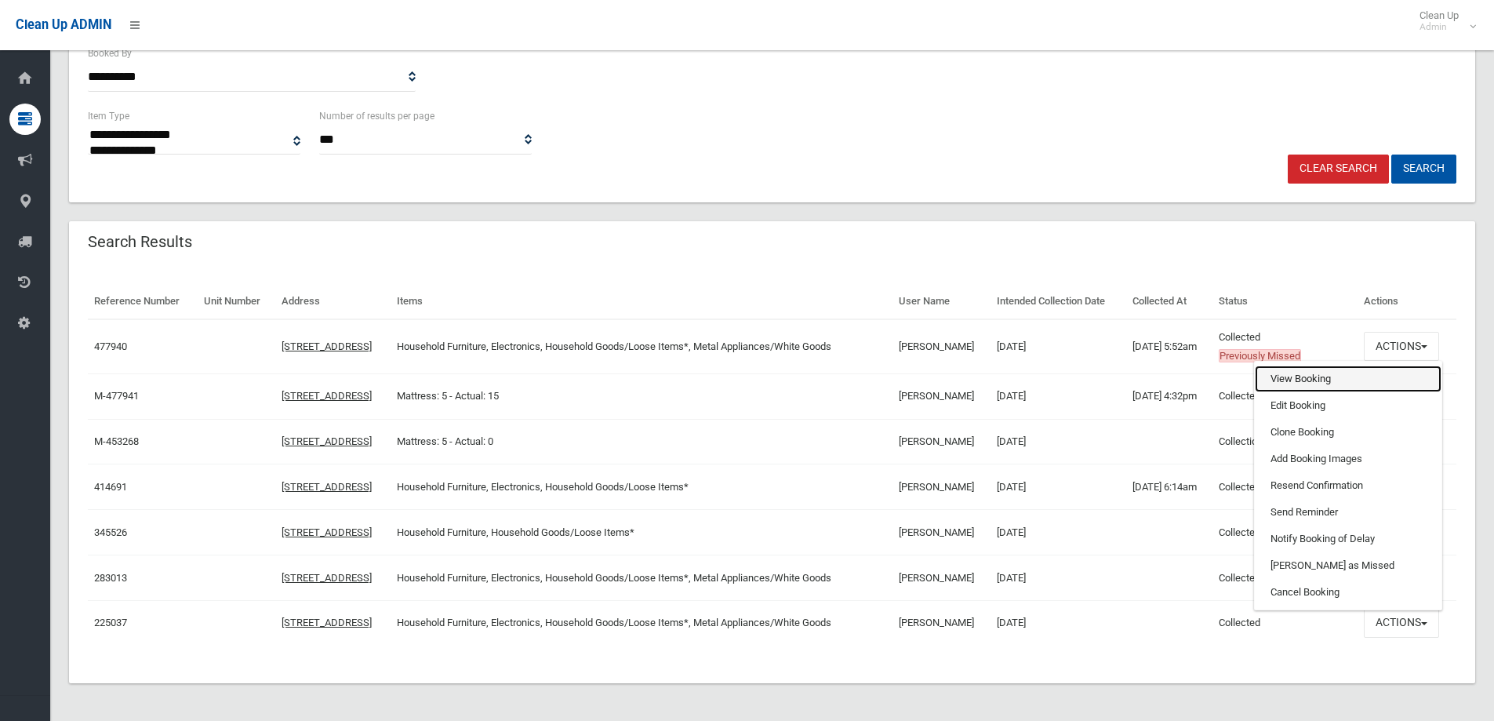
click at [1384, 376] on link "View Booking" at bounding box center [1347, 378] width 187 height 27
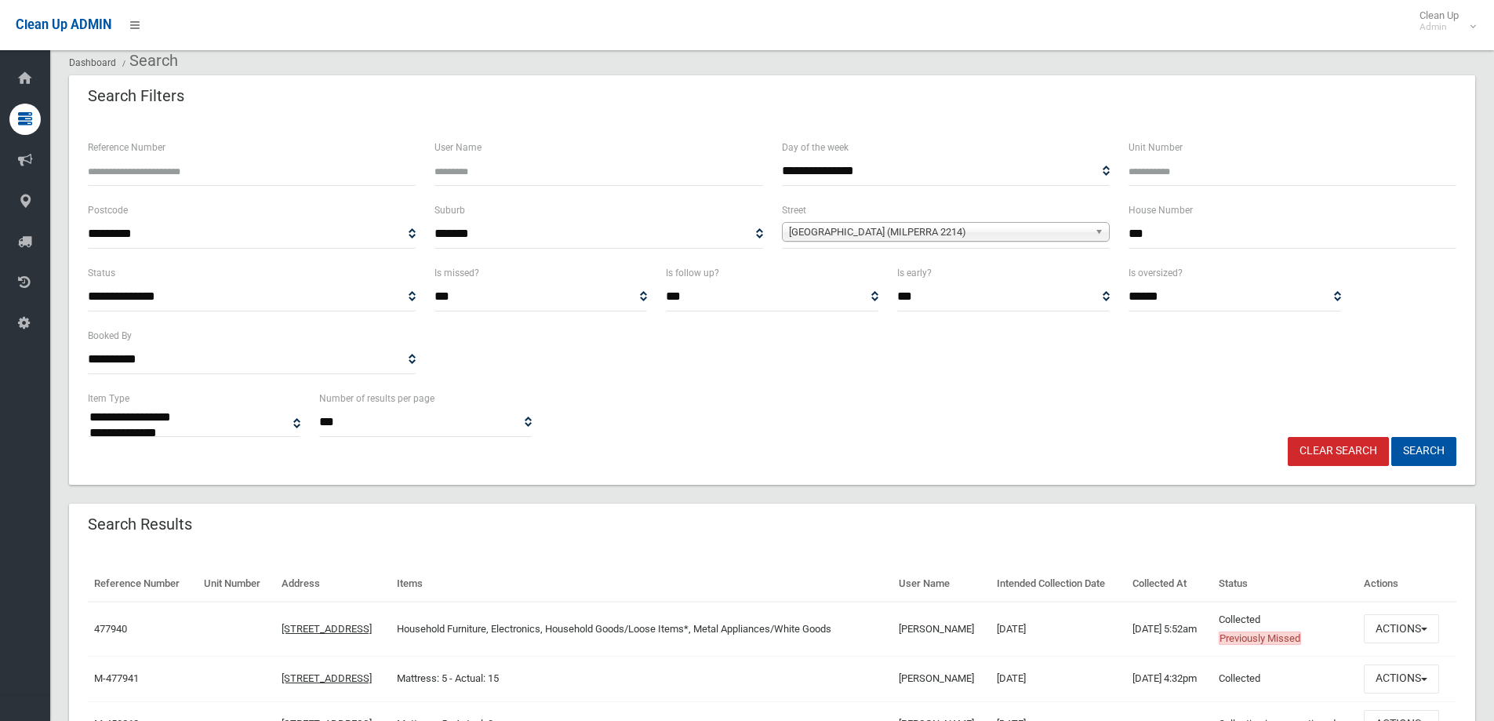
scroll to position [21, 0]
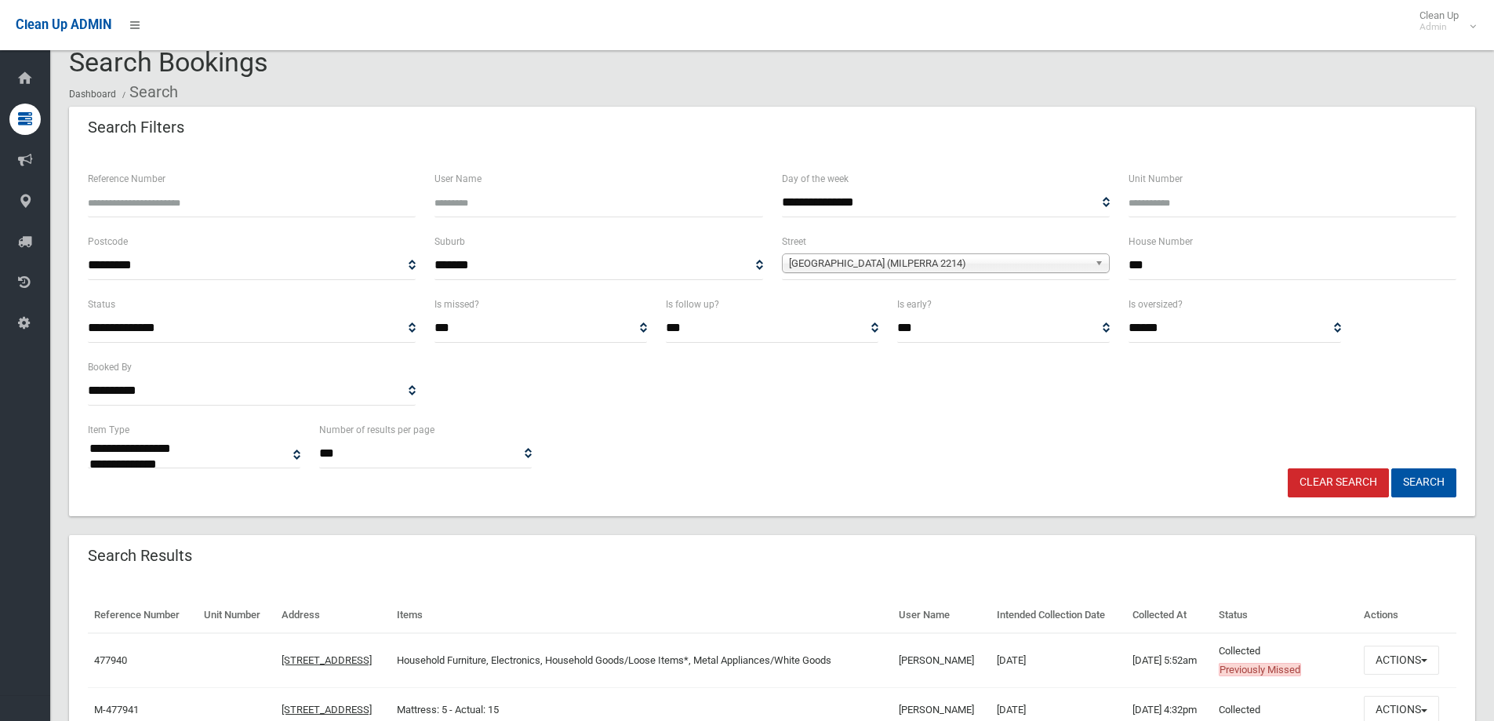
click at [1193, 257] on input "***" at bounding box center [1292, 265] width 328 height 29
type input "****"
click at [1420, 489] on button "Search" at bounding box center [1423, 482] width 65 height 29
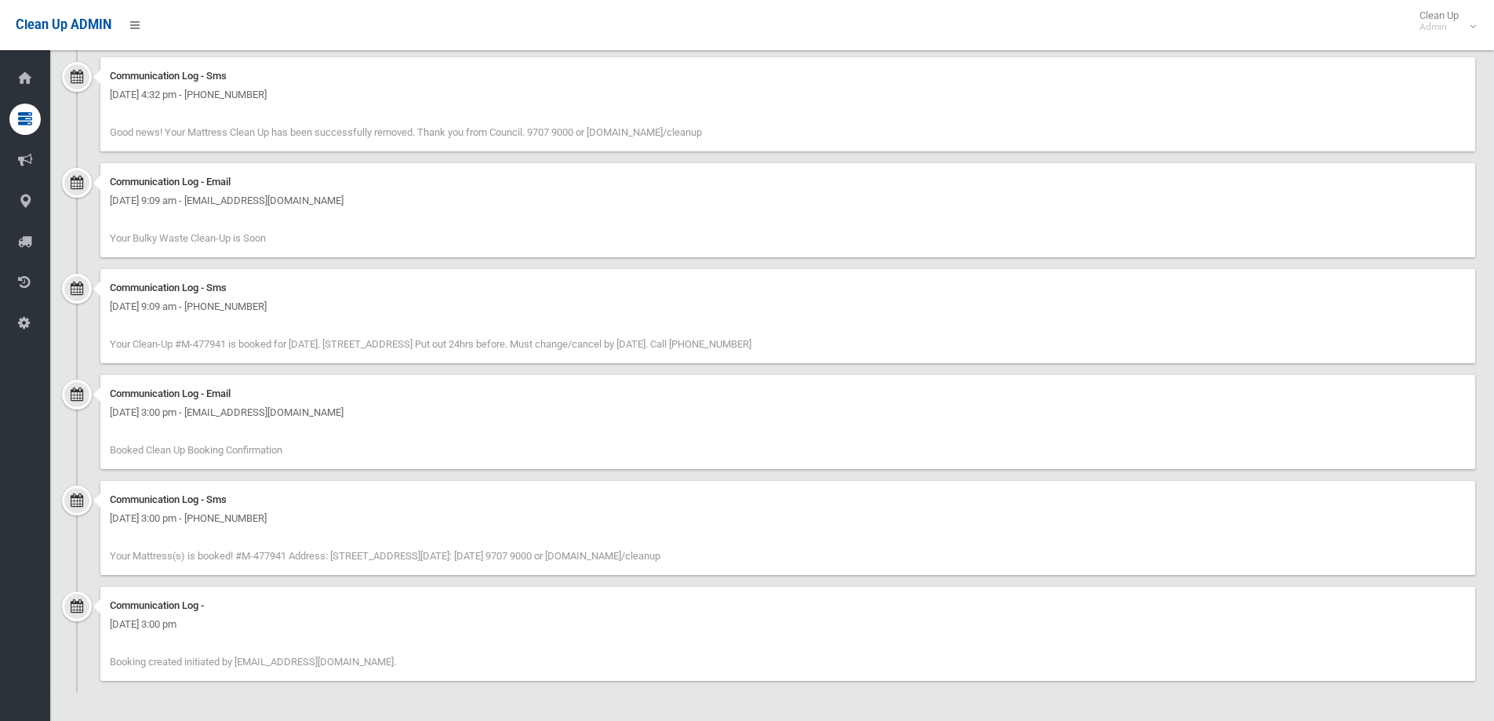
scroll to position [905, 0]
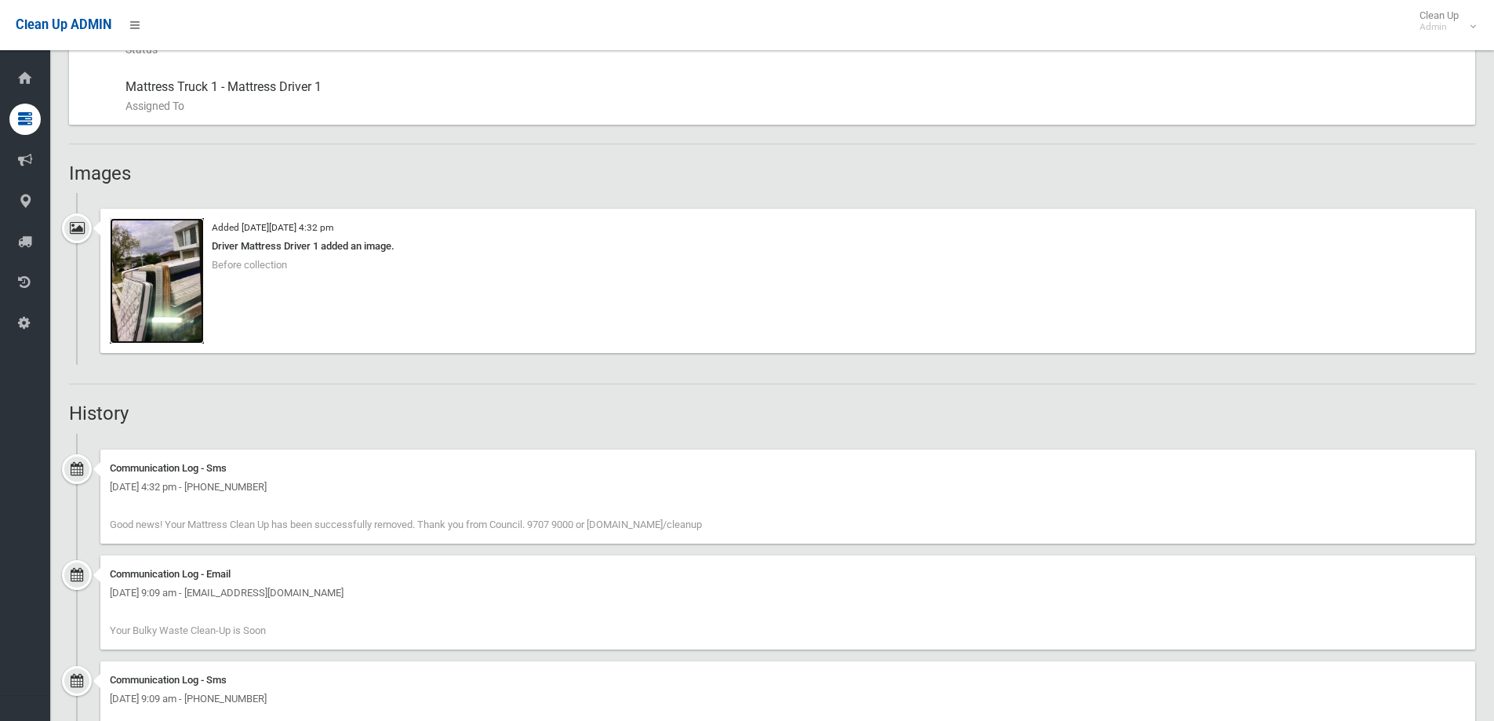
click at [159, 278] on img at bounding box center [157, 280] width 94 height 125
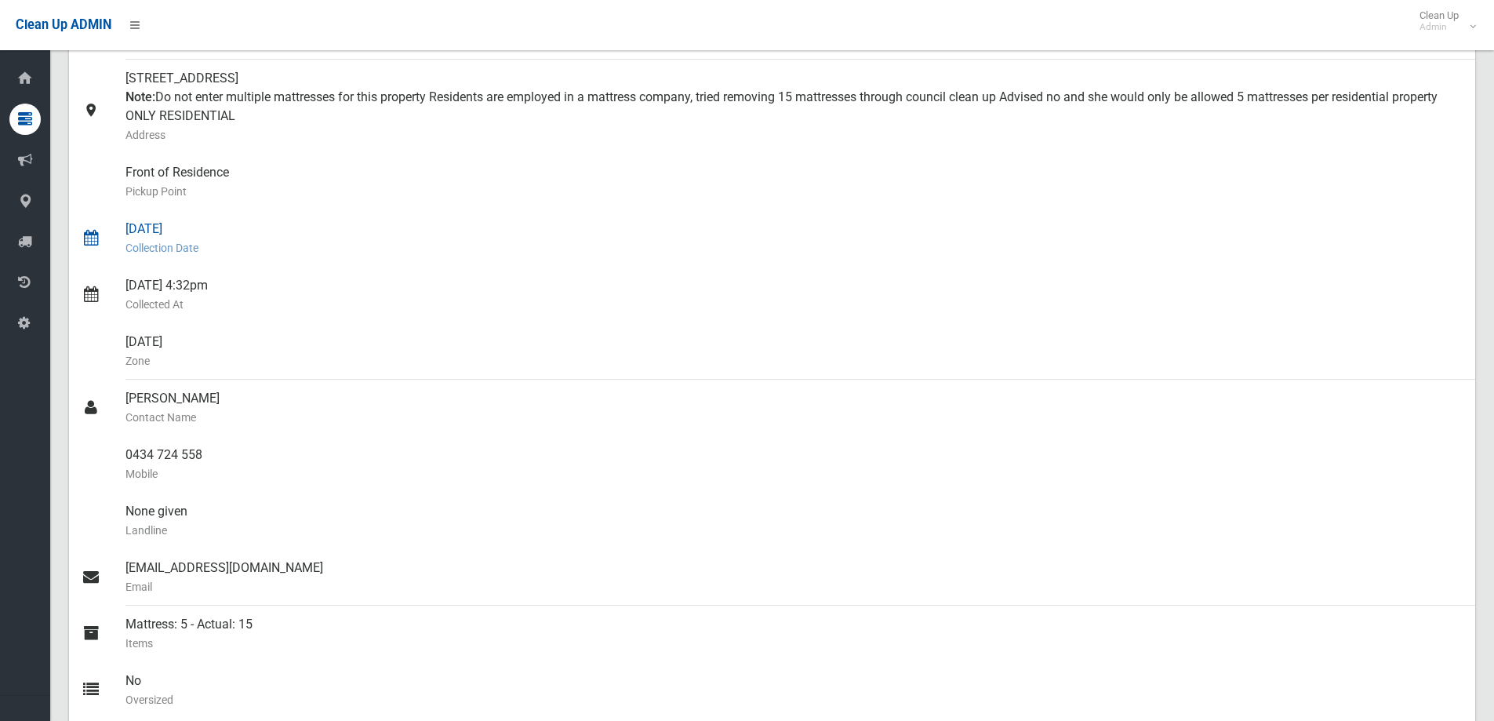
scroll to position [42, 0]
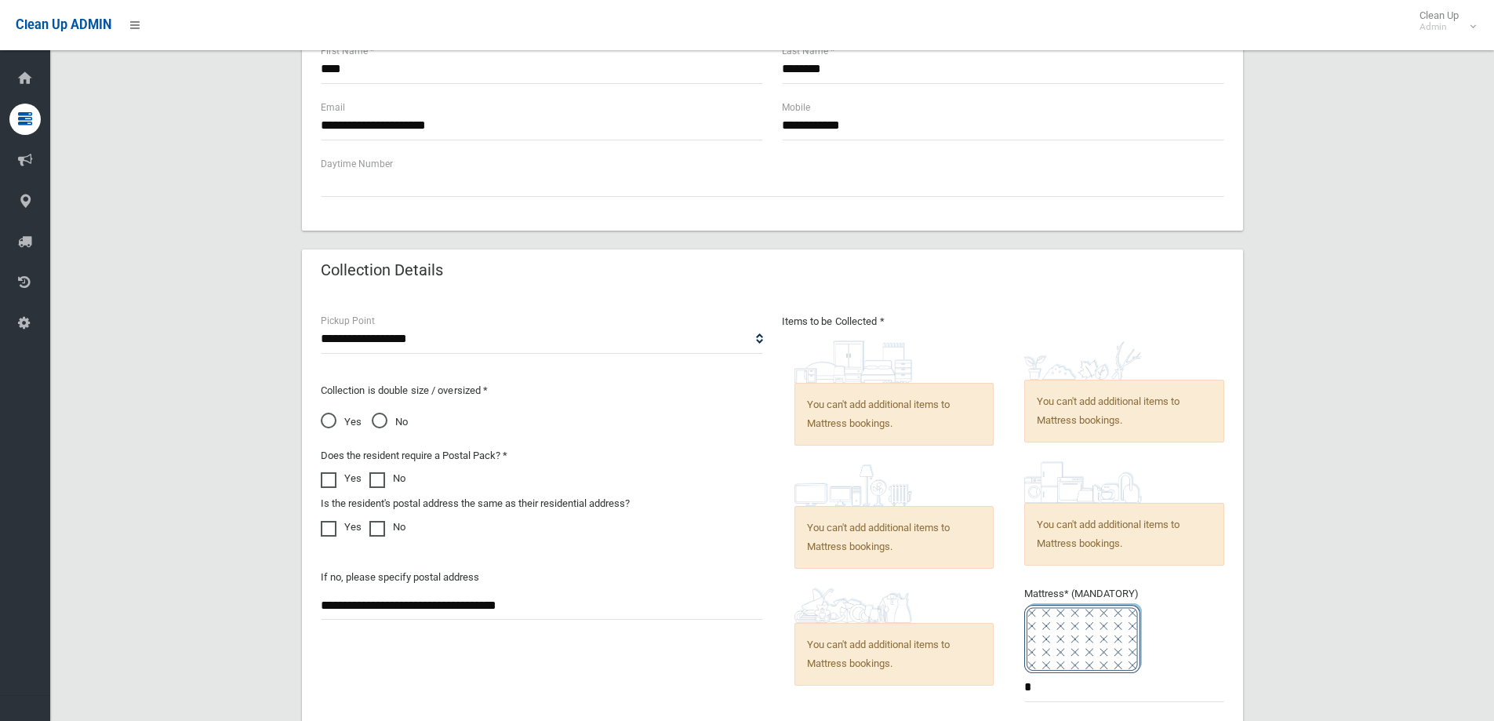
scroll to position [1019, 0]
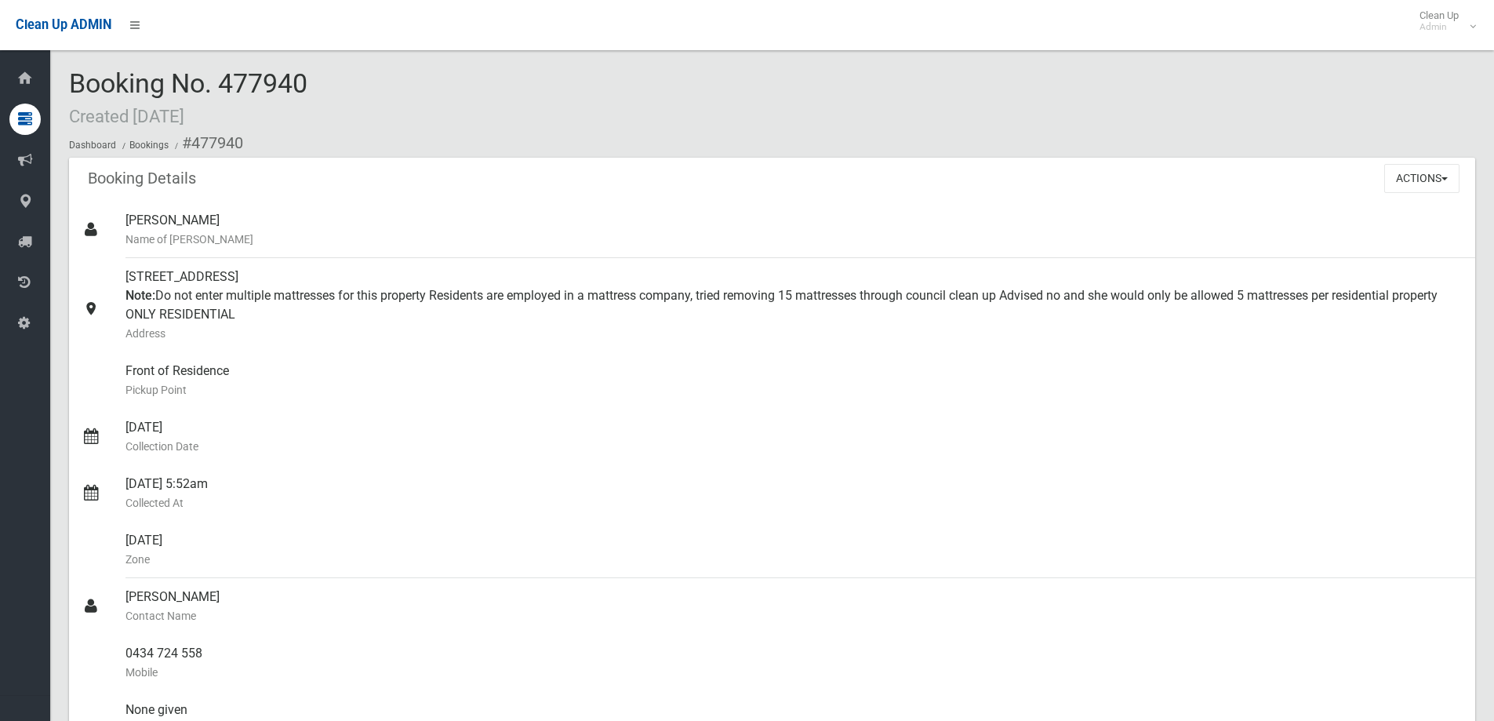
scroll to position [1411, 0]
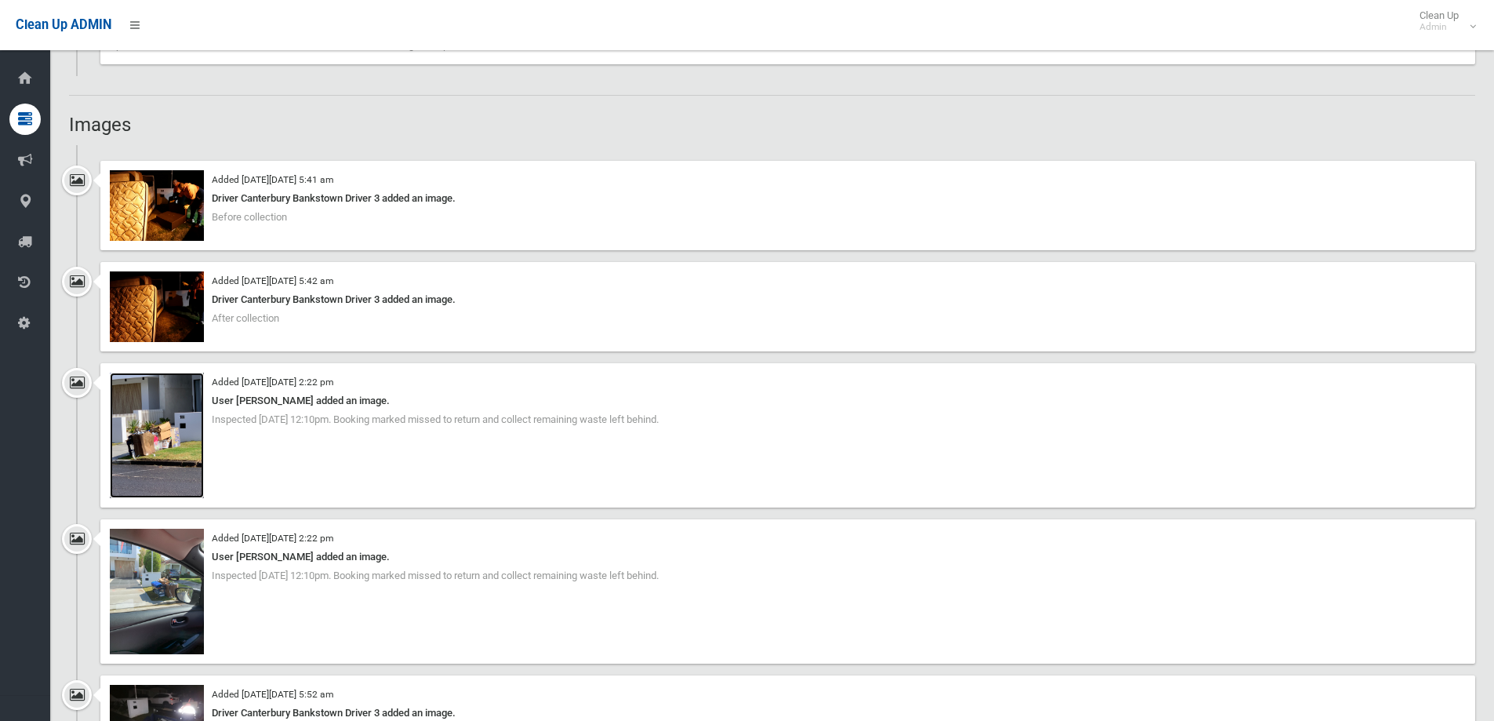
click at [194, 455] on img at bounding box center [157, 434] width 94 height 125
click at [185, 177] on img at bounding box center [157, 205] width 94 height 71
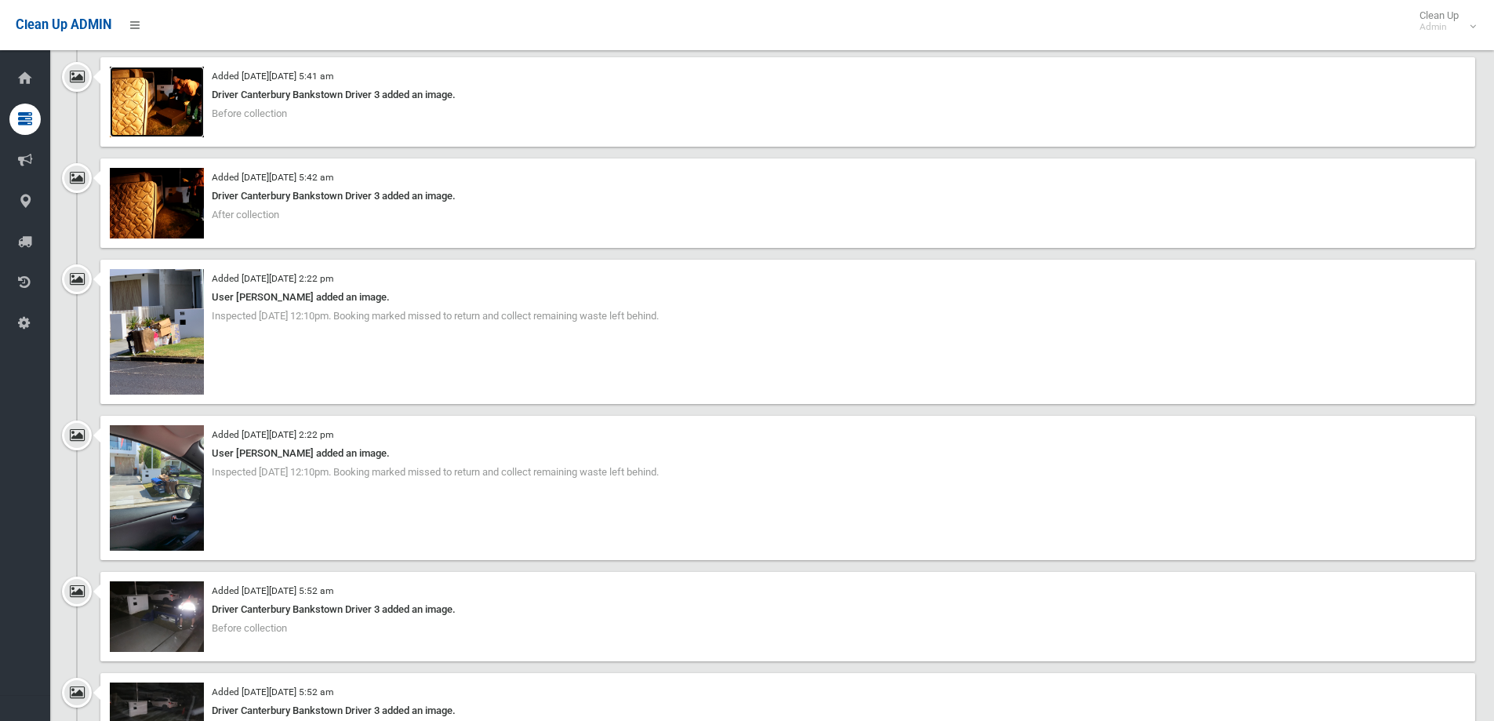
scroll to position [1725, 0]
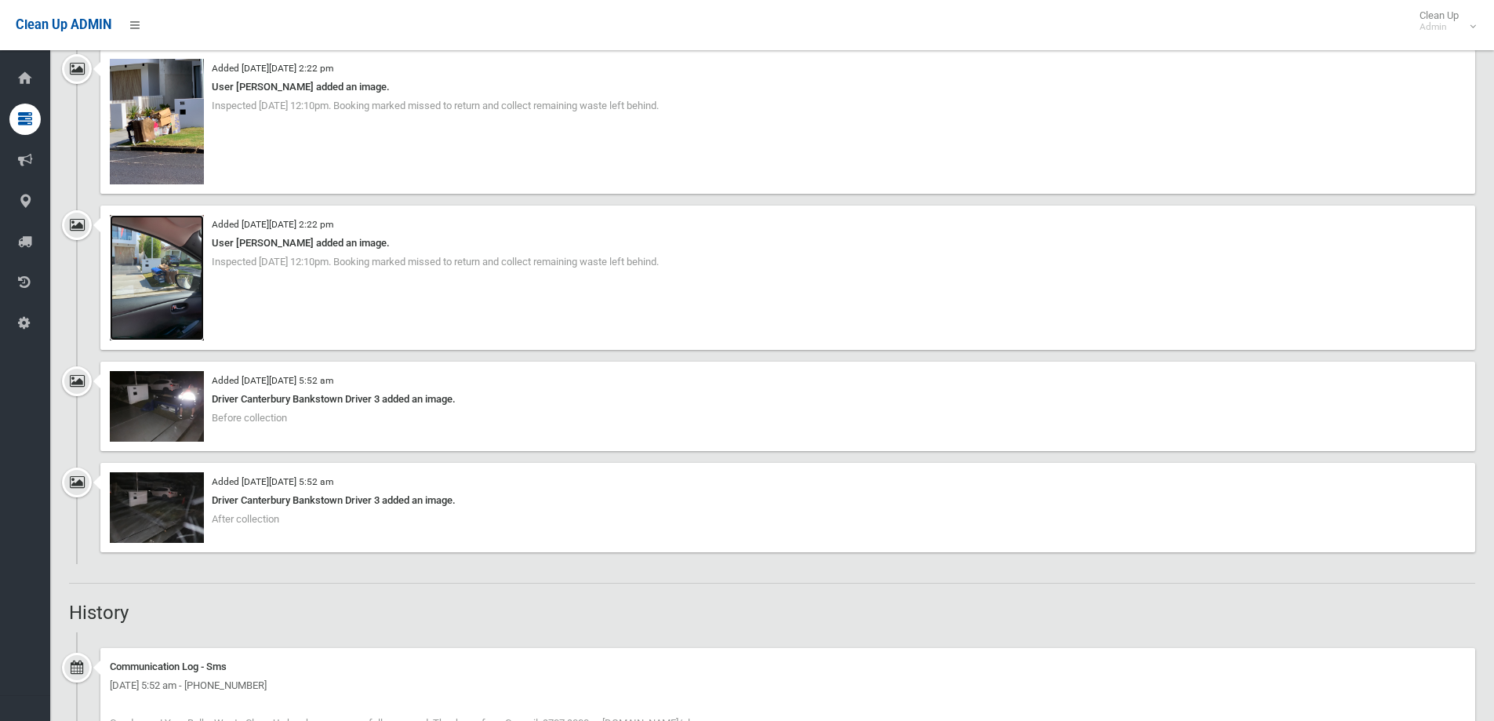
click at [153, 290] on img at bounding box center [157, 277] width 94 height 125
click at [129, 416] on img at bounding box center [157, 406] width 94 height 71
click at [159, 525] on img at bounding box center [157, 507] width 94 height 71
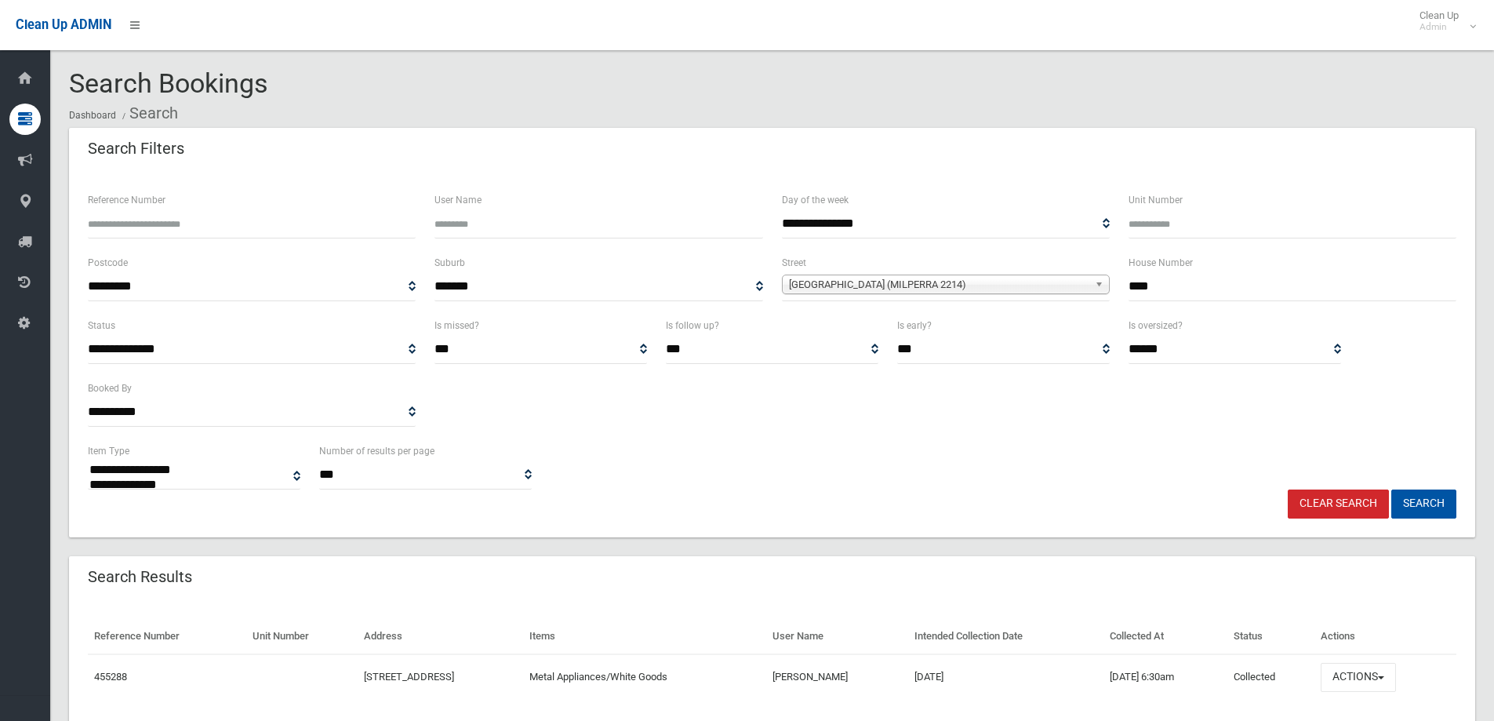
select select
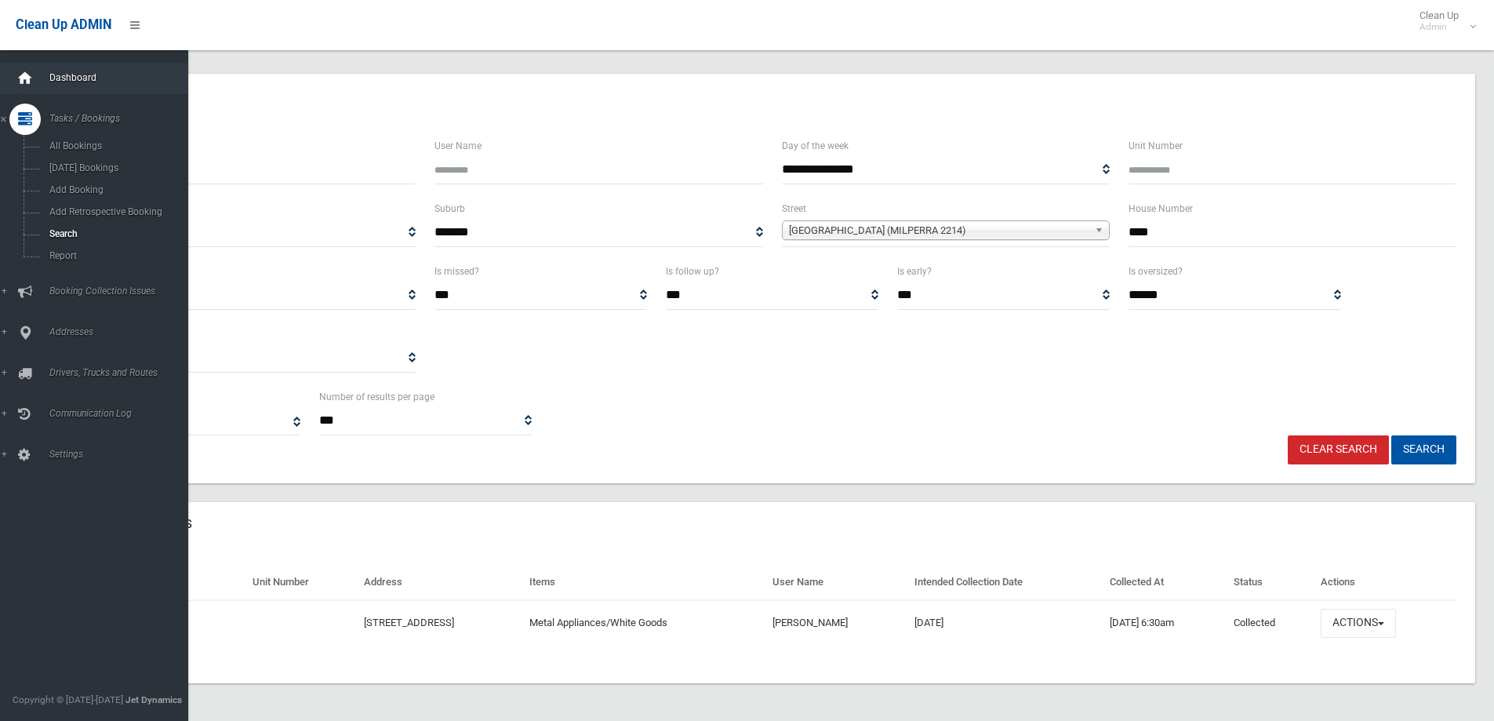
click at [32, 90] on icon at bounding box center [24, 78] width 17 height 31
